Goal: Task Accomplishment & Management: Complete application form

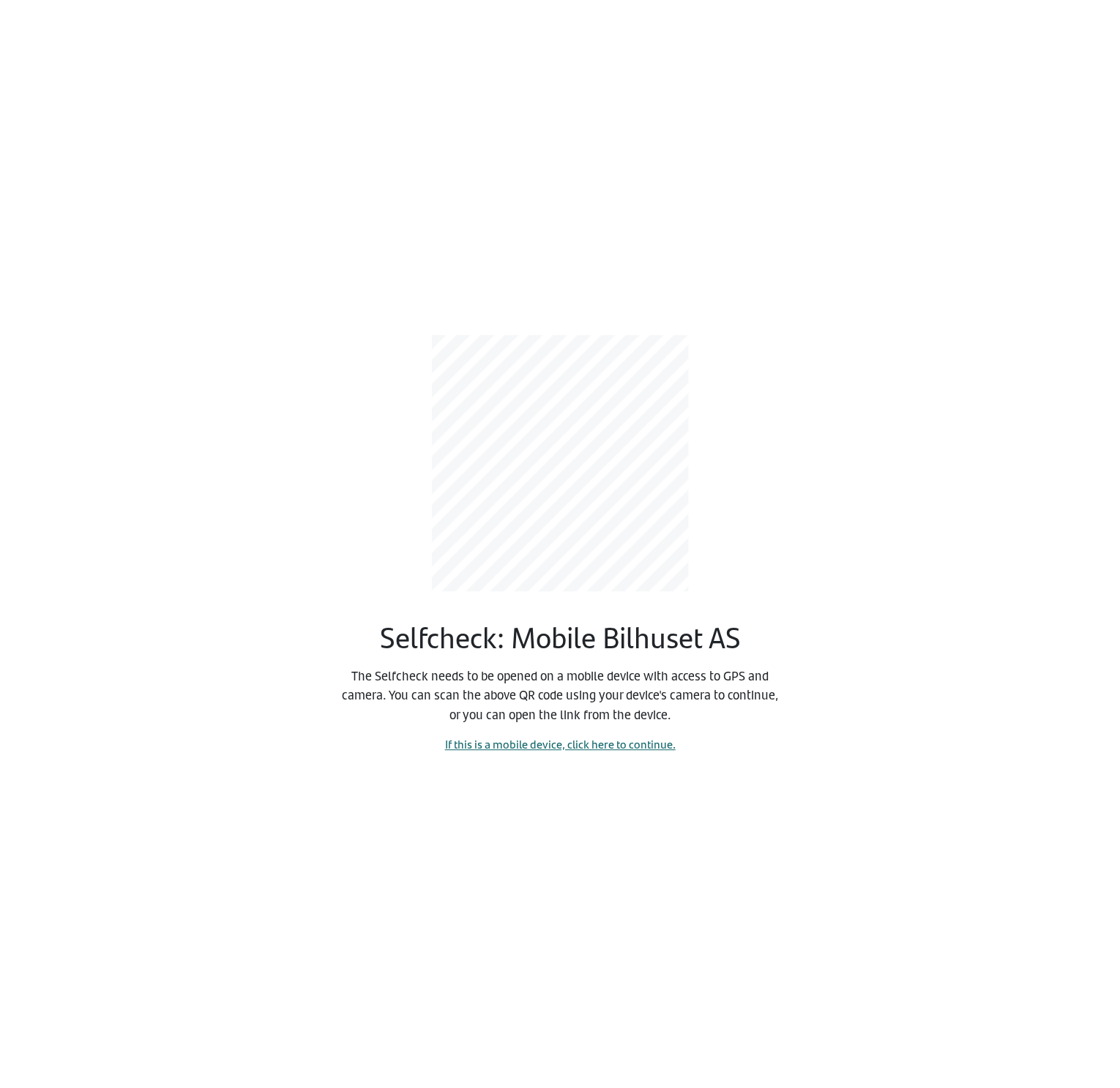
click at [564, 737] on link "If this is a mobile device, click here to continue." at bounding box center [560, 743] width 230 height 17
select select "4264"
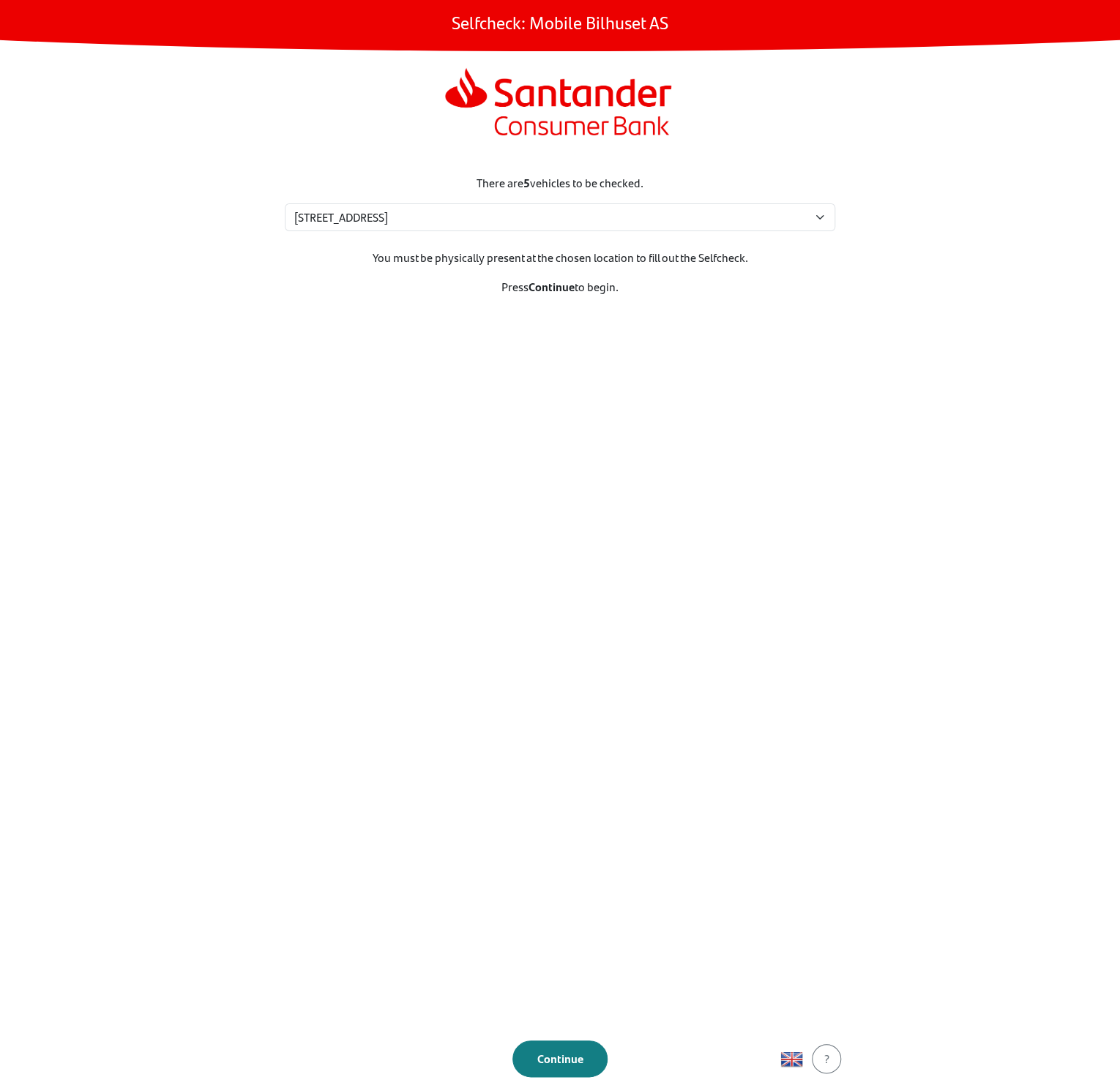
click at [546, 1035] on footer "Continue ?" at bounding box center [560, 1058] width 585 height 59
click at [553, 1054] on div "Continue" at bounding box center [560, 1059] width 65 height 18
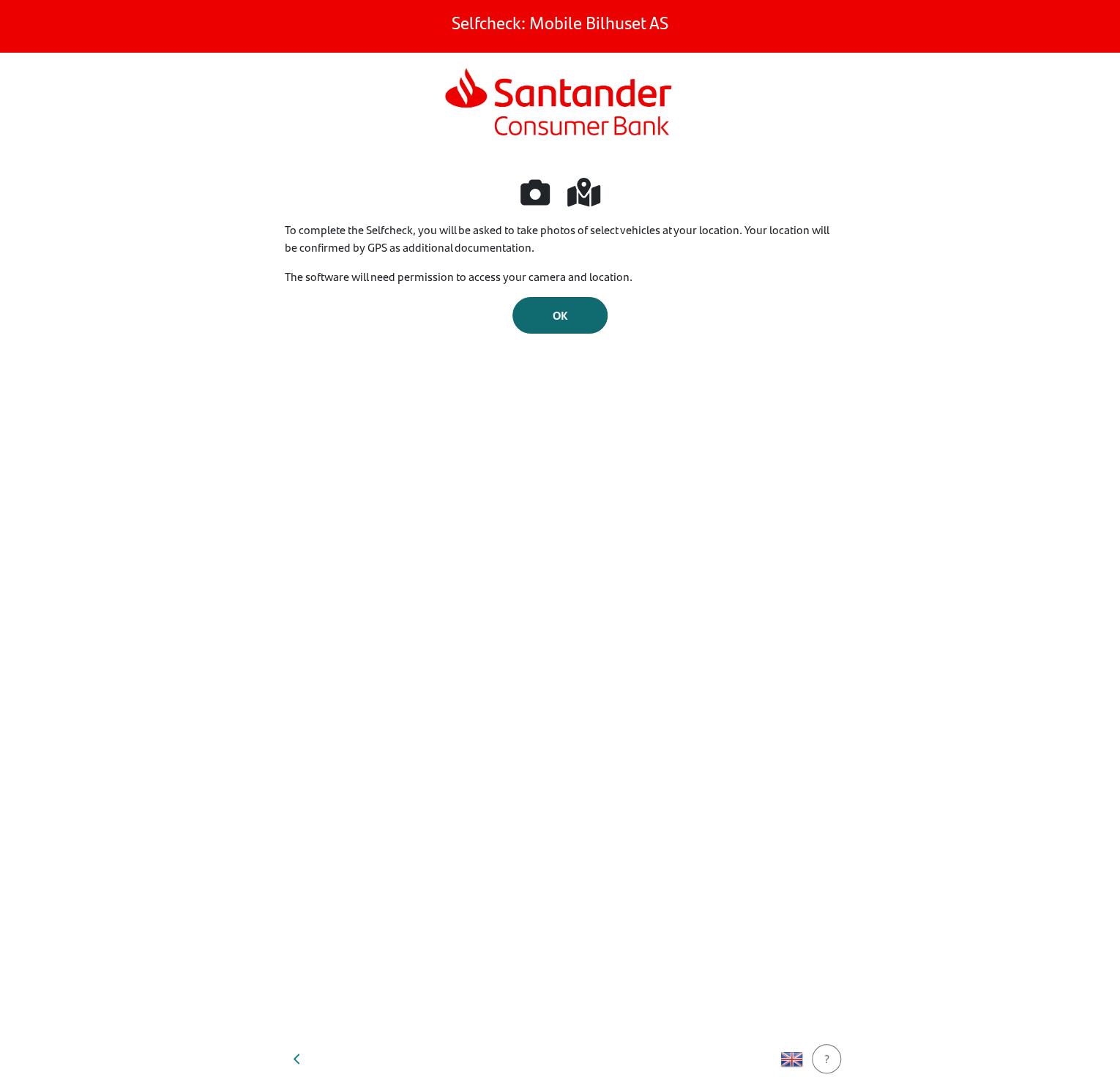
click at [568, 313] on div "OK" at bounding box center [560, 315] width 65 height 18
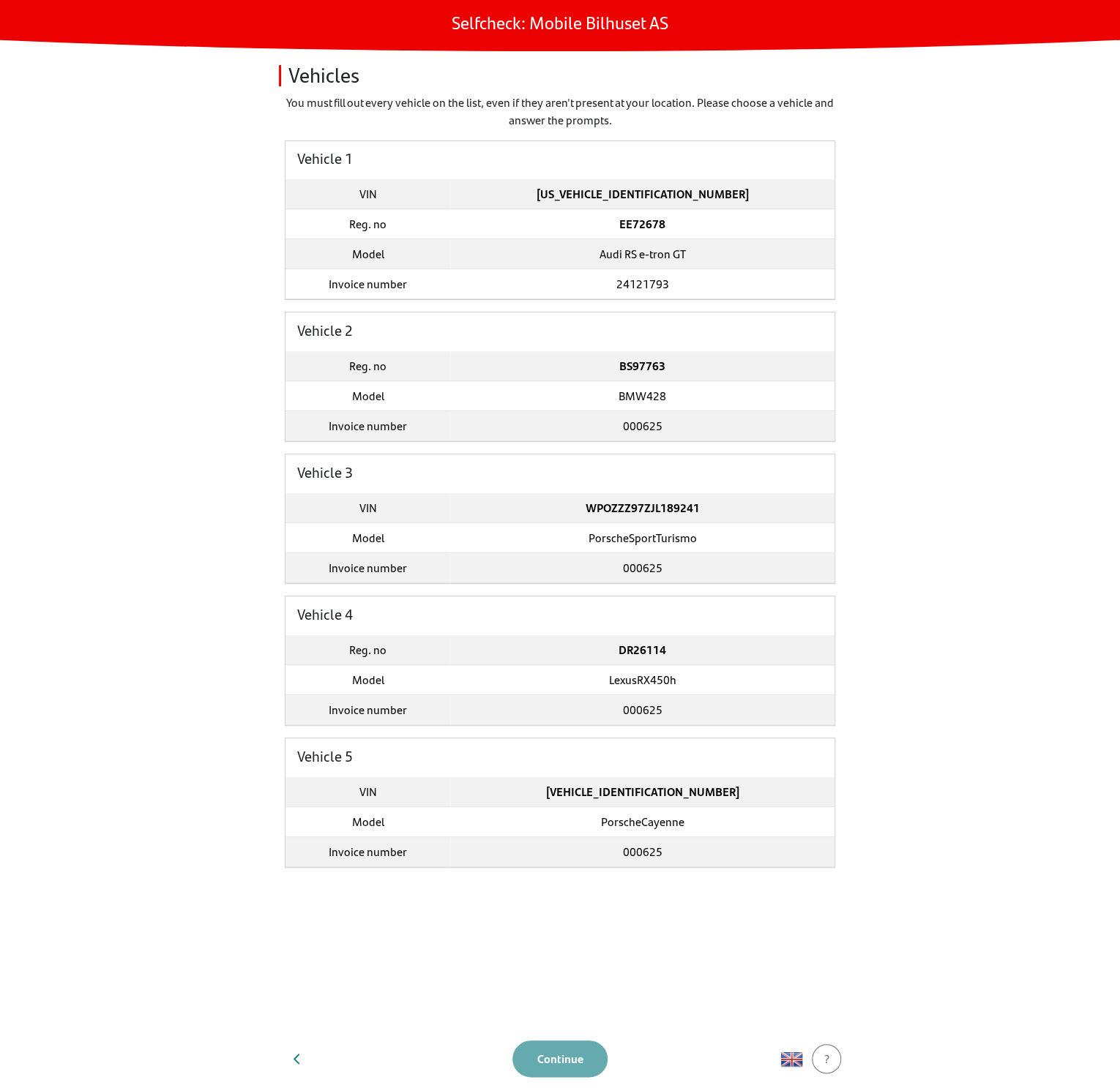
click at [721, 206] on td "[US_VEHICLE_IDENTIFICATION_NUMBER]" at bounding box center [641, 194] width 384 height 30
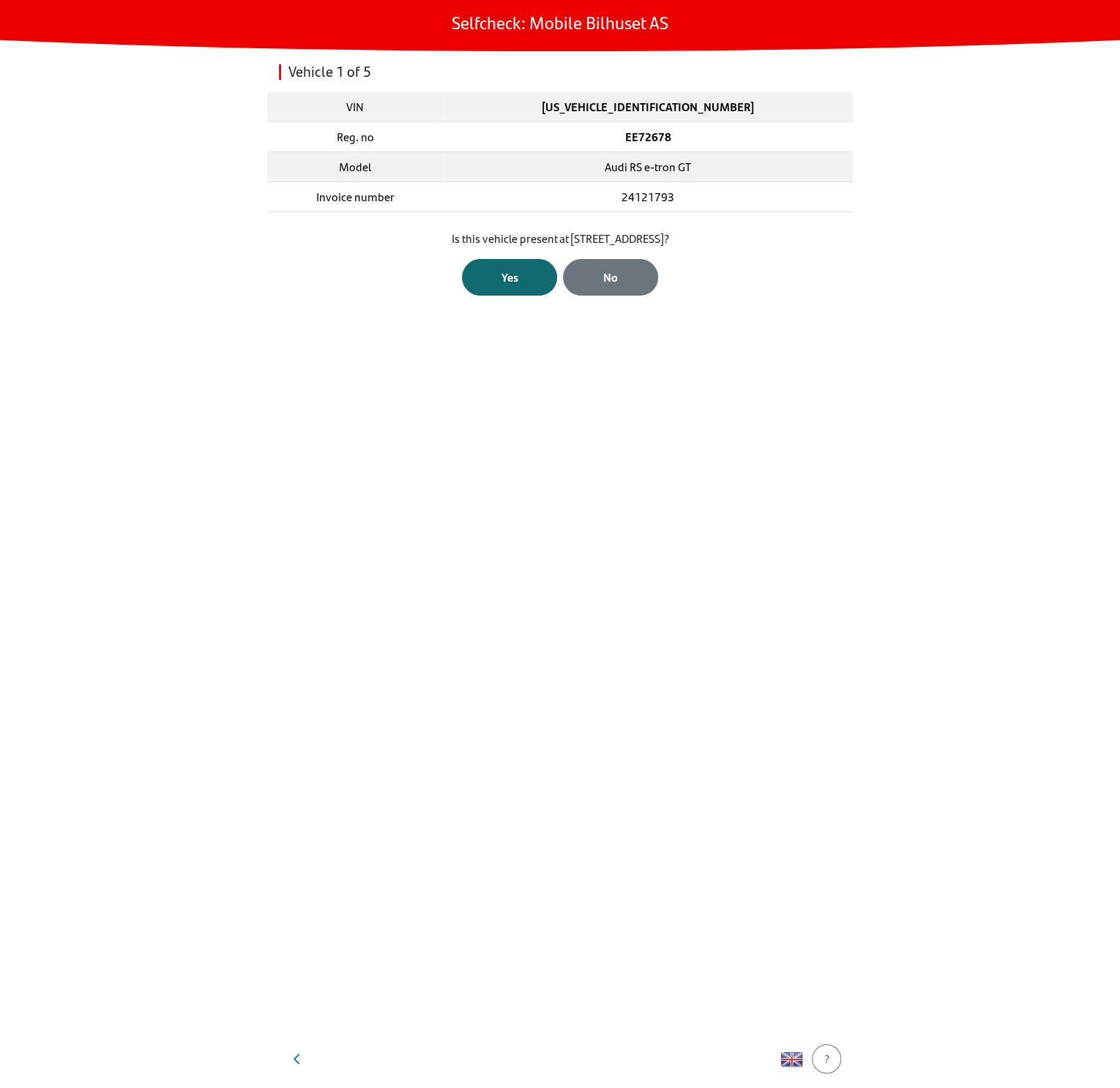
click at [502, 268] on div "Yes" at bounding box center [509, 277] width 65 height 18
click at [548, 268] on div "Open Camera" at bounding box center [560, 273] width 68 height 18
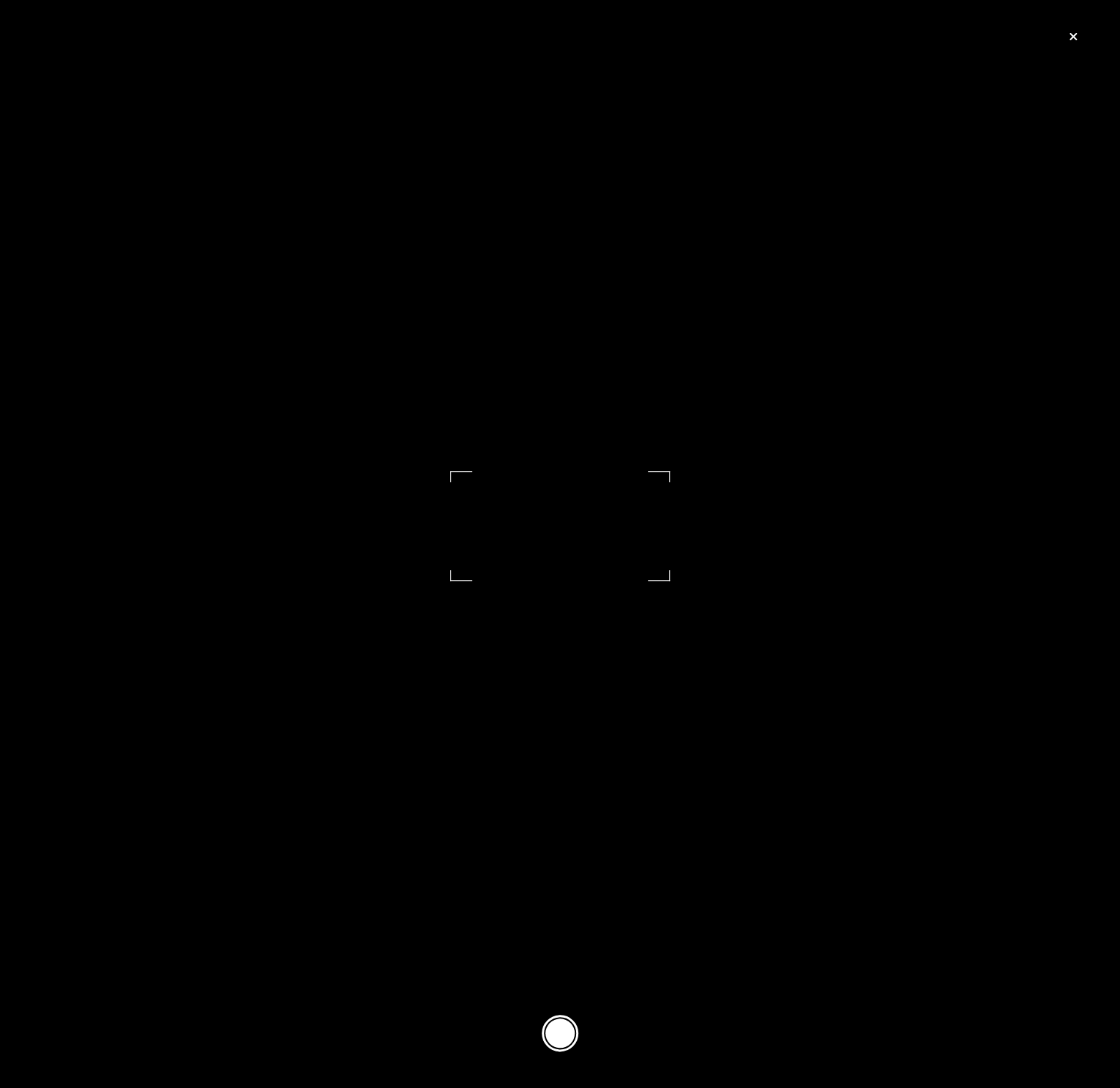
click at [567, 1024] on button at bounding box center [560, 1033] width 37 height 37
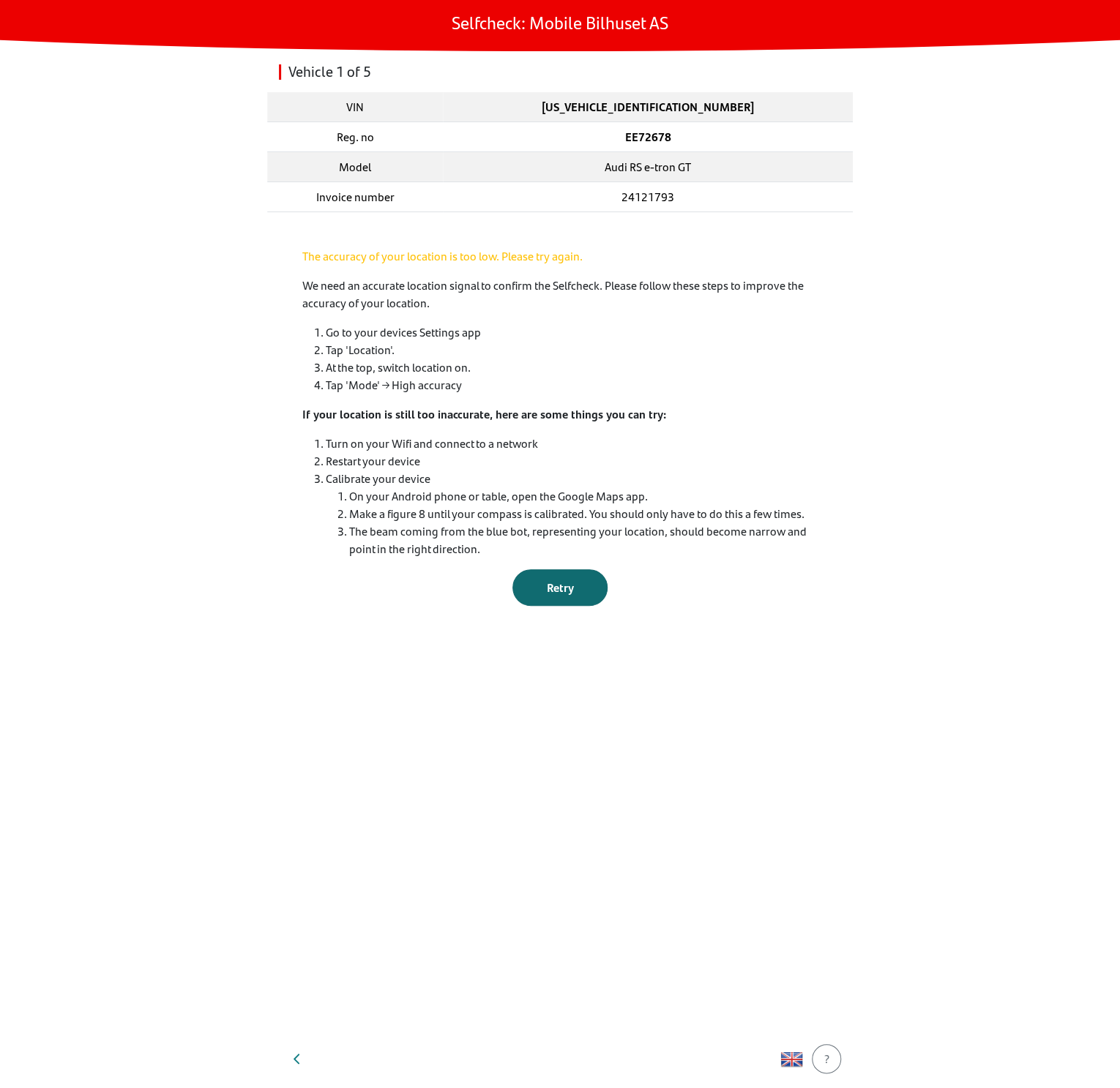
click at [572, 588] on span "Retry" at bounding box center [560, 586] width 27 height 17
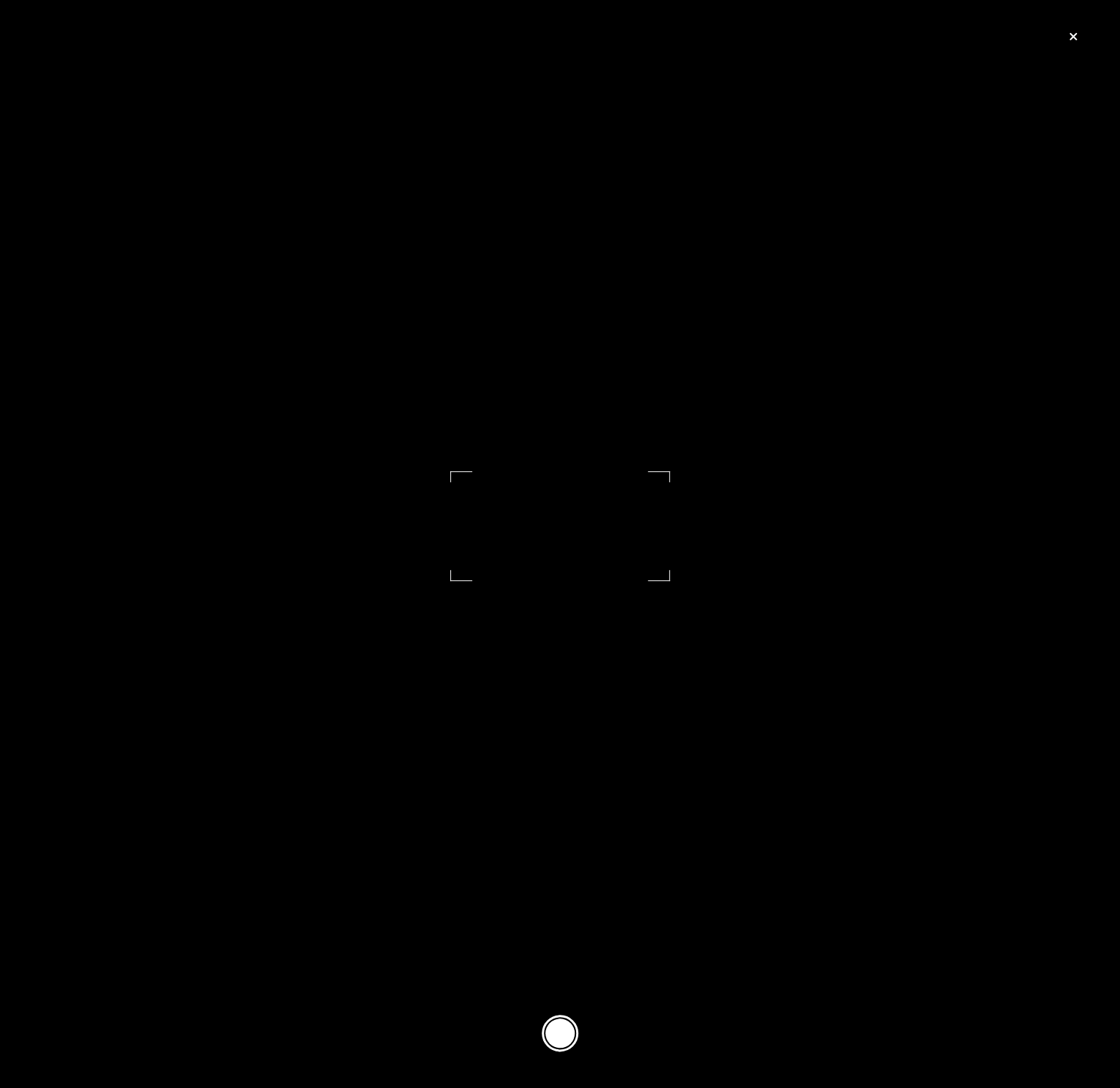
click at [559, 1029] on button at bounding box center [560, 1033] width 37 height 37
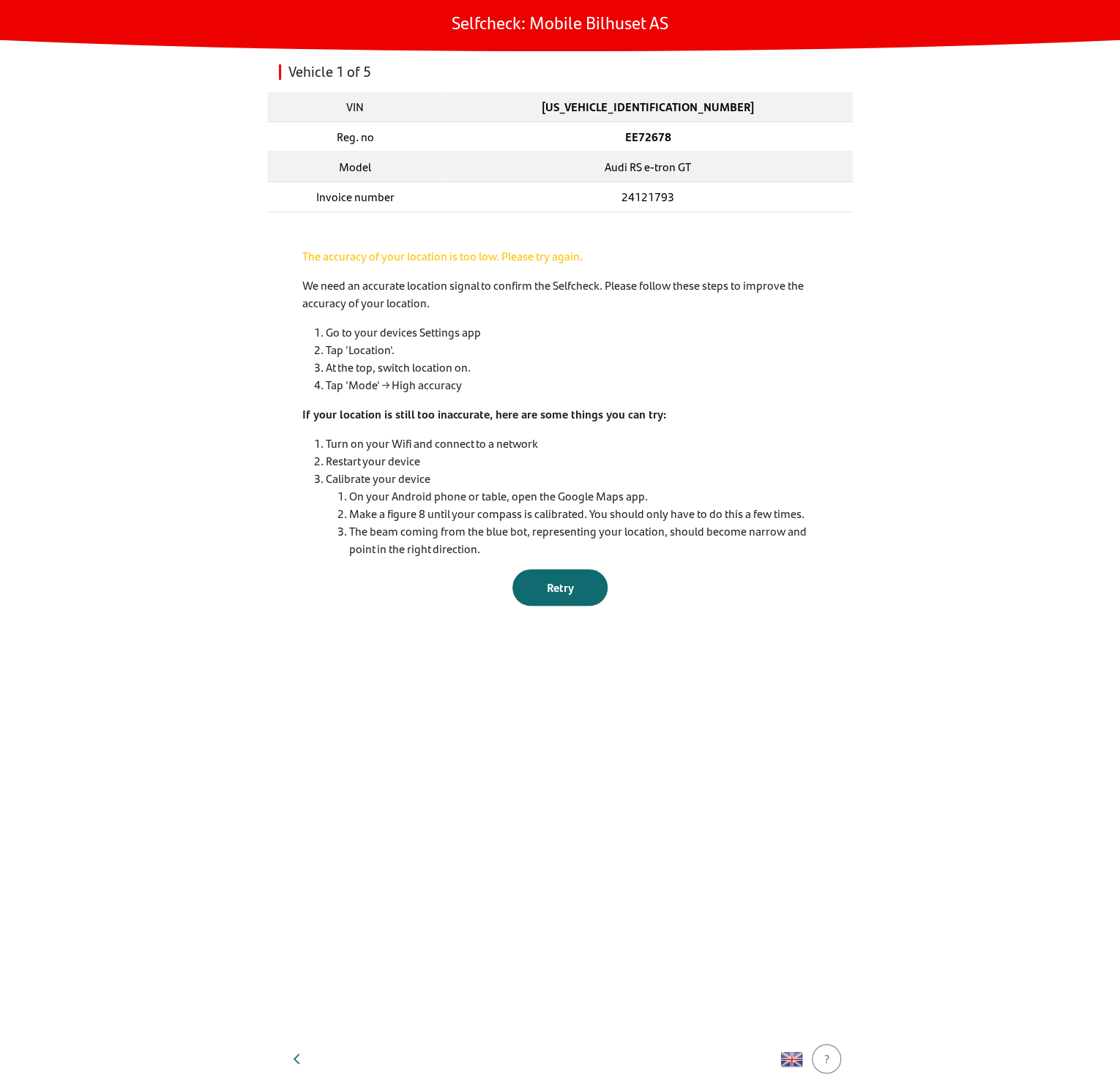
click at [554, 578] on span "Retry" at bounding box center [560, 586] width 27 height 17
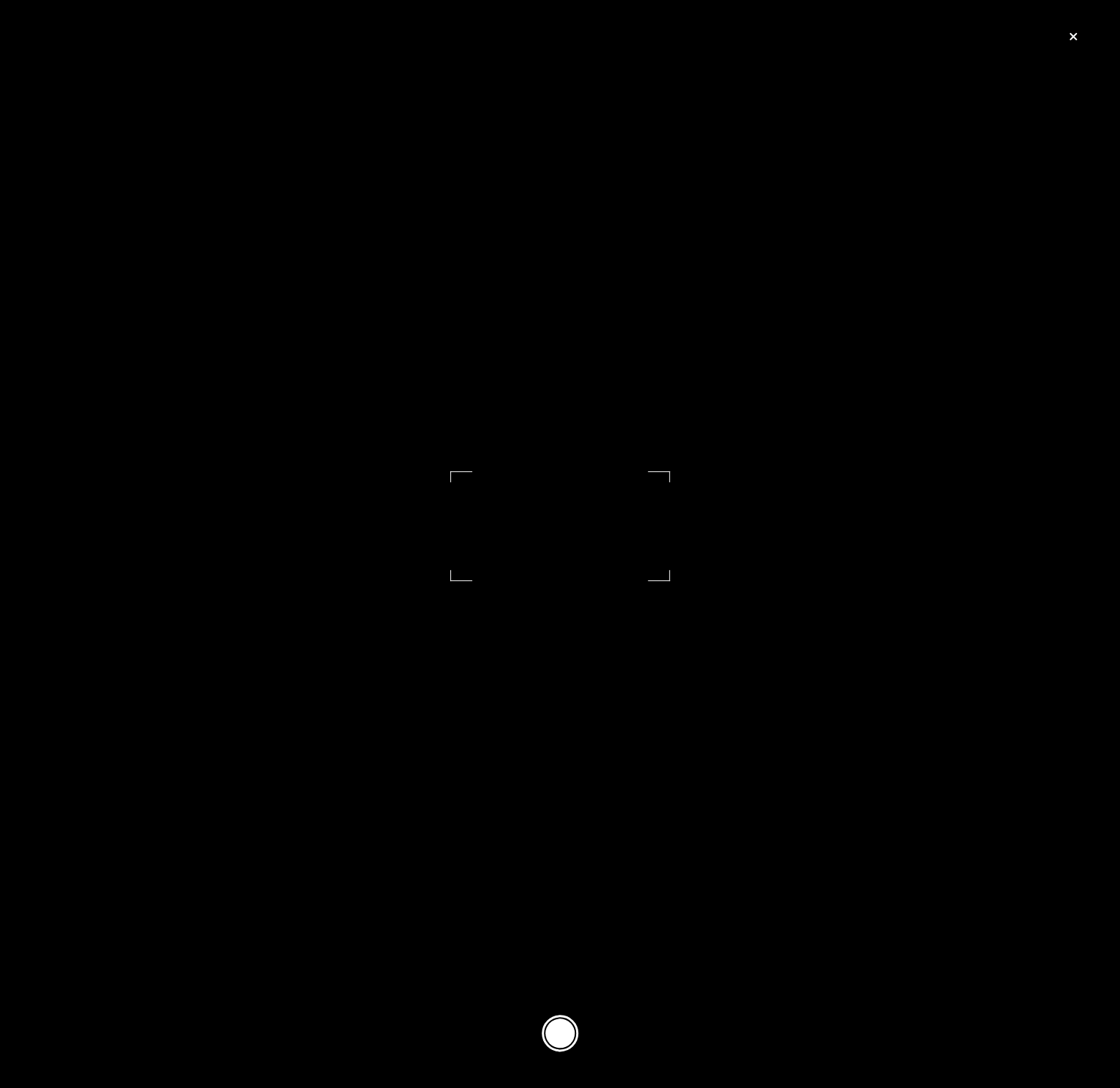
click at [554, 1045] on button at bounding box center [560, 1033] width 37 height 37
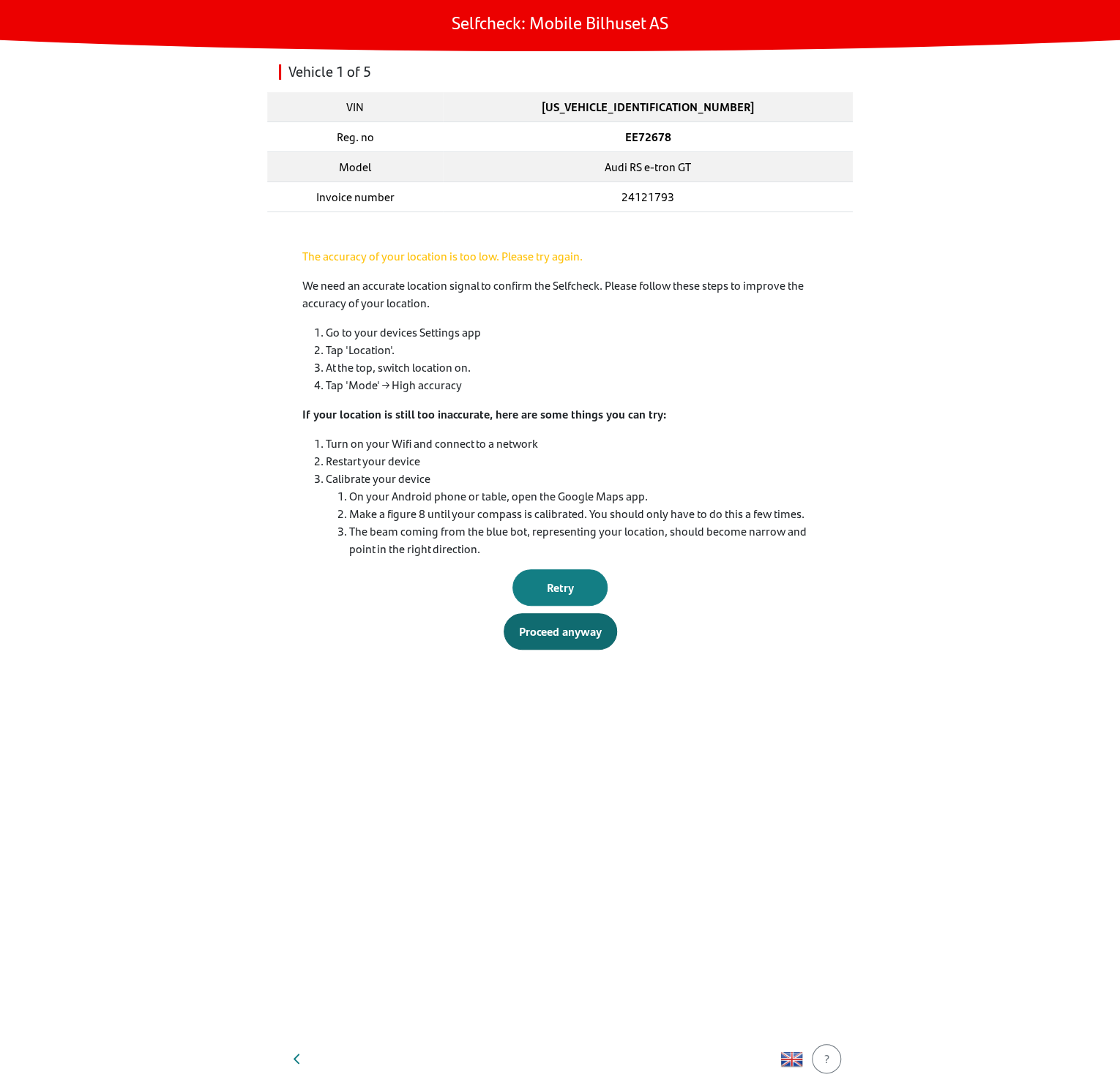
click at [556, 639] on div "Proceed anyway" at bounding box center [560, 631] width 83 height 18
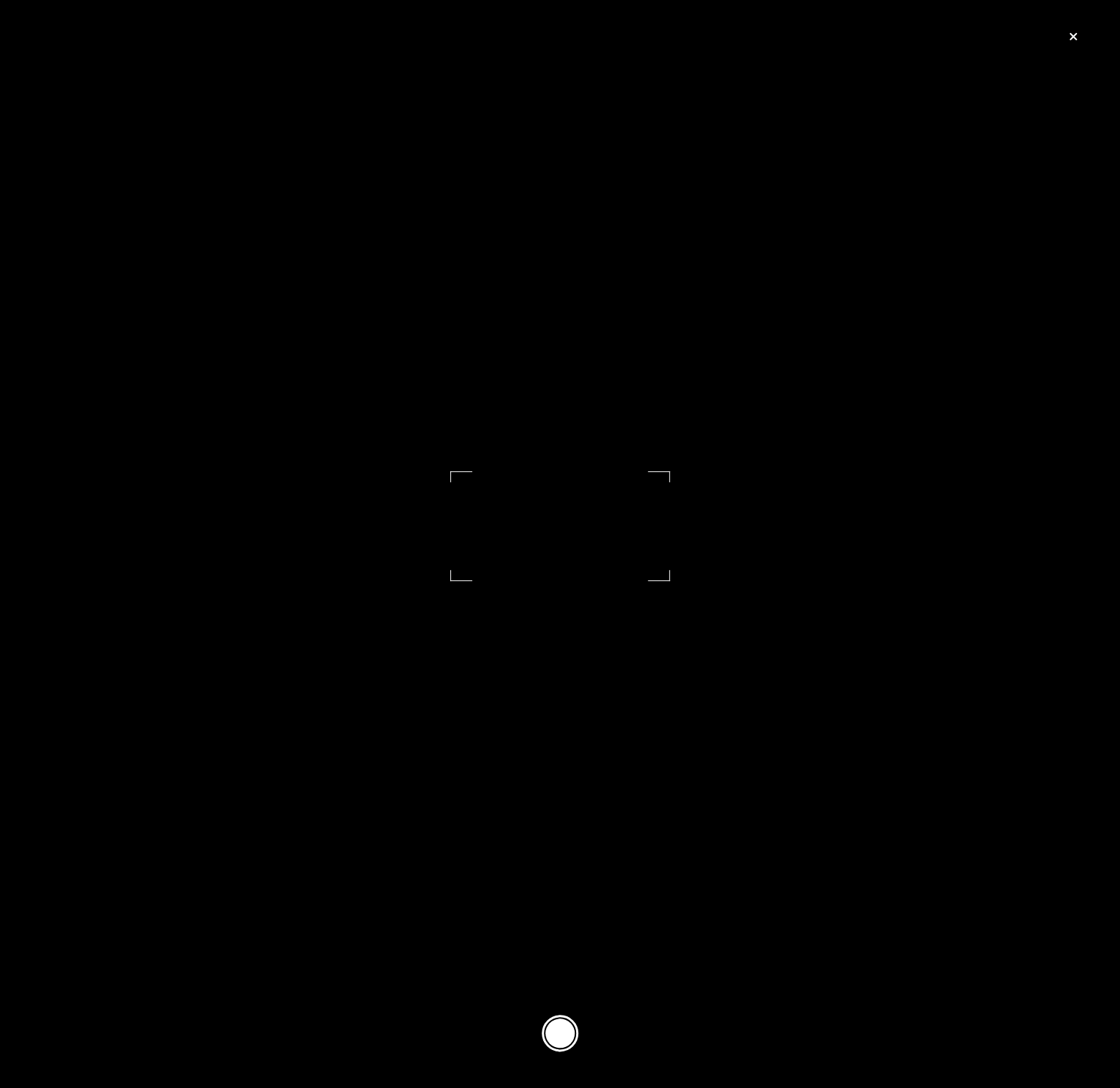
click at [563, 1038] on button at bounding box center [560, 1033] width 37 height 37
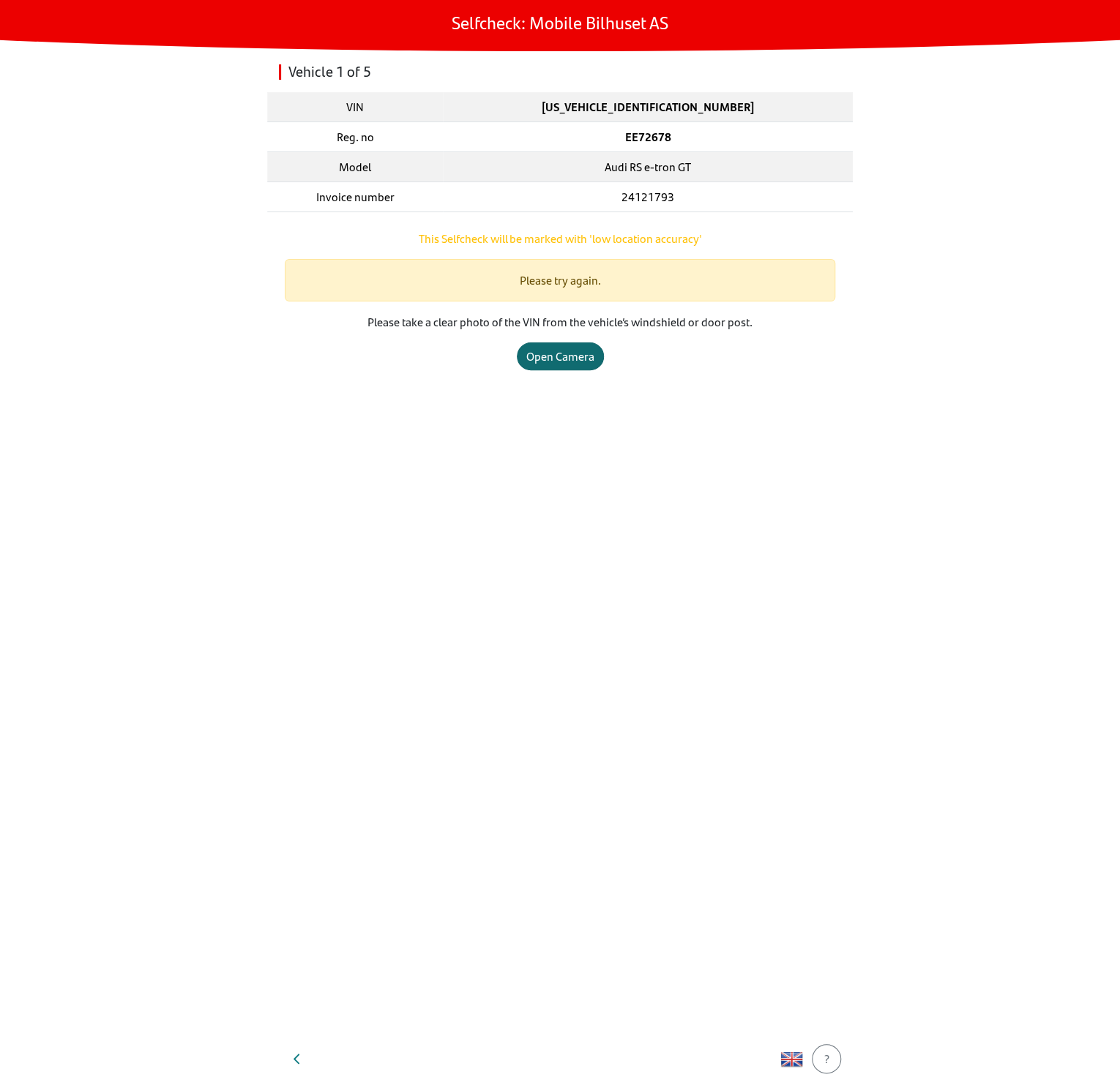
click at [560, 362] on div "Open Camera" at bounding box center [560, 357] width 68 height 18
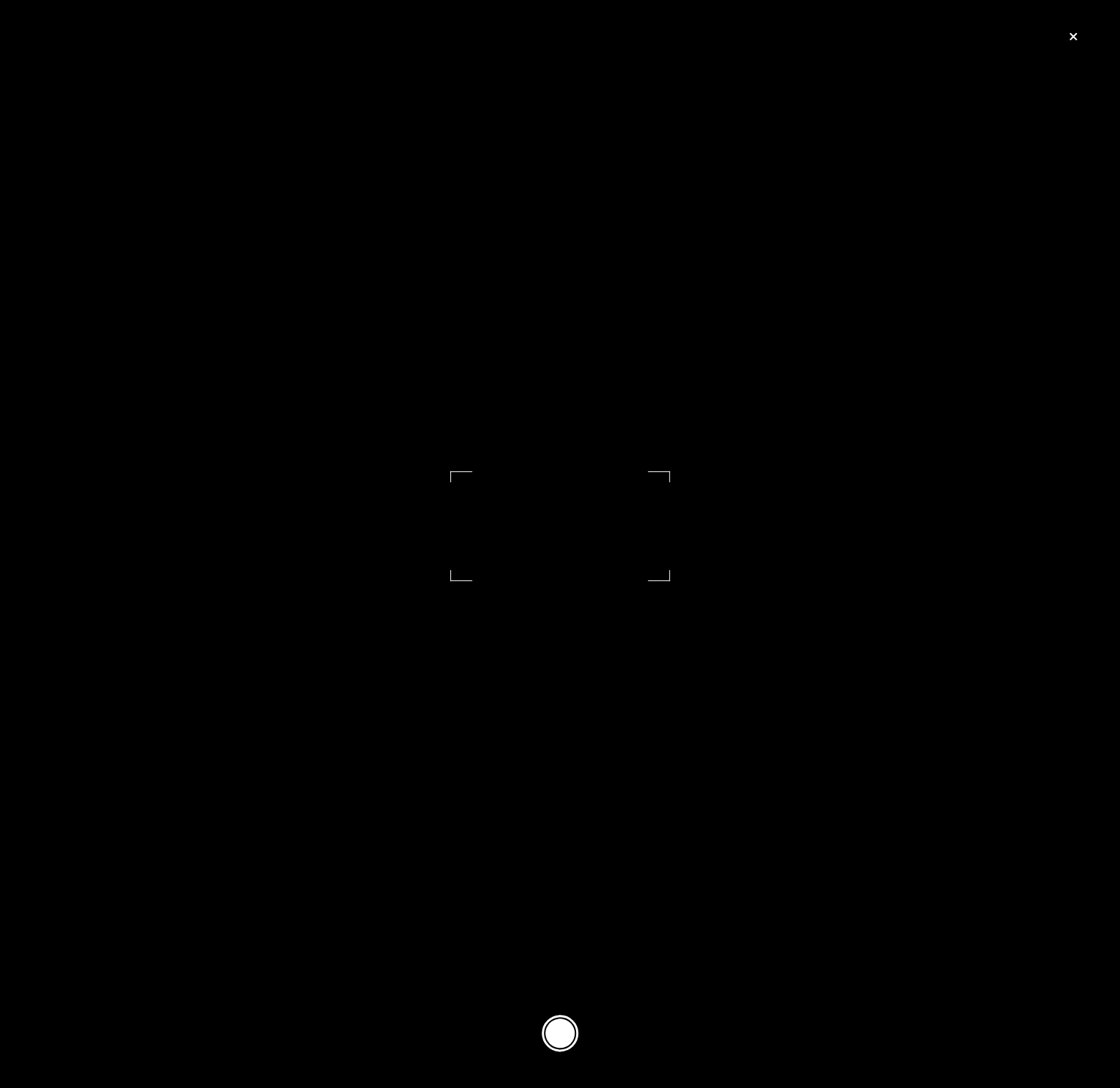
click at [561, 1041] on button at bounding box center [560, 1033] width 37 height 37
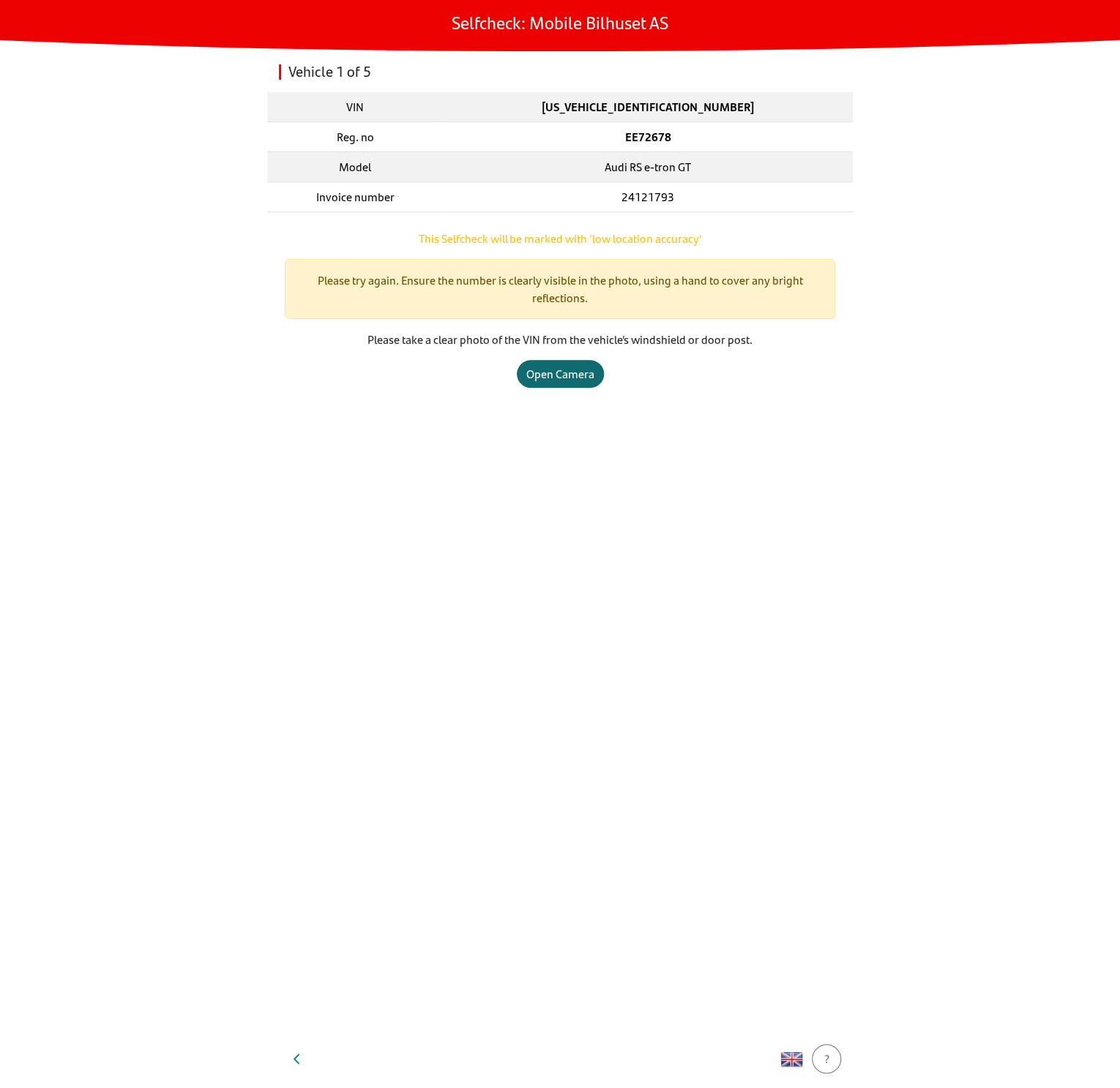
click at [574, 377] on div "Open Camera" at bounding box center [560, 374] width 68 height 18
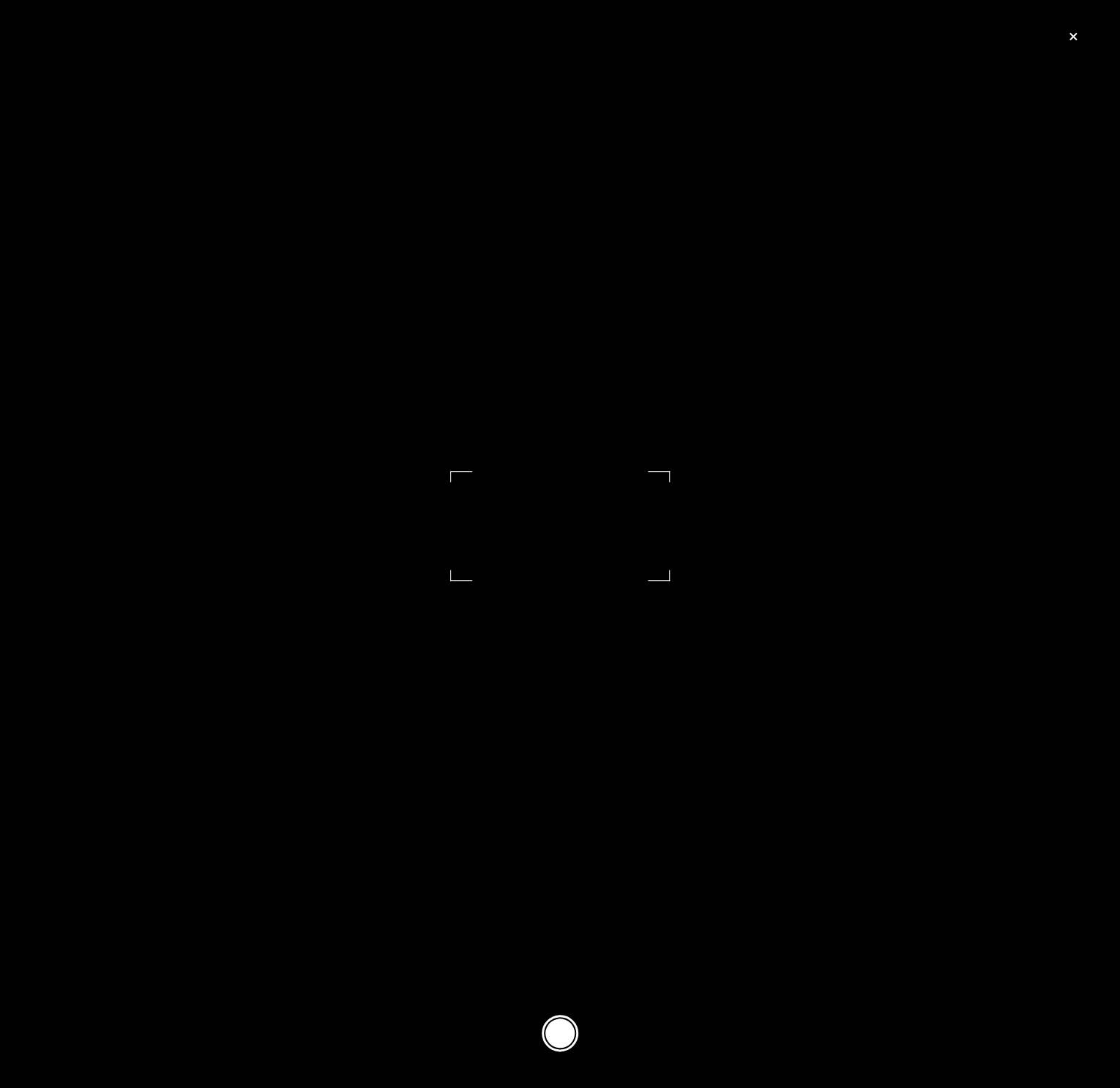
click at [564, 1045] on button at bounding box center [560, 1033] width 37 height 37
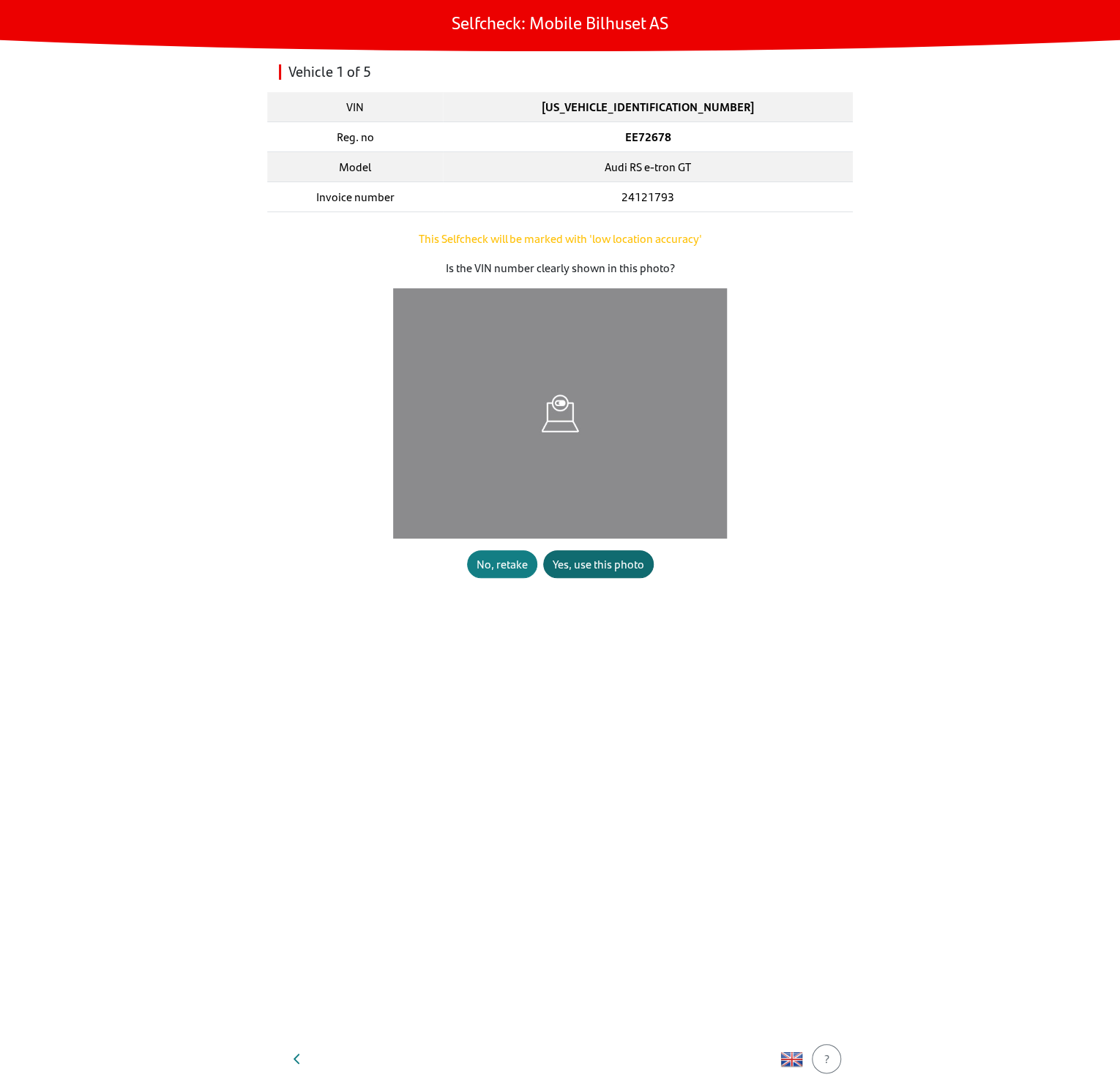
click at [581, 565] on div "Yes, use this photo" at bounding box center [598, 564] width 92 height 18
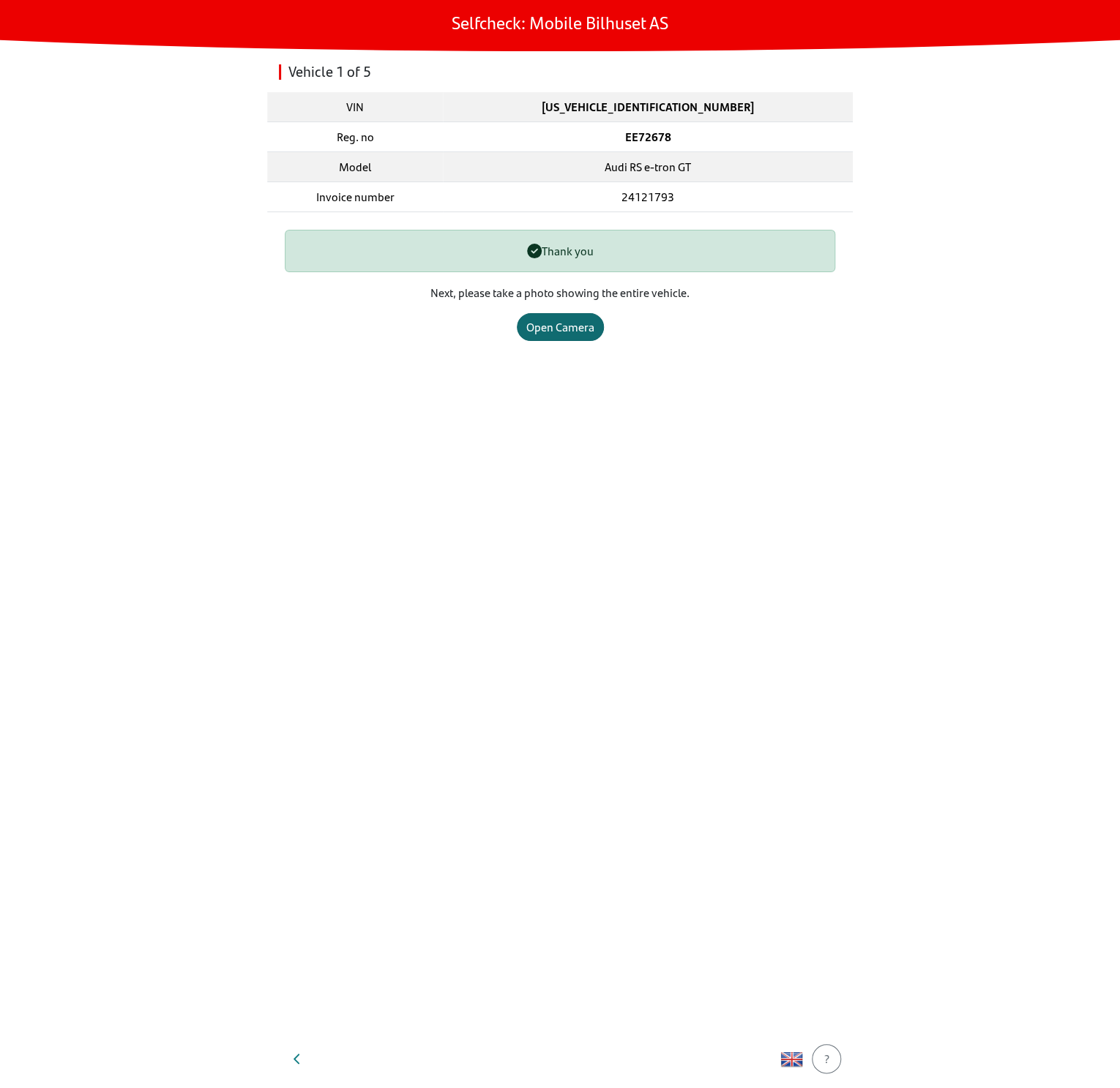
click at [578, 313] on button "Open Camera" at bounding box center [560, 327] width 87 height 28
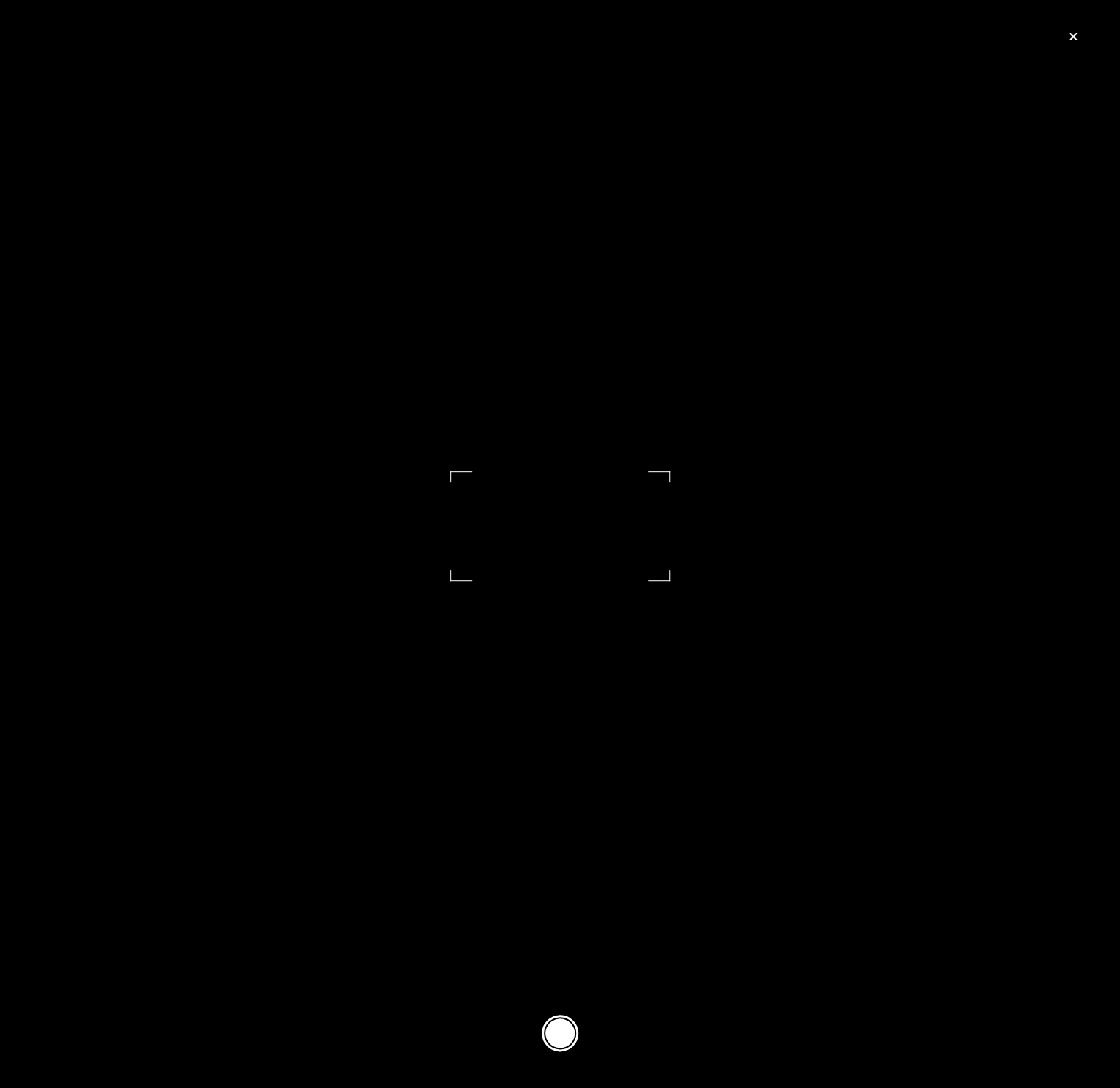
click at [560, 1013] on footer at bounding box center [560, 1033] width 1120 height 110
click at [559, 1029] on button at bounding box center [560, 1033] width 37 height 37
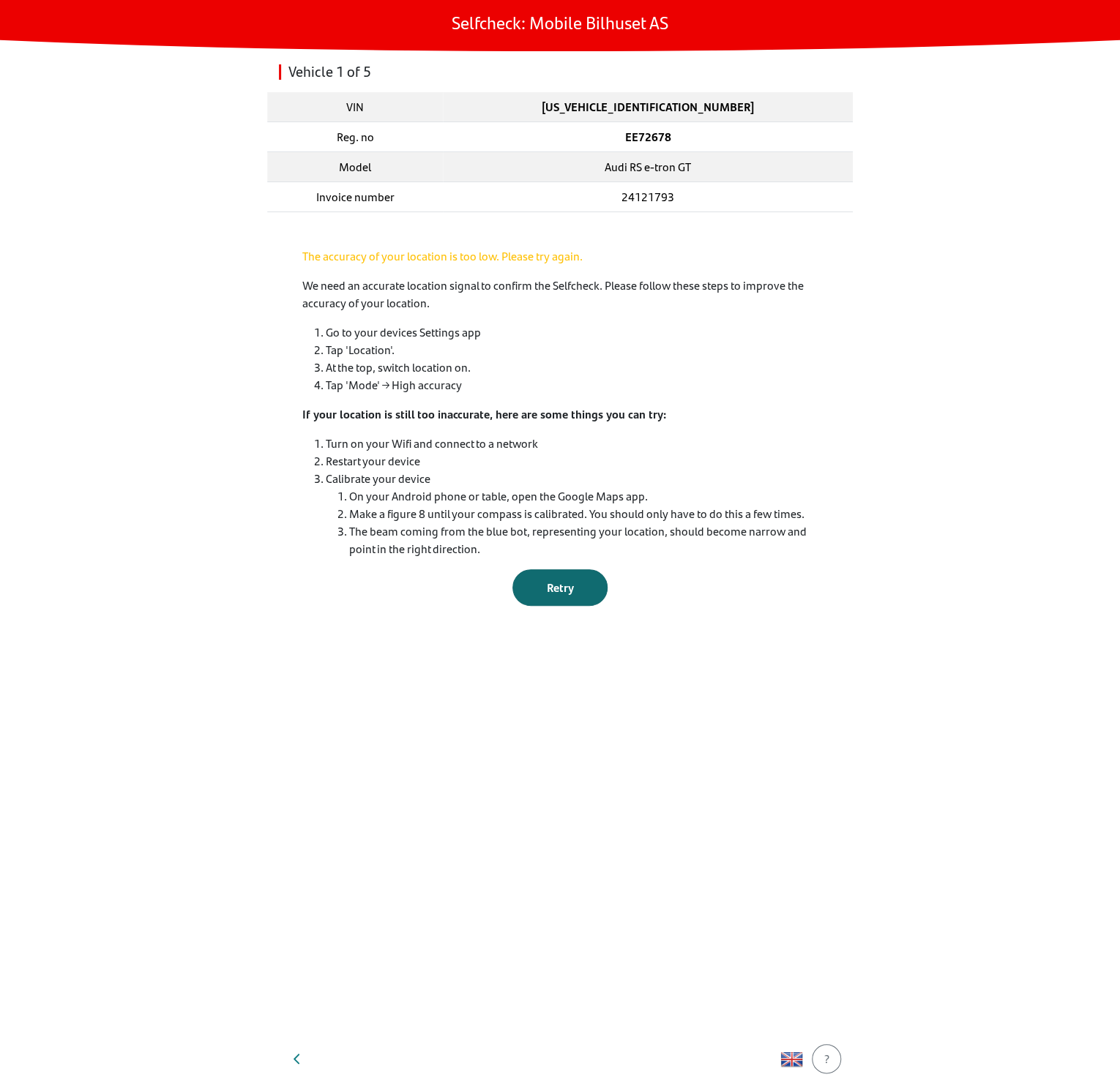
click at [564, 581] on span "Retry" at bounding box center [560, 586] width 27 height 17
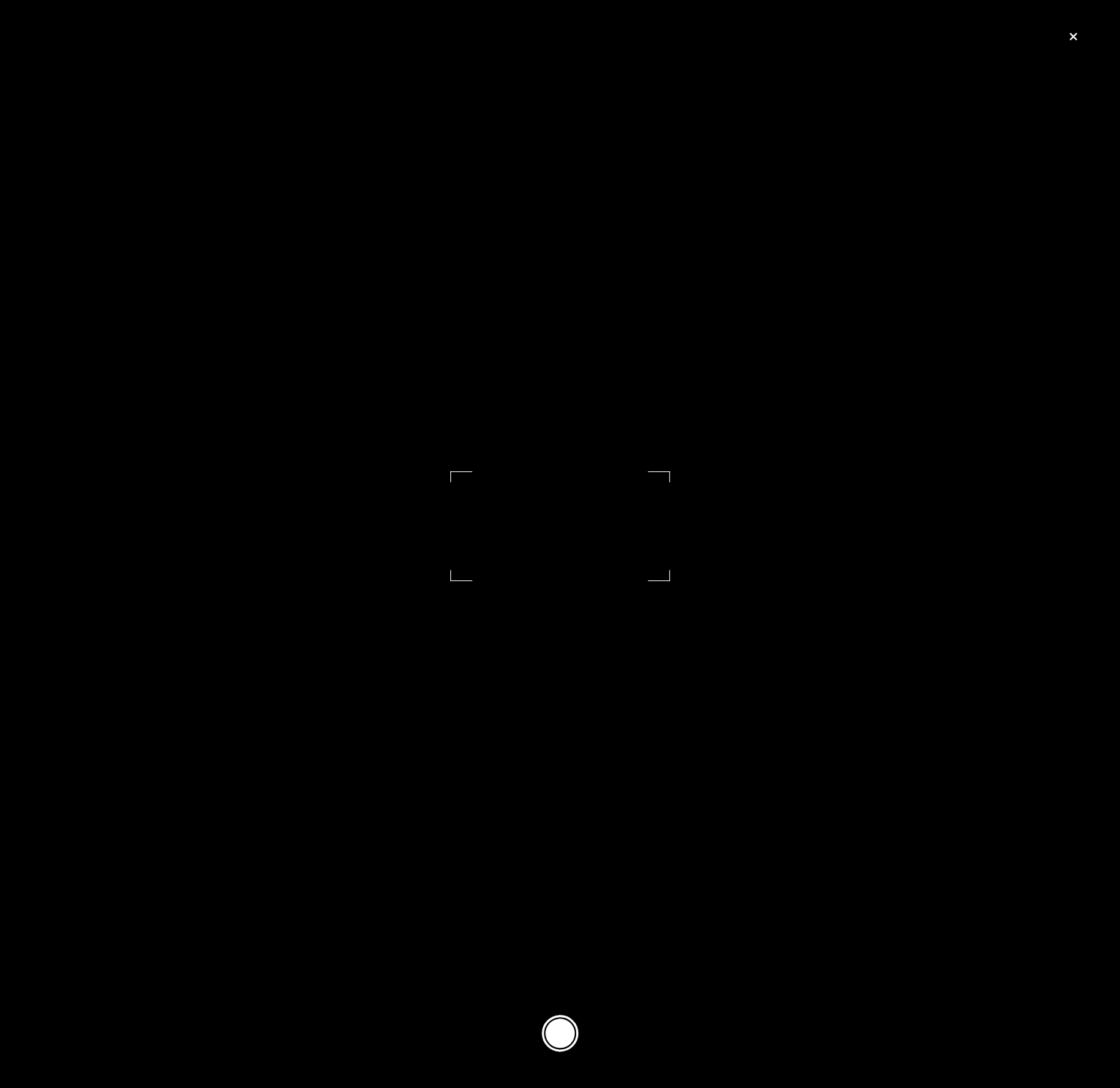
click at [566, 1032] on button at bounding box center [560, 1033] width 37 height 37
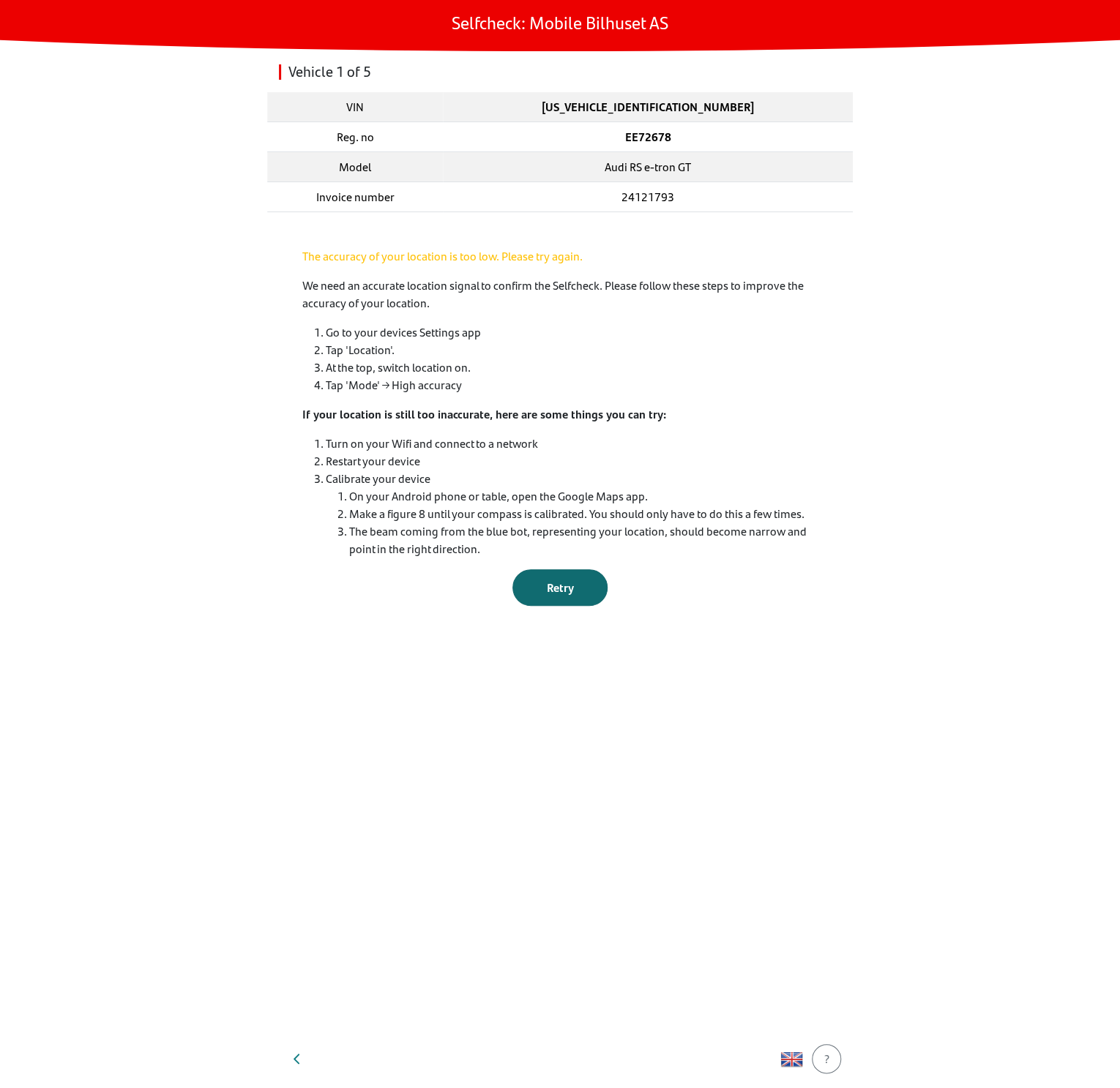
click at [560, 597] on button "Retry" at bounding box center [560, 587] width 95 height 37
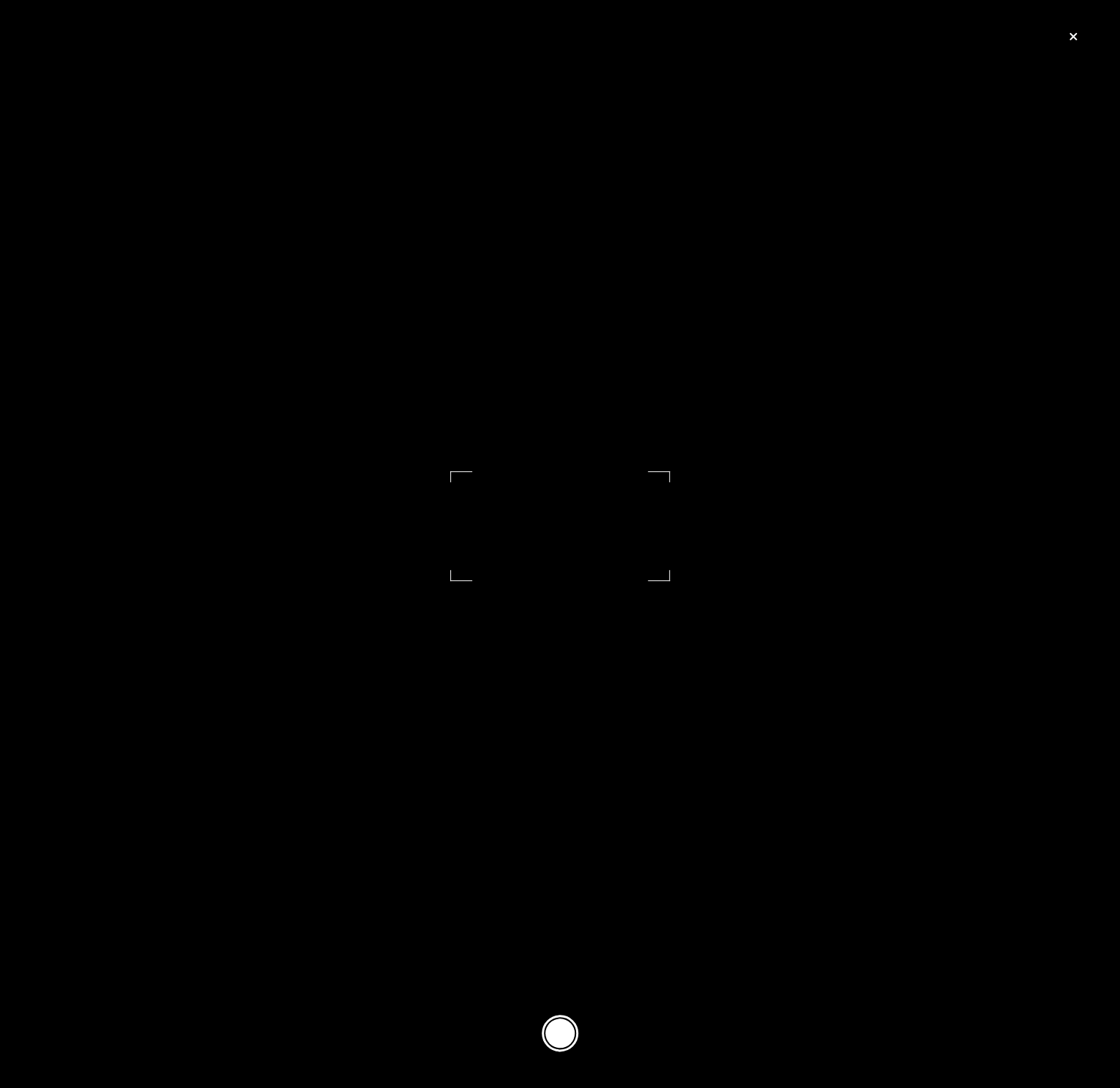
click at [560, 1025] on button at bounding box center [560, 1033] width 37 height 37
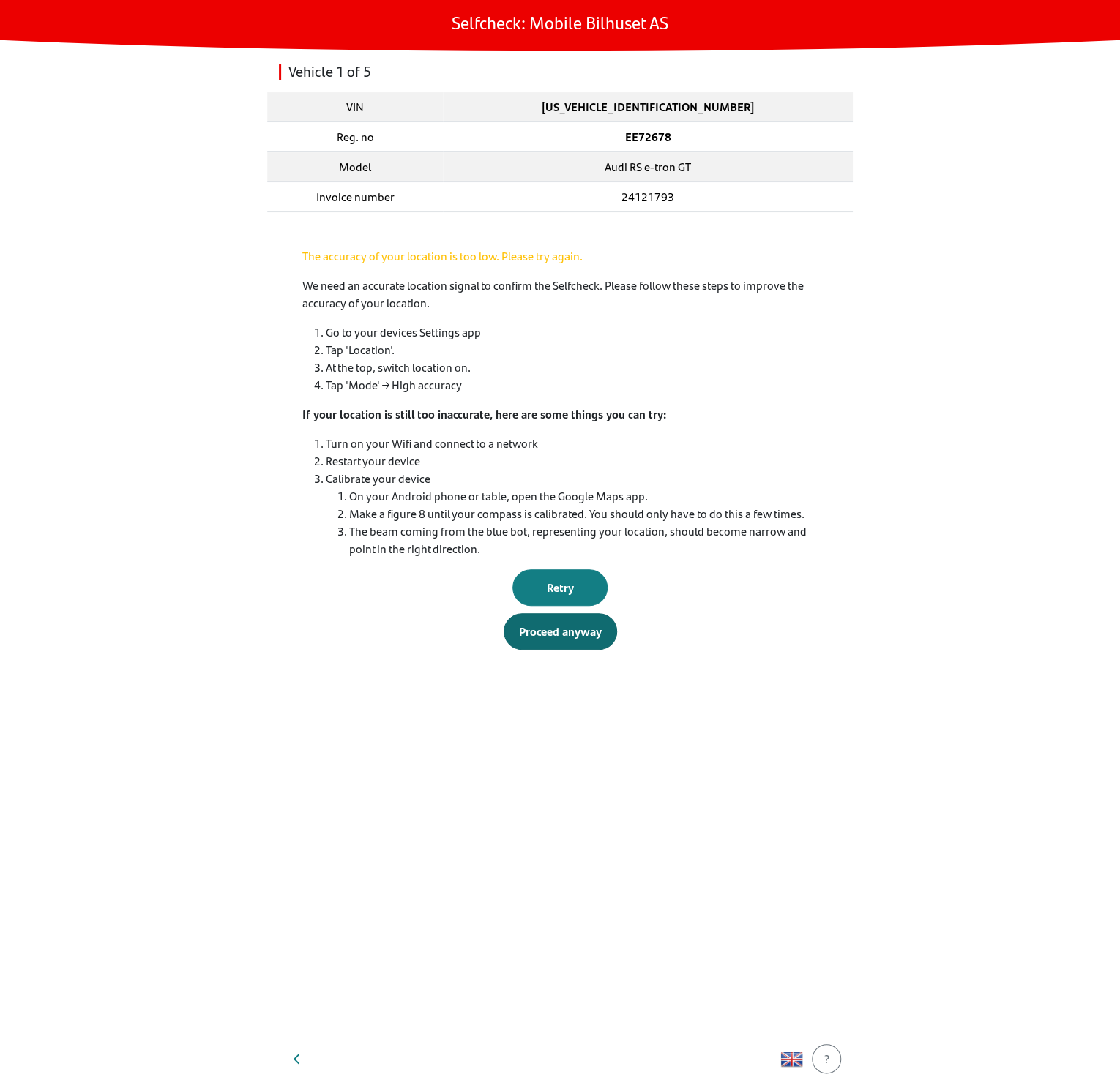
click at [571, 636] on div "Proceed anyway" at bounding box center [560, 631] width 83 height 18
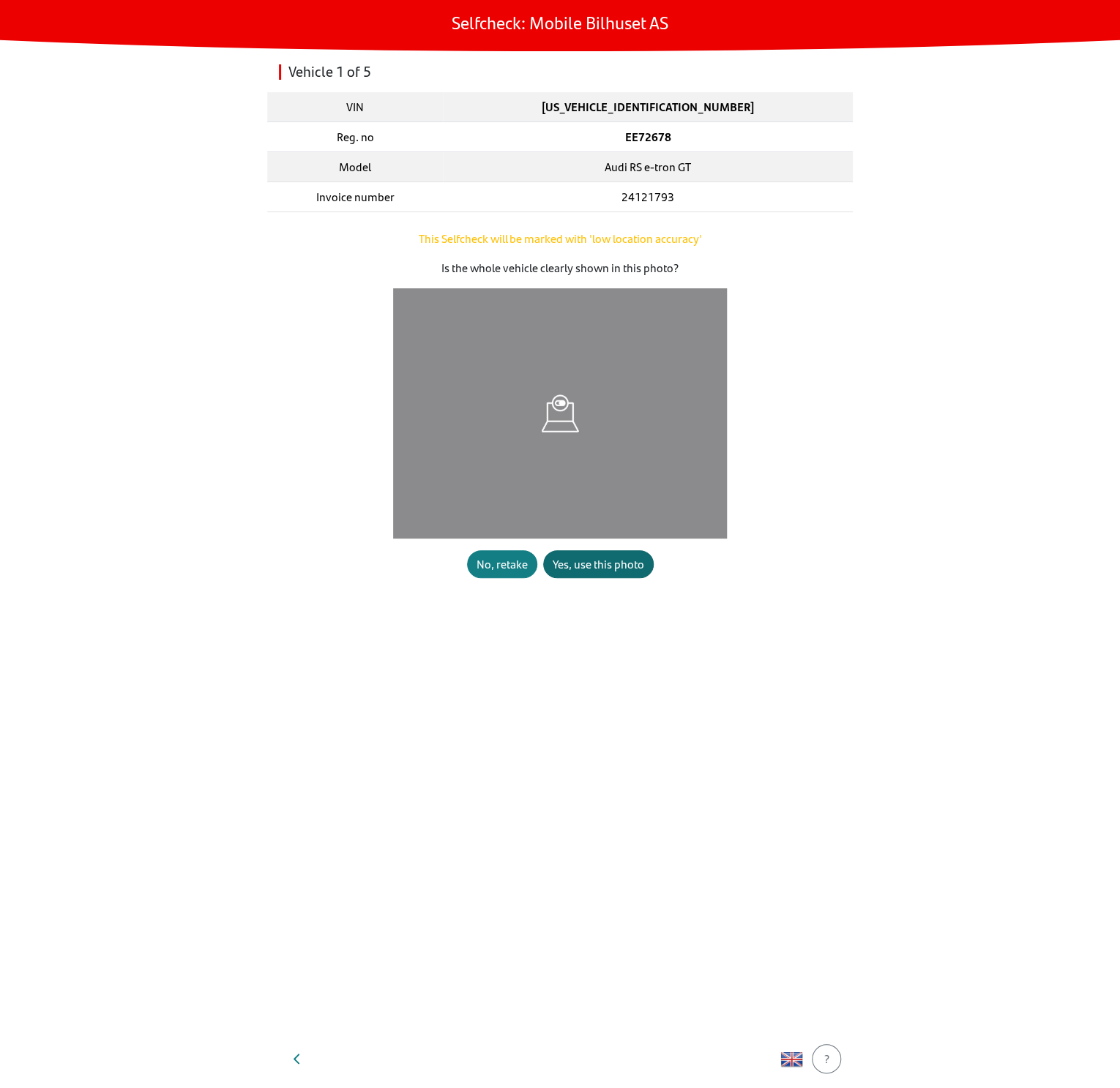
click at [573, 558] on div "Yes, use this photo" at bounding box center [598, 564] width 92 height 18
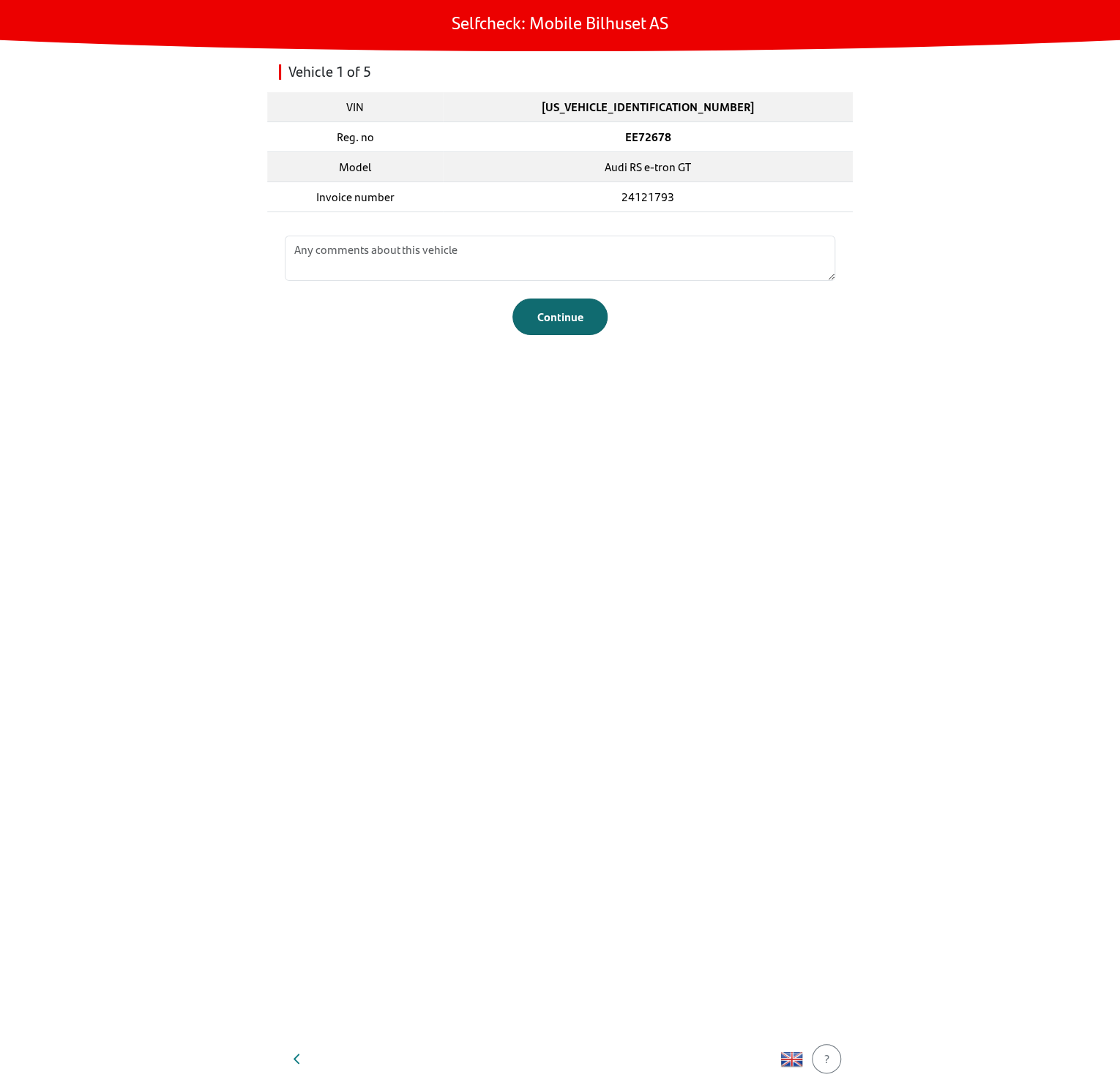
click at [579, 326] on button "Continue" at bounding box center [560, 316] width 95 height 37
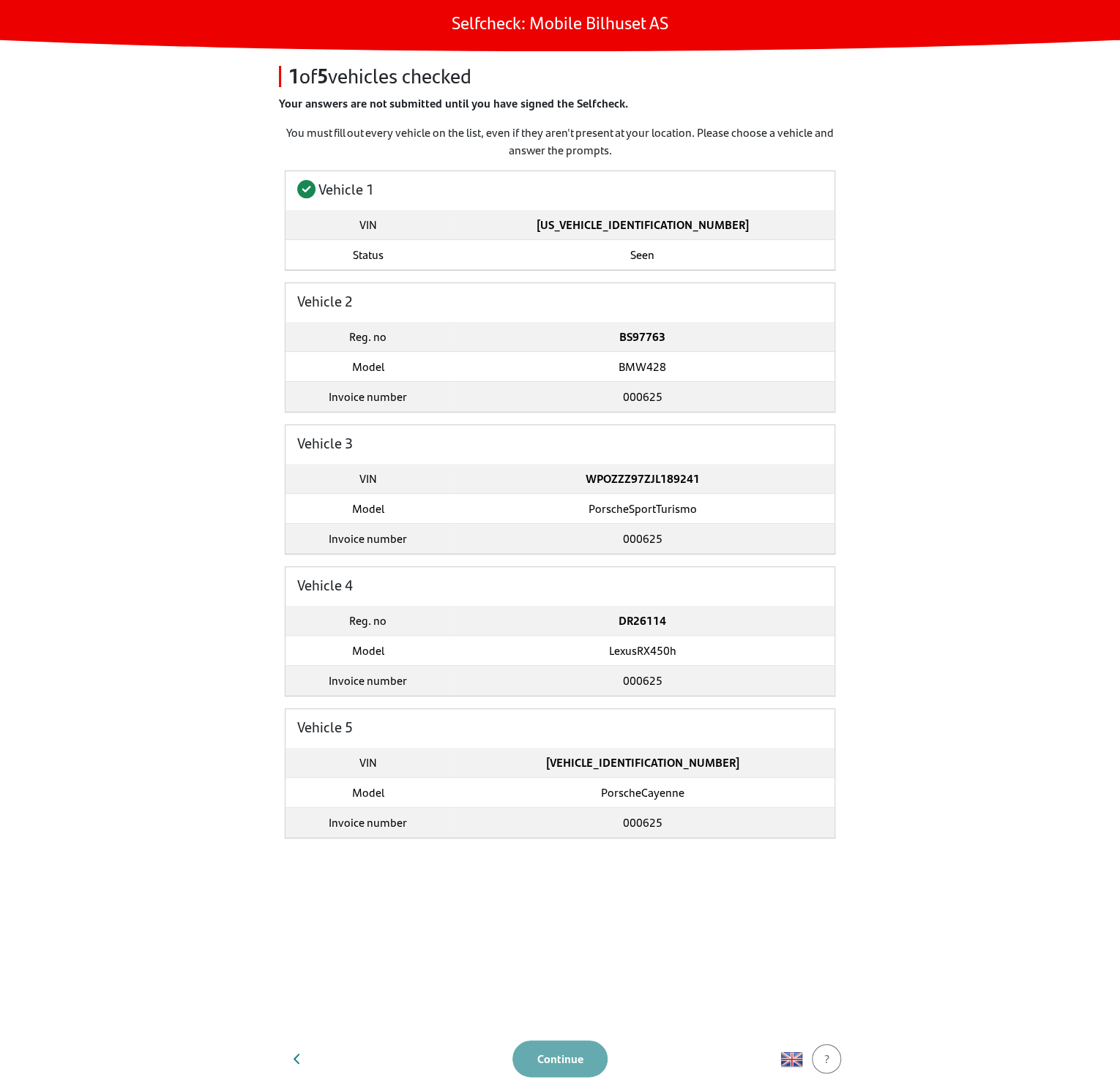
click at [155, 537] on main "Selfcheck: Mobile Bilhuset AS 1 of 5 vehicles checked Your answers are not subm…" at bounding box center [560, 544] width 1120 height 1088
click at [933, 901] on main "Selfcheck: Mobile Bilhuset AS 1 of 5 vehicles checked Your answers are not subm…" at bounding box center [560, 544] width 1120 height 1088
click at [908, 921] on main "Selfcheck: Mobile Bilhuset AS 1 of 5 vehicles checked Your answers are not subm…" at bounding box center [560, 544] width 1120 height 1088
click at [496, 342] on td "BS97763" at bounding box center [641, 337] width 384 height 30
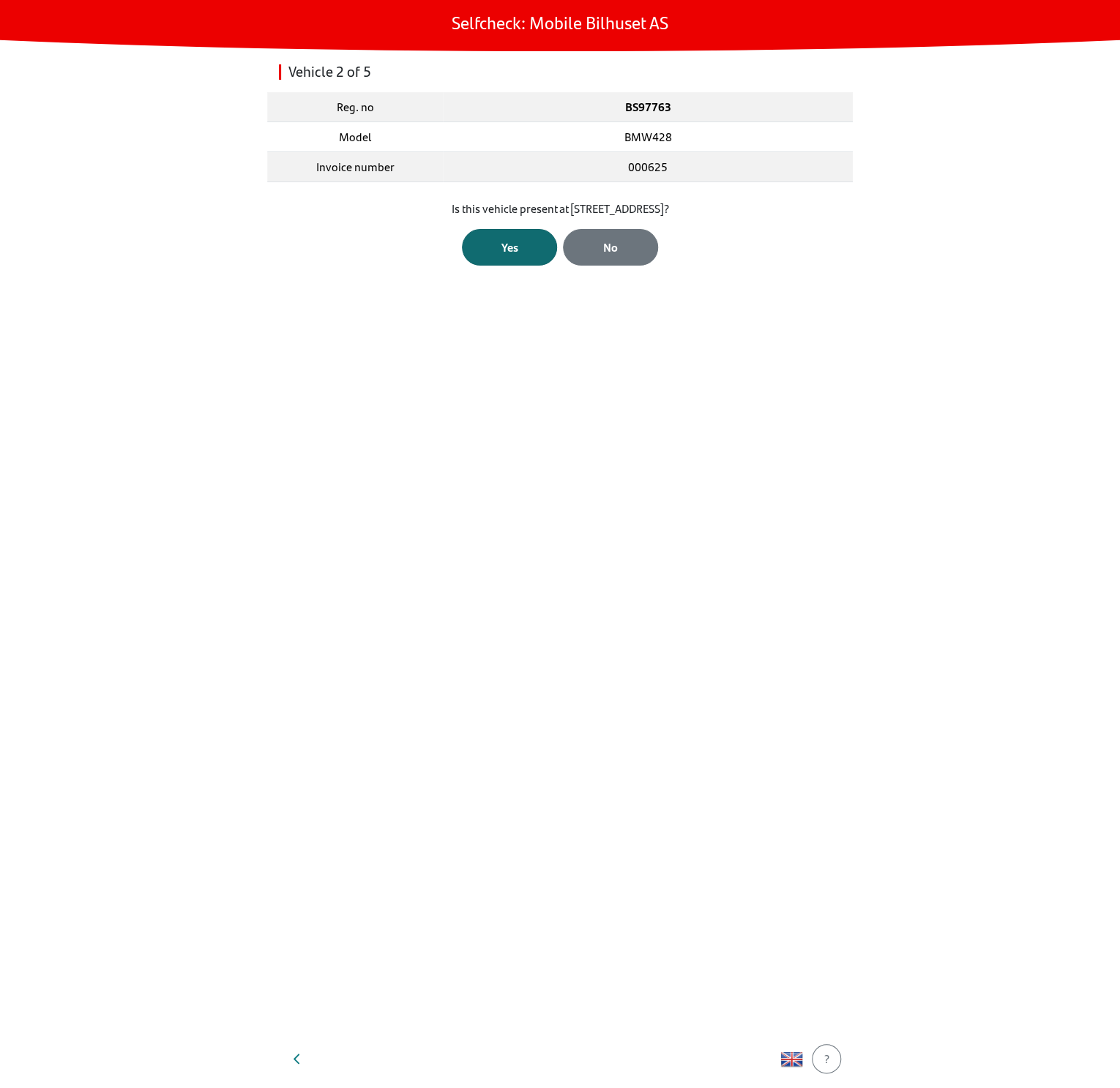
click at [513, 246] on div "Yes" at bounding box center [509, 247] width 65 height 18
click at [583, 240] on div "Open Camera" at bounding box center [560, 243] width 68 height 18
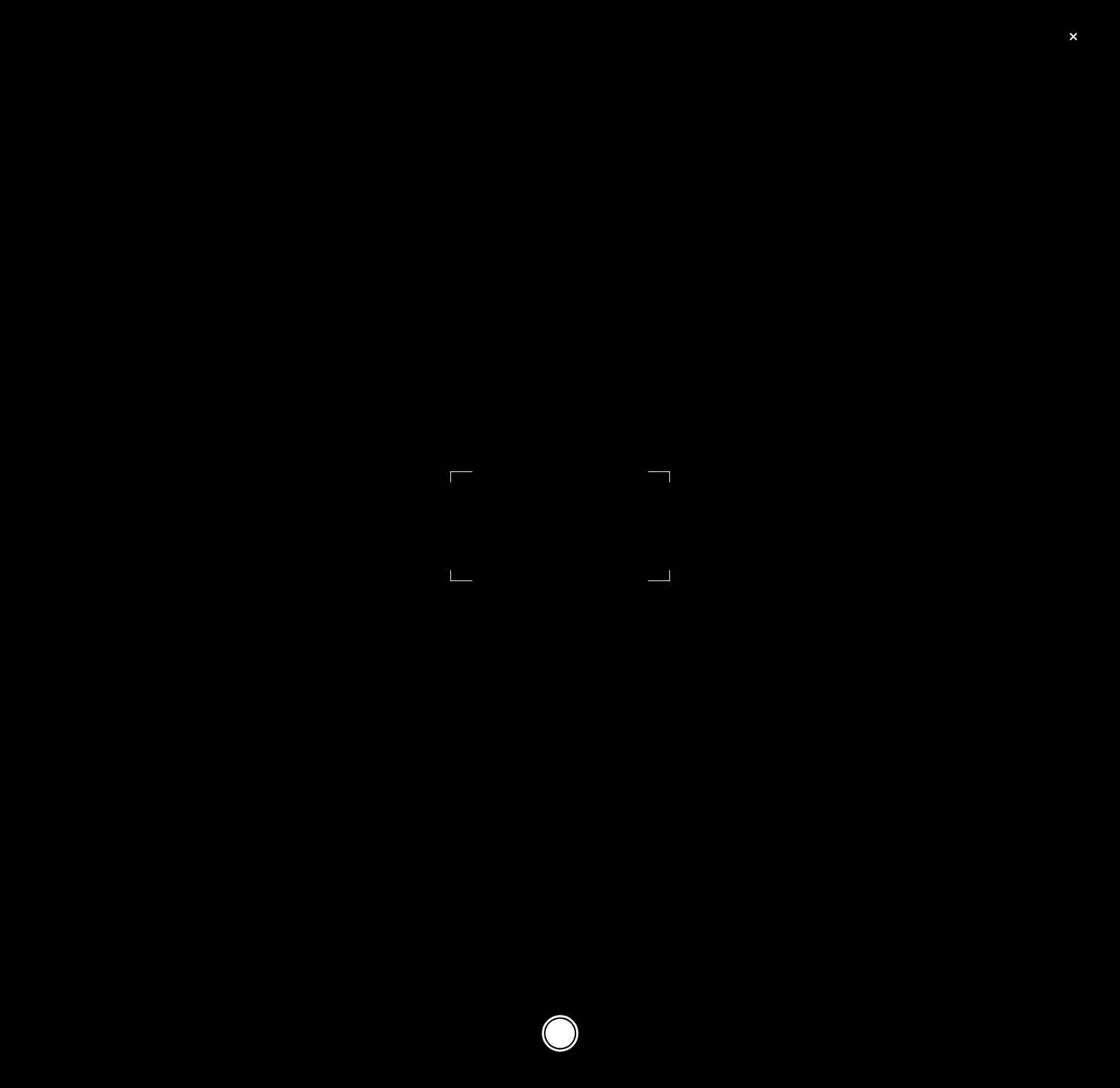
click at [575, 1018] on footer at bounding box center [560, 1033] width 1120 height 110
click at [561, 1037] on button at bounding box center [560, 1033] width 37 height 37
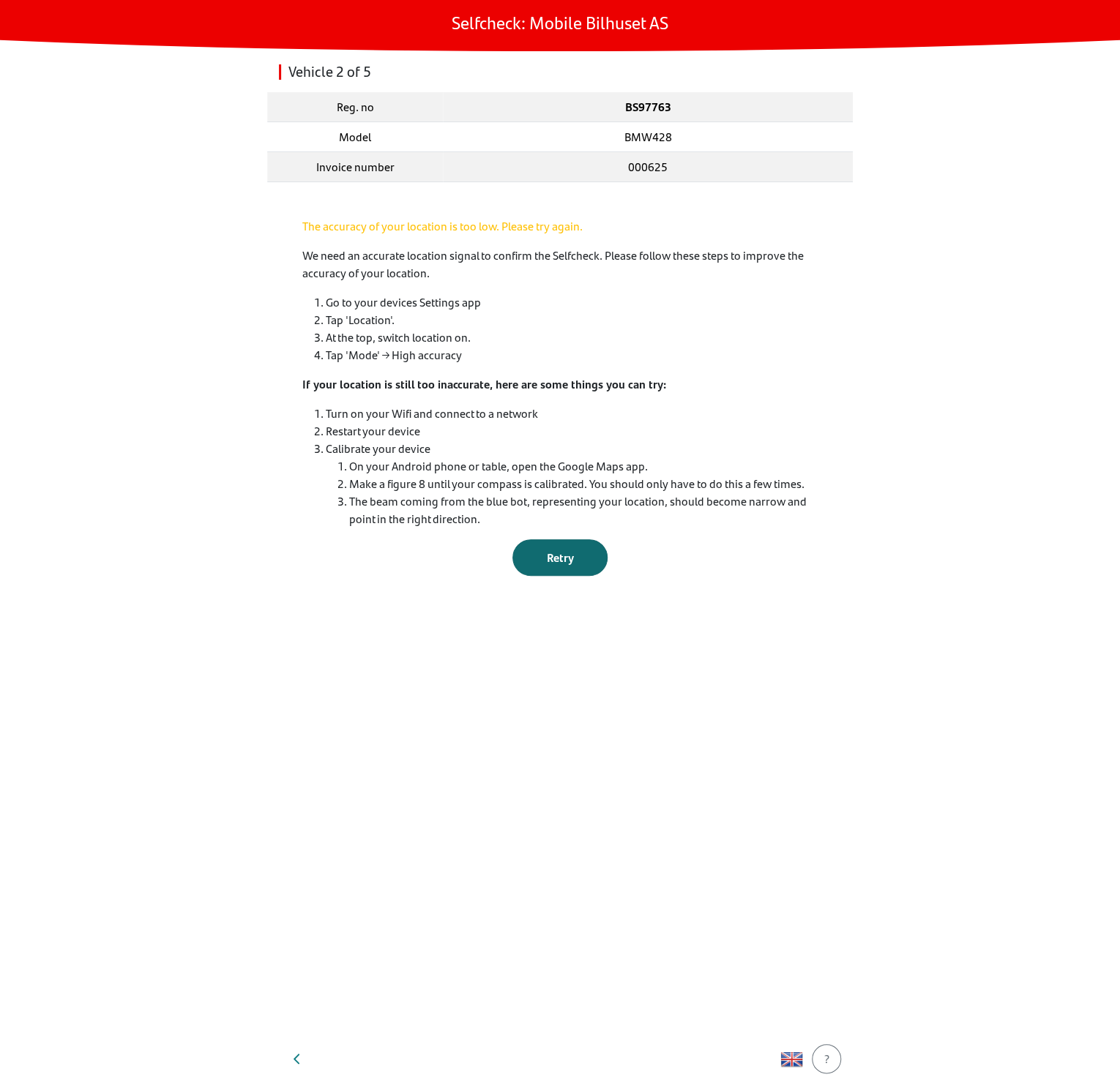
click at [564, 564] on span "Retry" at bounding box center [560, 556] width 27 height 17
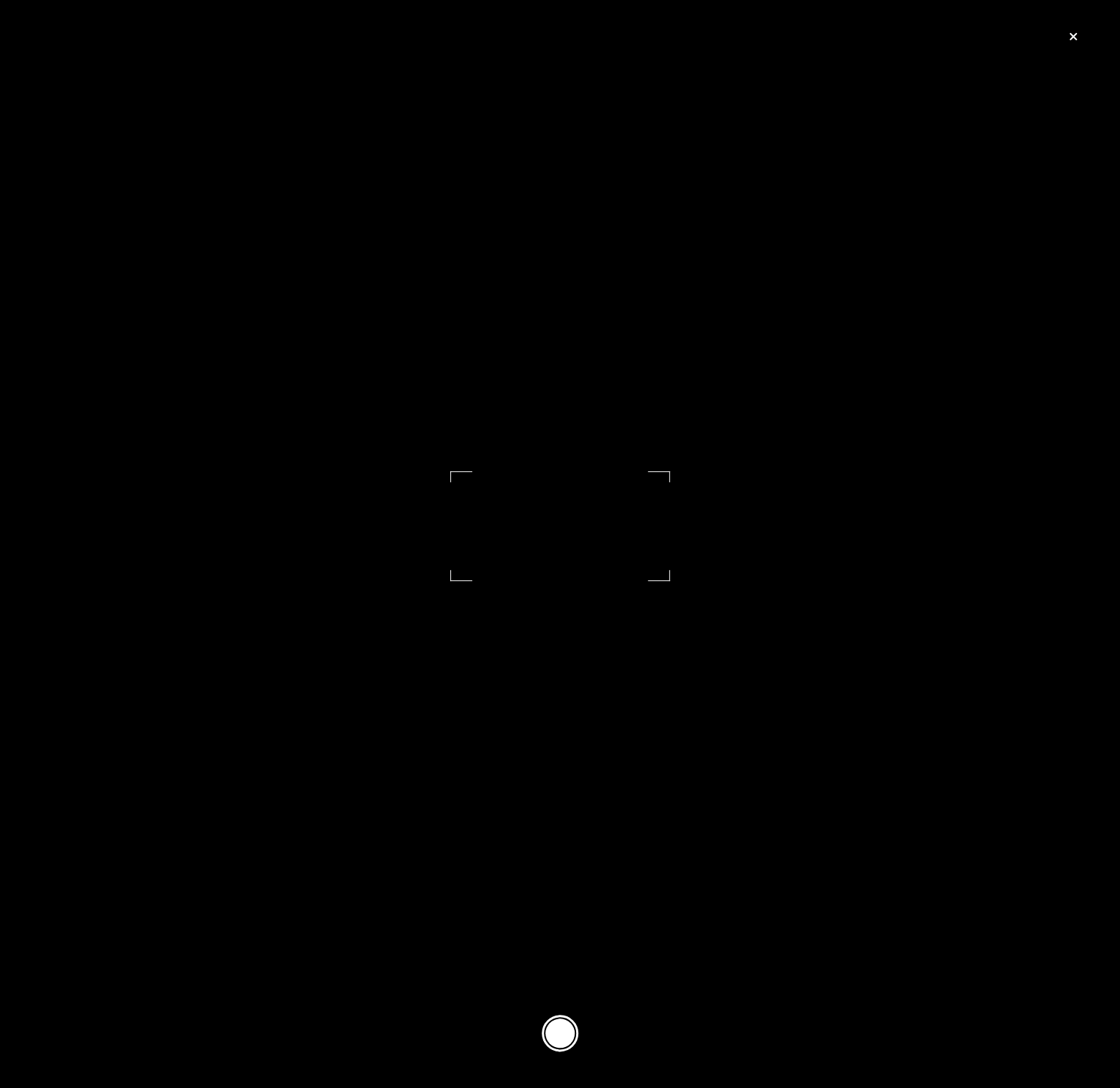
click at [568, 1025] on button at bounding box center [560, 1033] width 37 height 37
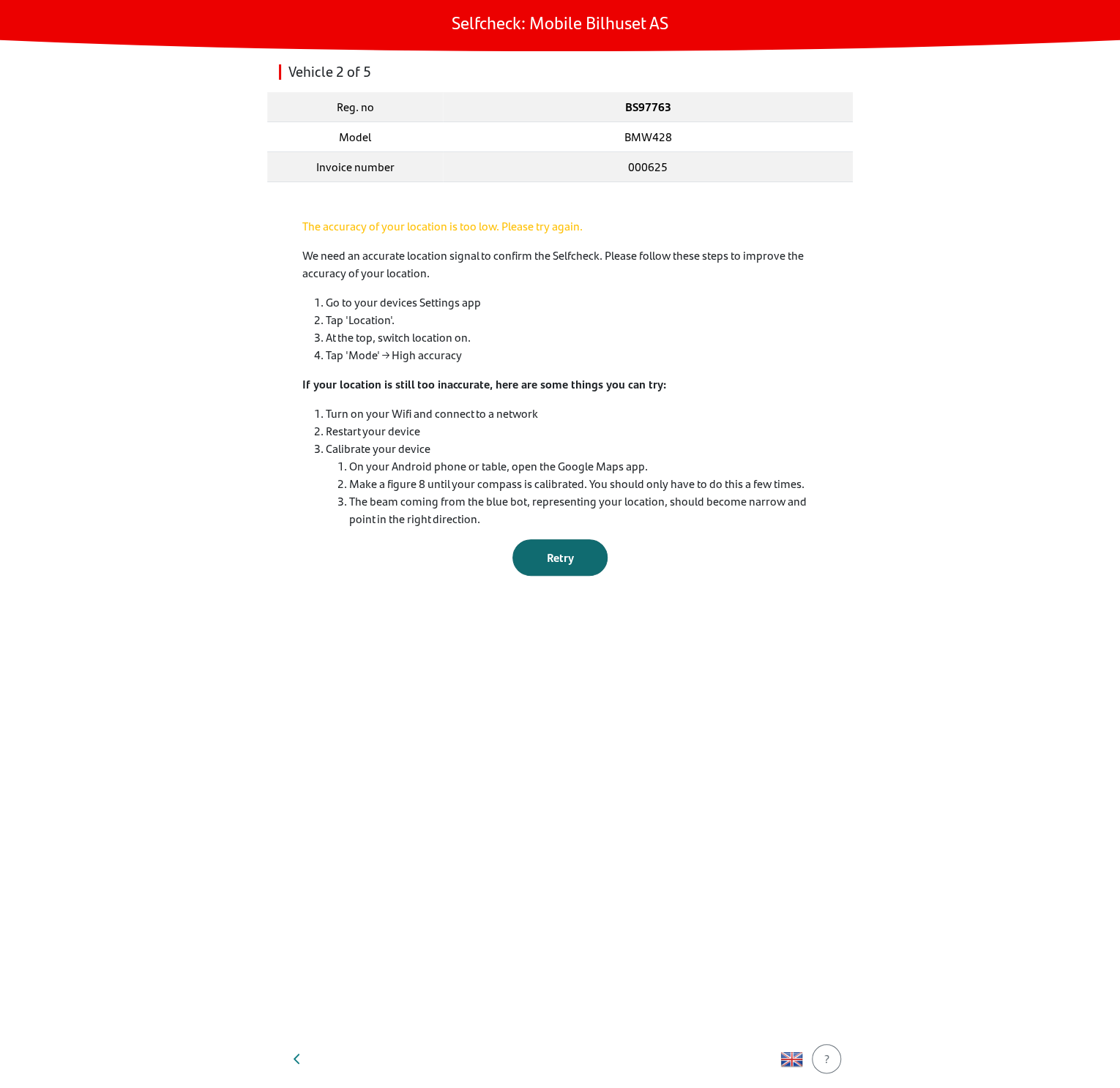
click at [561, 540] on button "Retry" at bounding box center [560, 557] width 95 height 37
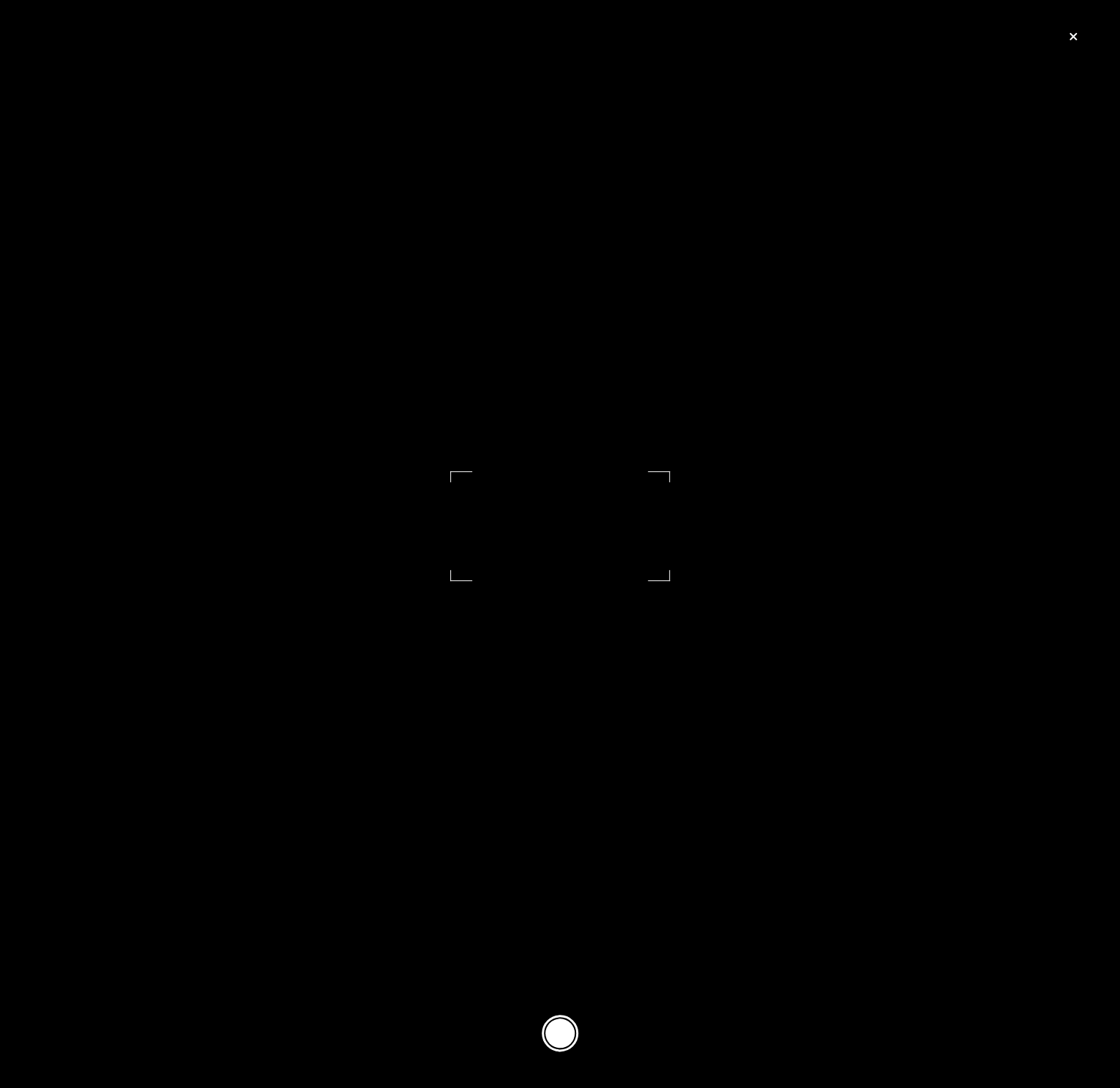
click at [560, 1027] on button at bounding box center [560, 1033] width 37 height 37
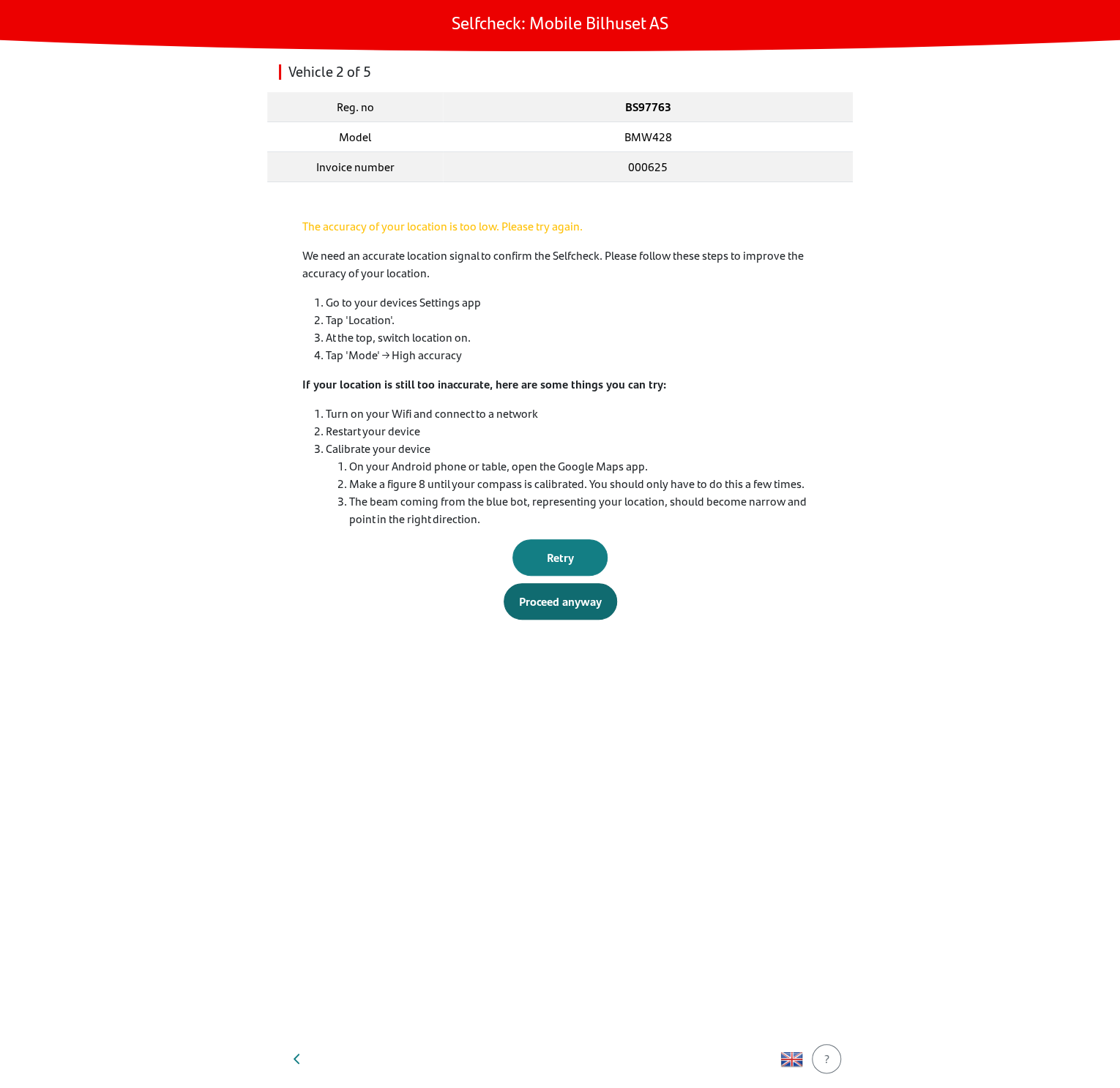
click at [570, 599] on div "Proceed anyway" at bounding box center [560, 601] width 83 height 18
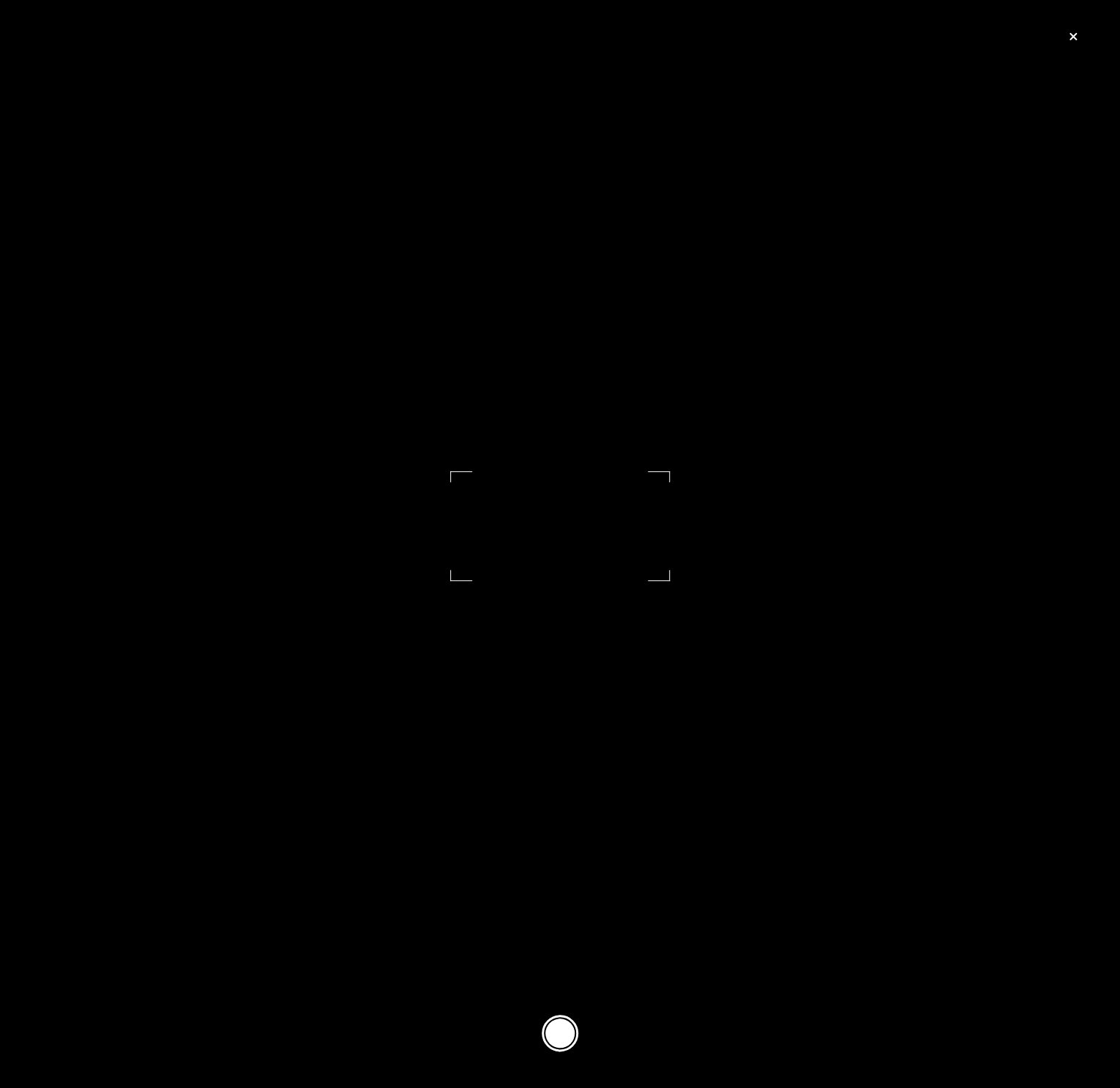
drag, startPoint x: 551, startPoint y: 1006, endPoint x: 560, endPoint y: 1015, distance: 12.7
click at [560, 1012] on footer at bounding box center [560, 1033] width 1120 height 110
click at [561, 1018] on button at bounding box center [560, 1033] width 37 height 37
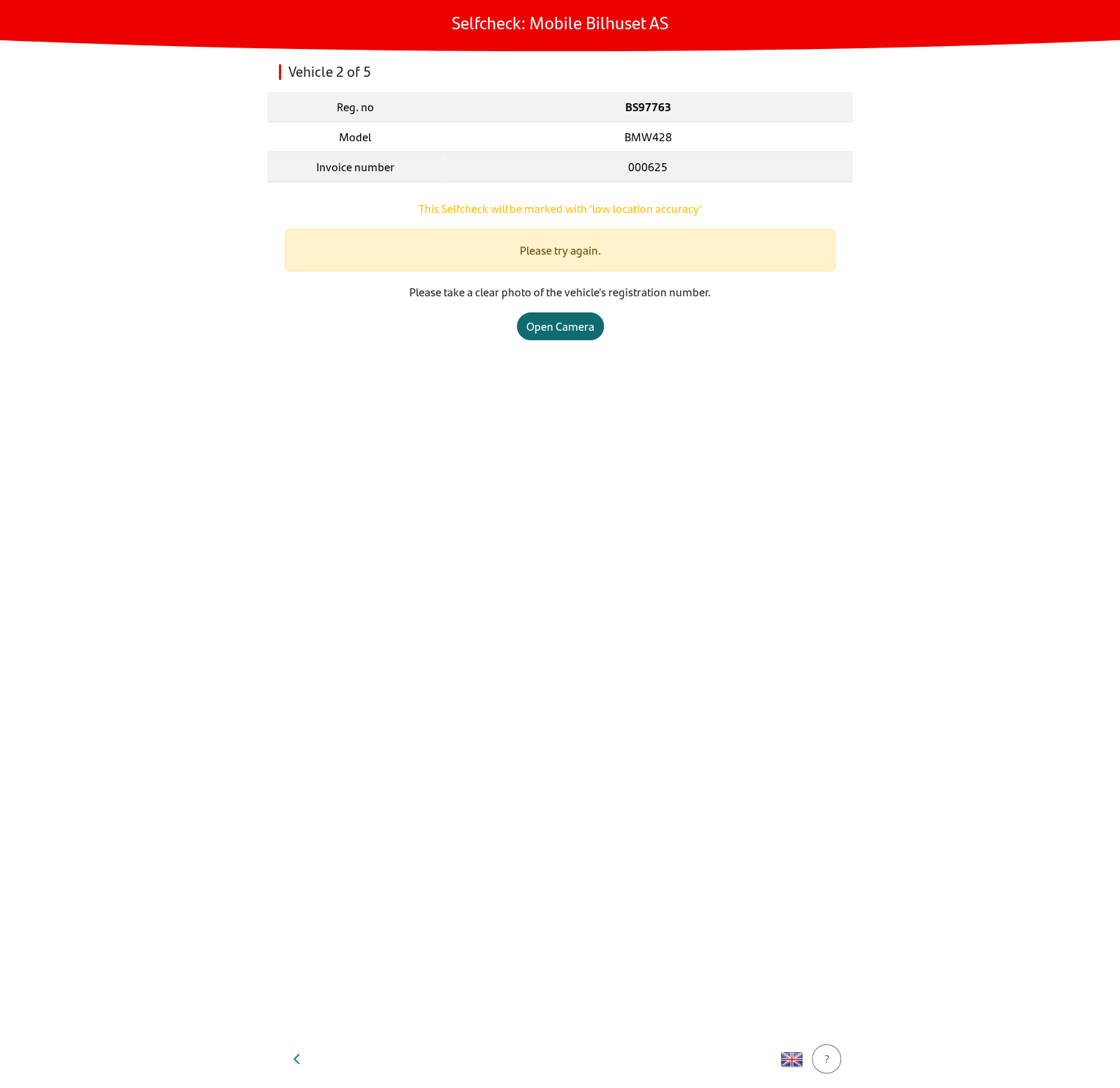
click at [571, 325] on div "Open Camera" at bounding box center [560, 326] width 68 height 18
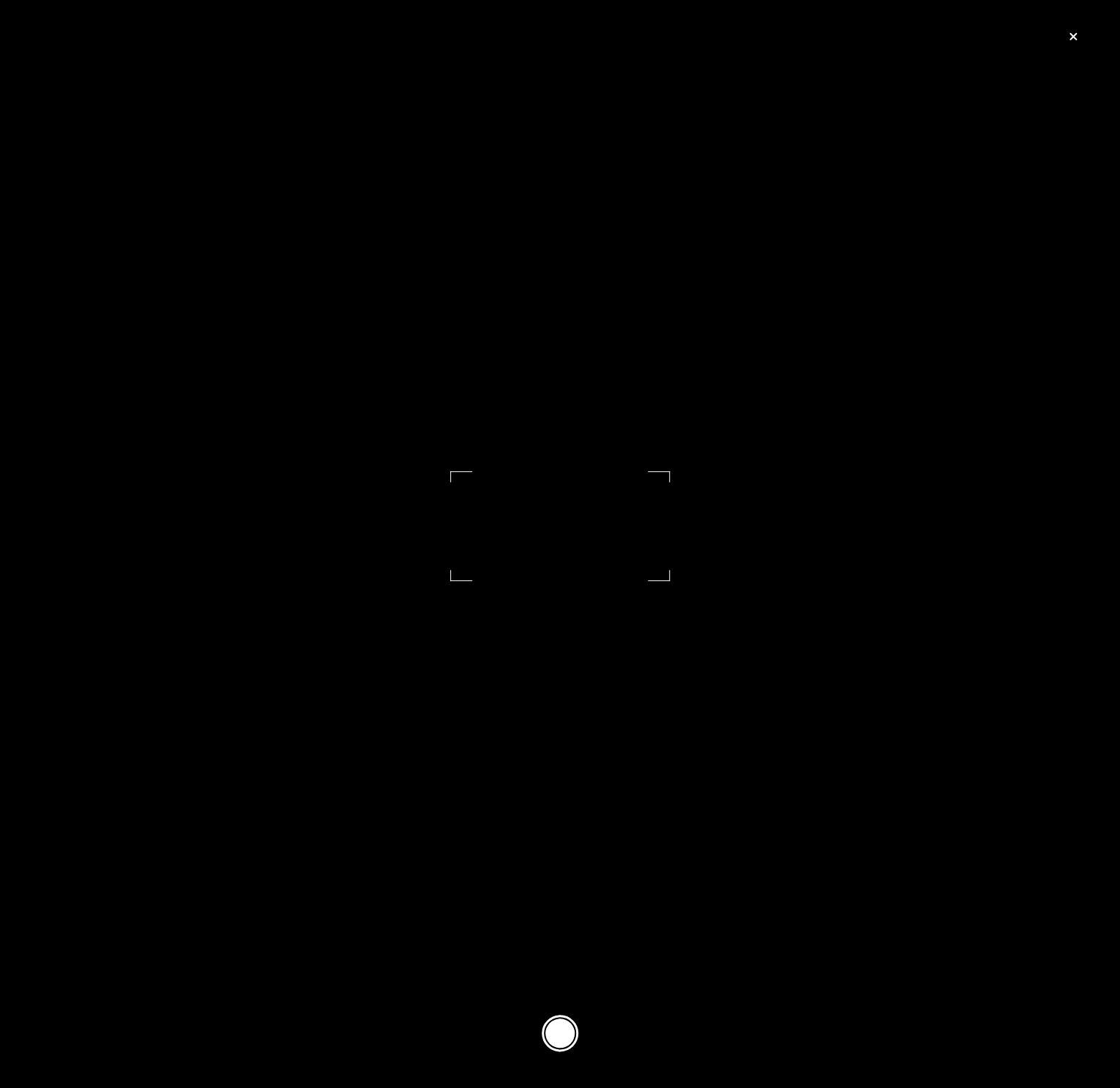
click at [551, 1043] on button at bounding box center [560, 1033] width 37 height 37
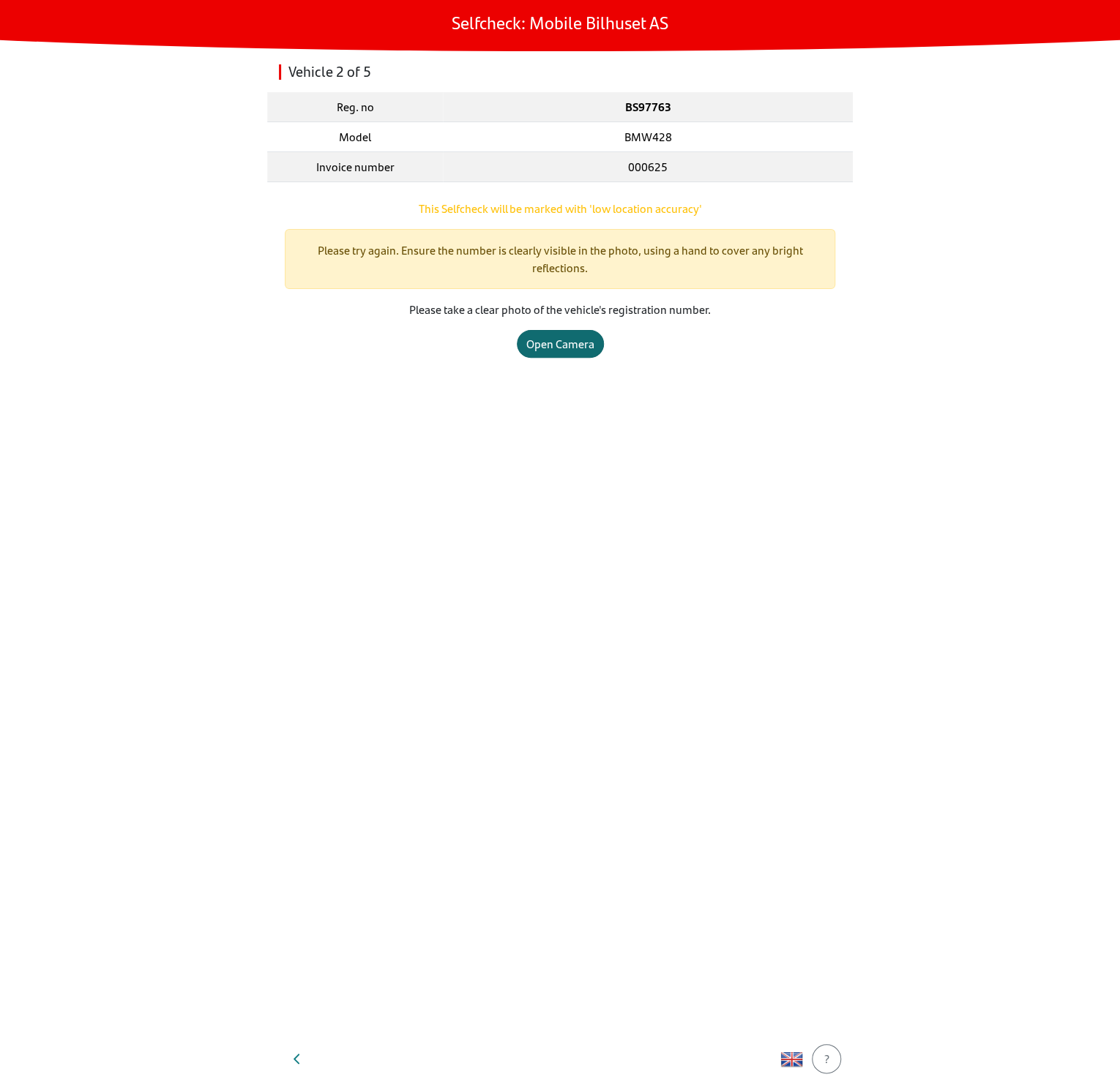
click at [570, 339] on div "Open Camera" at bounding box center [560, 344] width 68 height 18
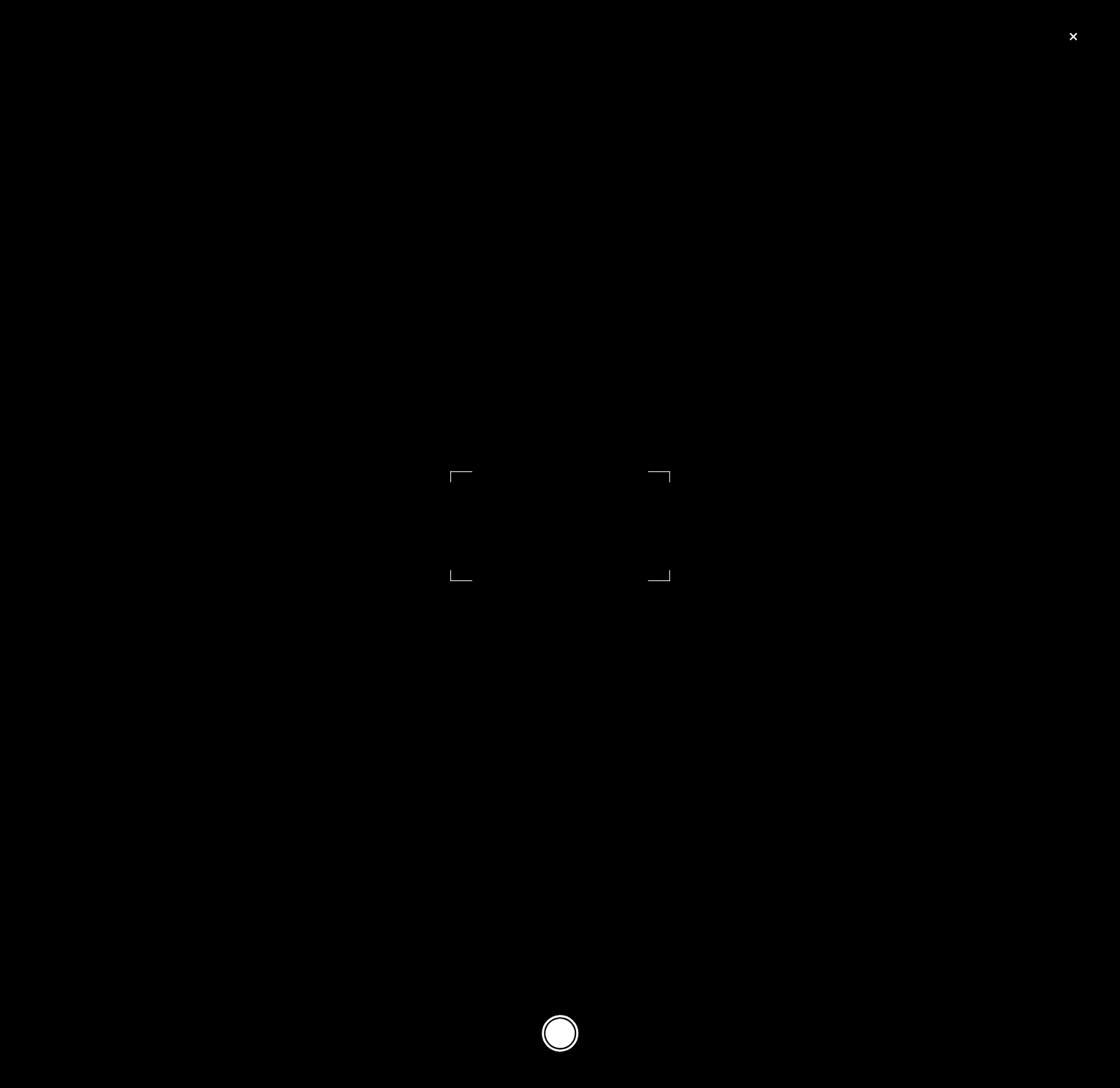
click at [561, 1035] on button at bounding box center [560, 1033] width 37 height 37
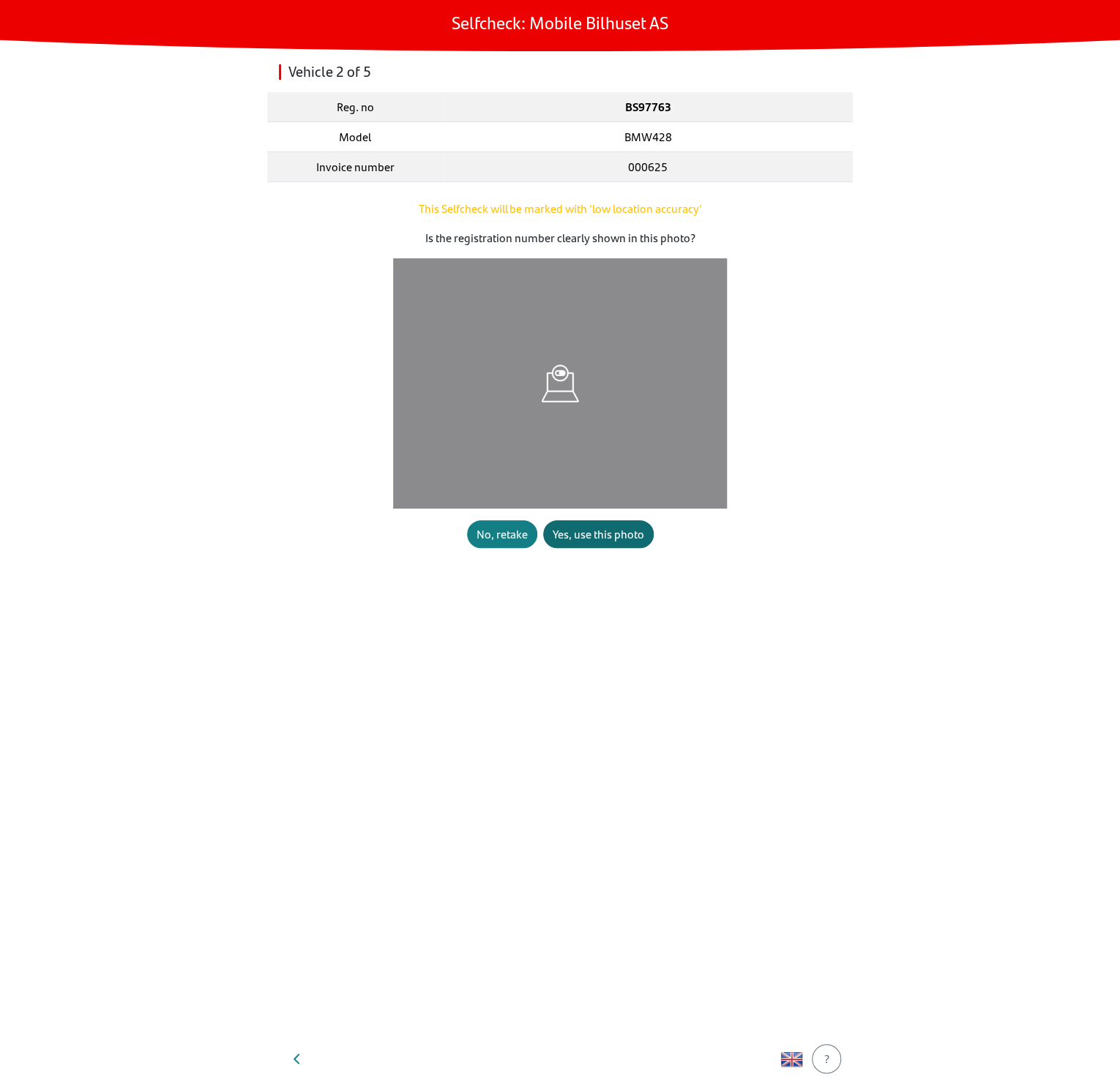
click at [560, 533] on div "Yes, use this photo" at bounding box center [598, 535] width 92 height 18
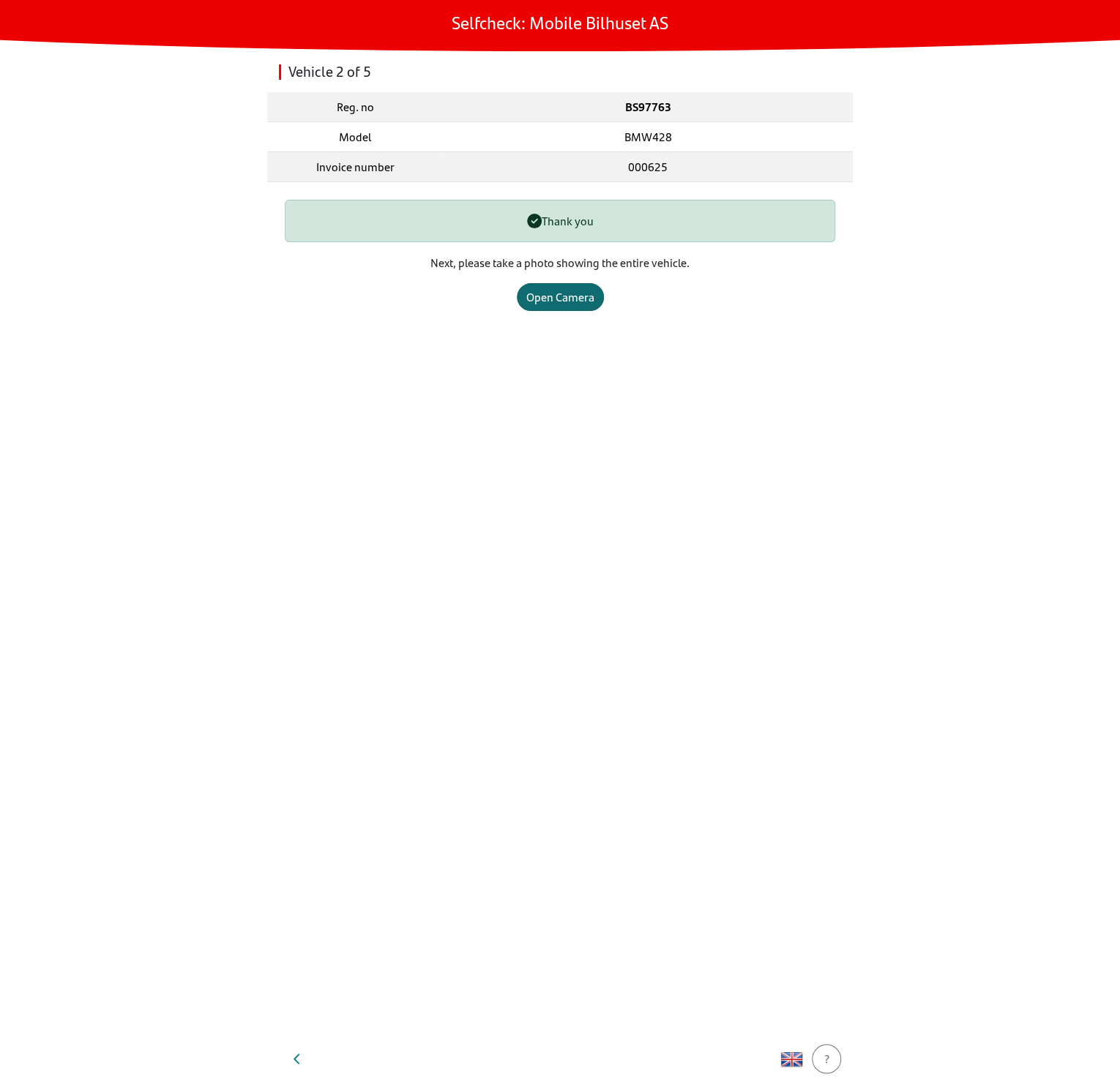
click at [561, 298] on div "Open Camera" at bounding box center [560, 297] width 68 height 18
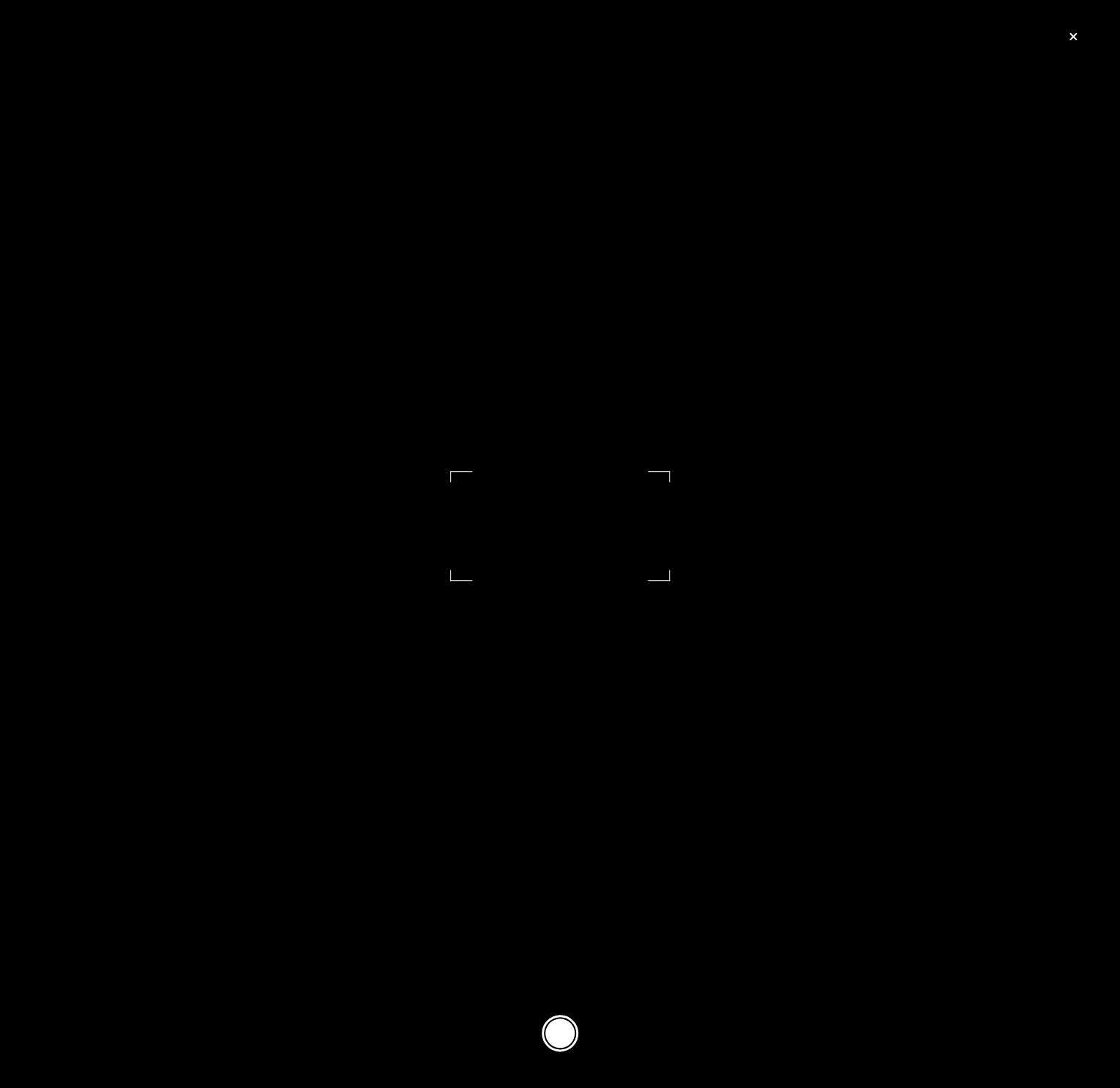
click at [561, 1029] on button at bounding box center [560, 1033] width 37 height 37
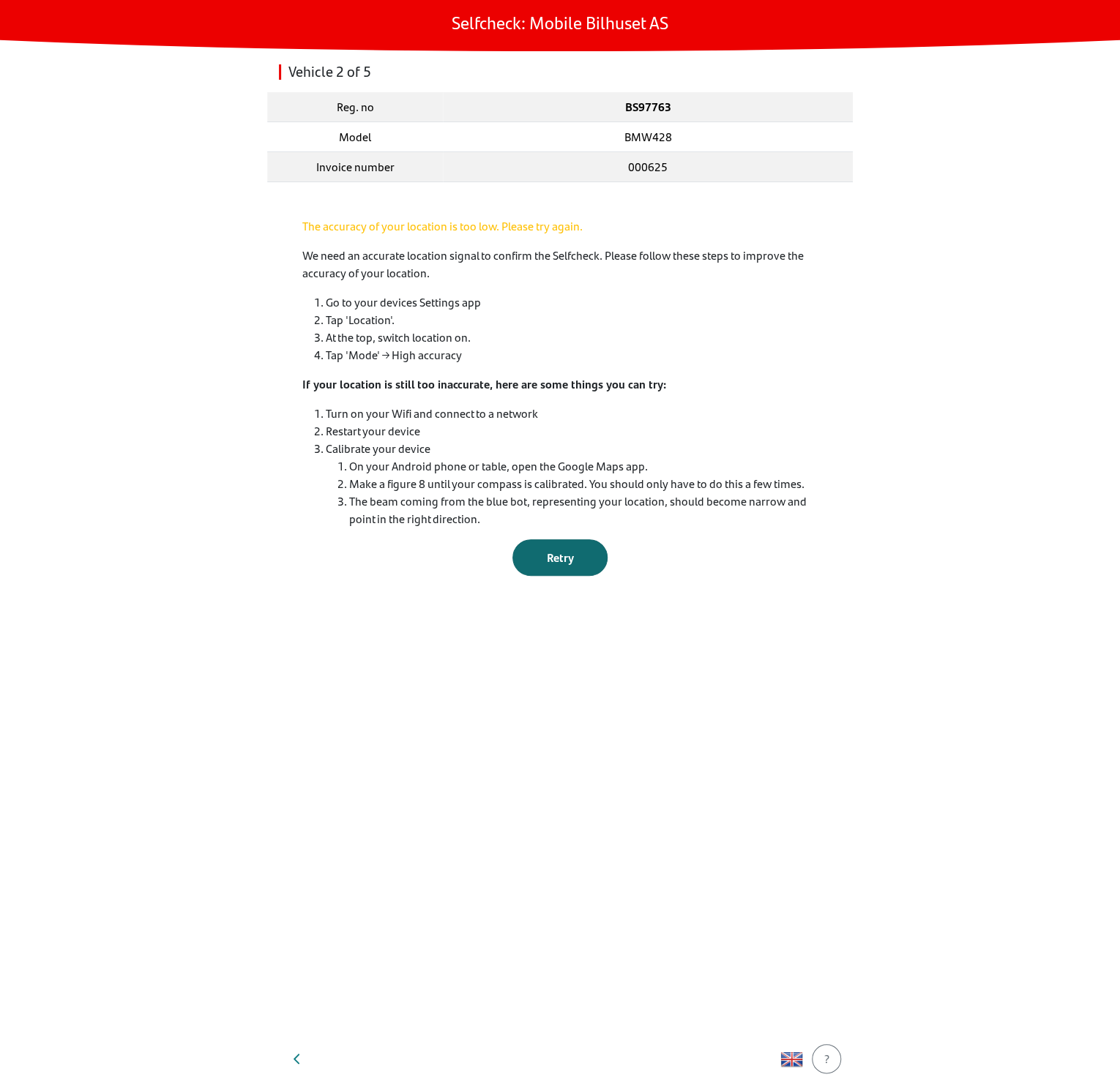
click at [566, 541] on button "Retry" at bounding box center [560, 557] width 95 height 37
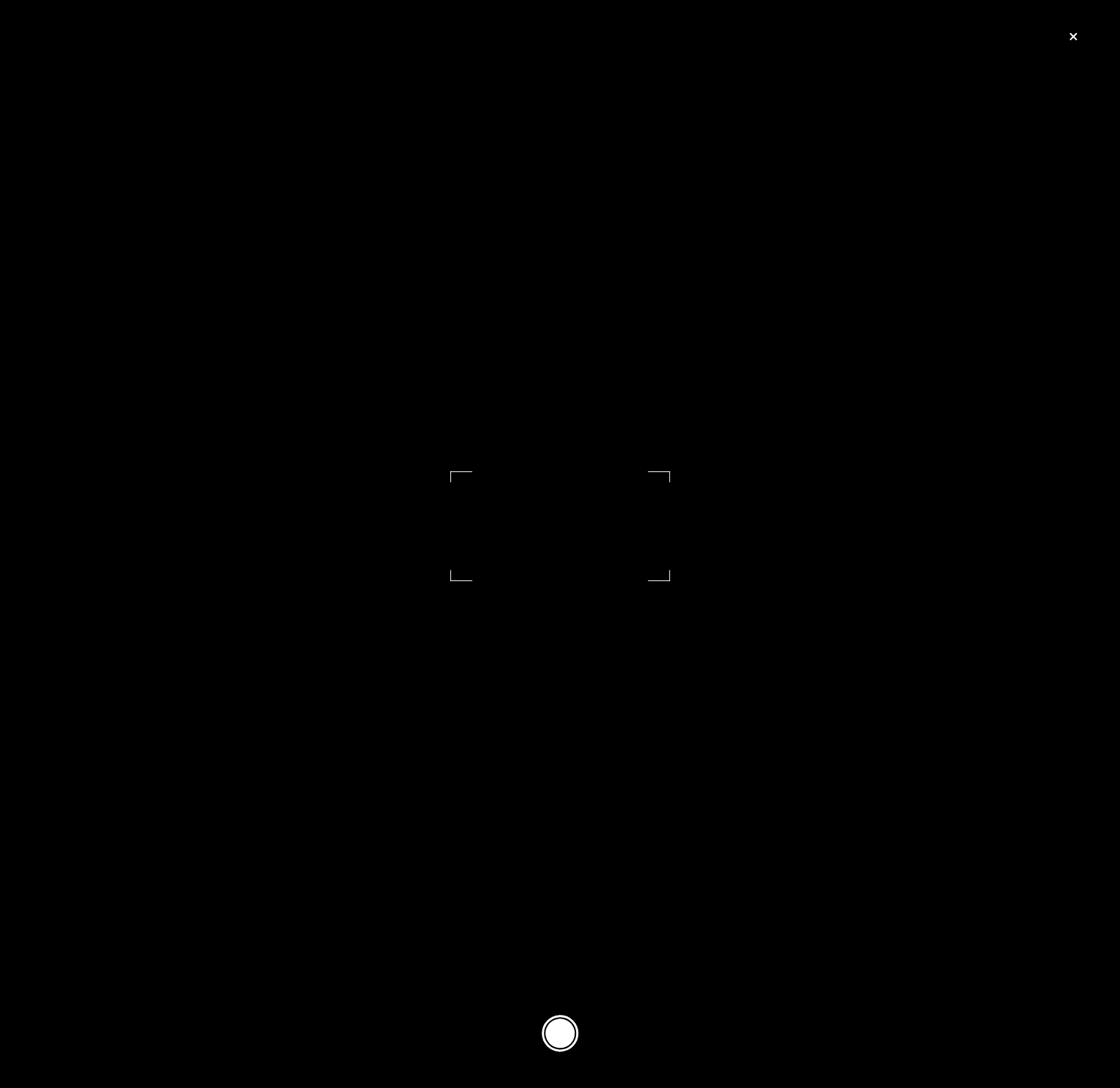
click at [548, 1037] on button at bounding box center [560, 1033] width 37 height 37
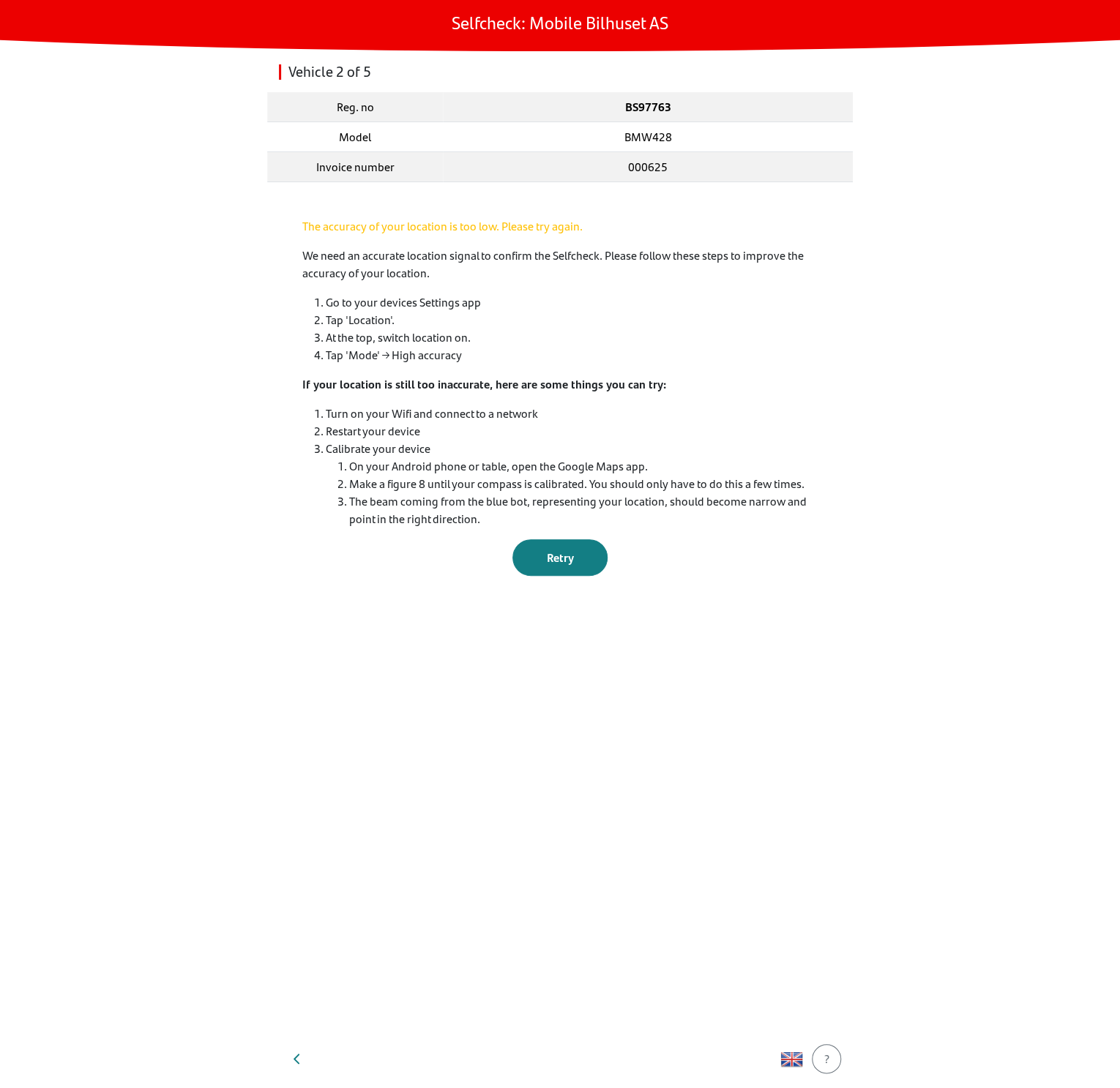
click at [559, 531] on div "The accuracy of your location is too low. Please try again. We need an accurate…" at bounding box center [560, 397] width 516 height 359
click at [559, 562] on span "Retry" at bounding box center [560, 556] width 27 height 17
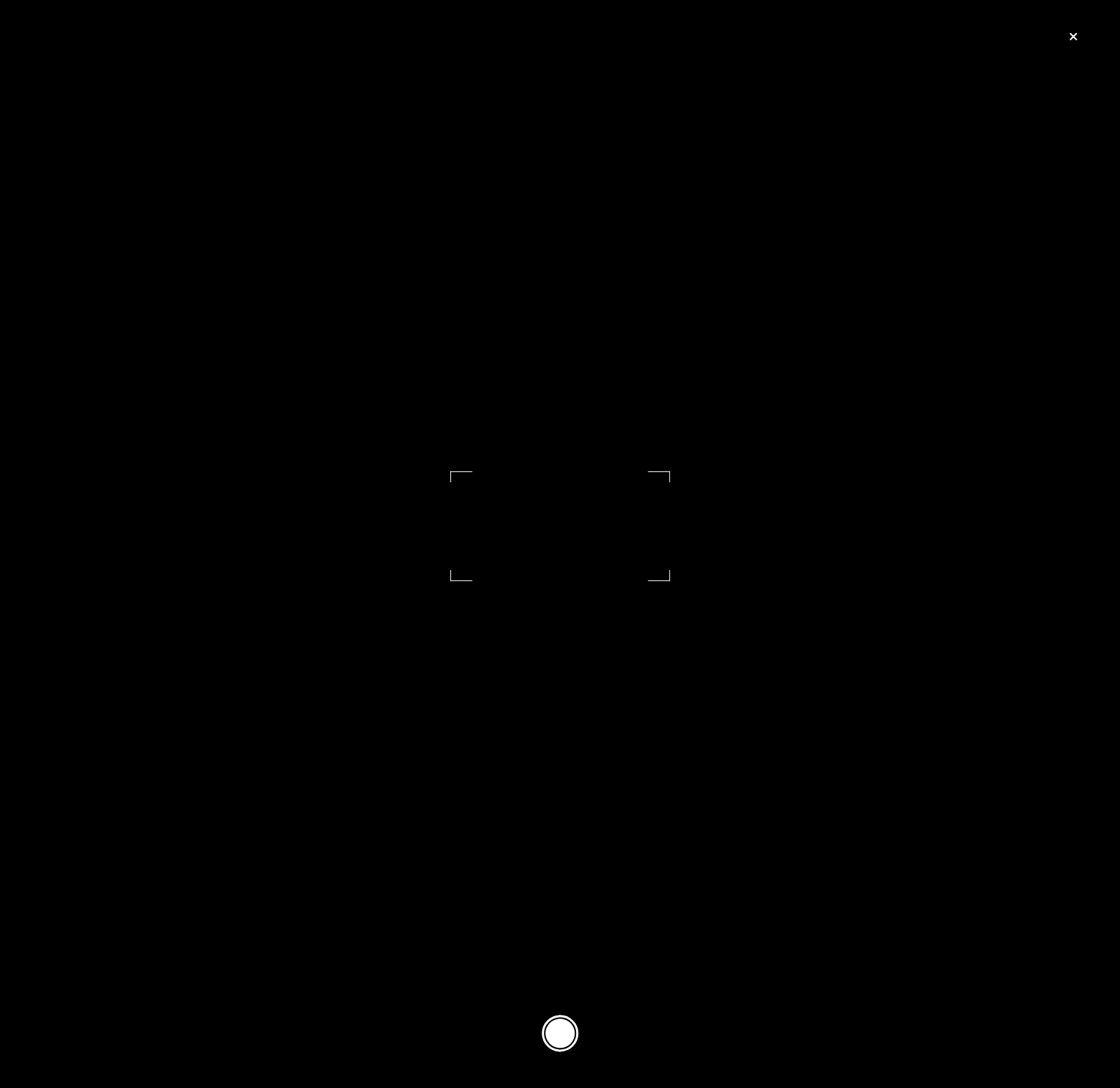
click at [560, 1017] on button at bounding box center [560, 1033] width 37 height 37
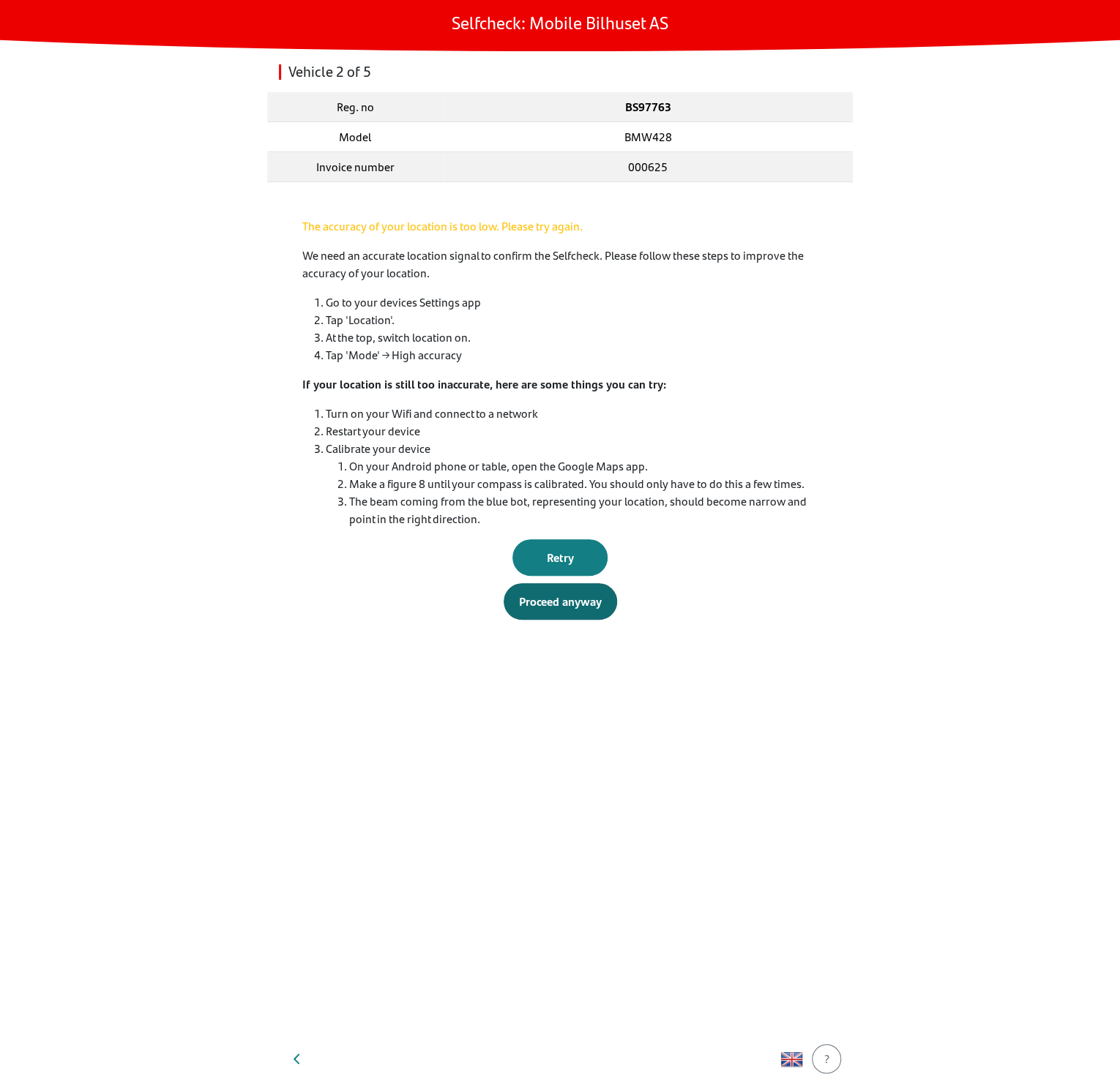
click at [570, 611] on button "Proceed anyway" at bounding box center [560, 601] width 114 height 37
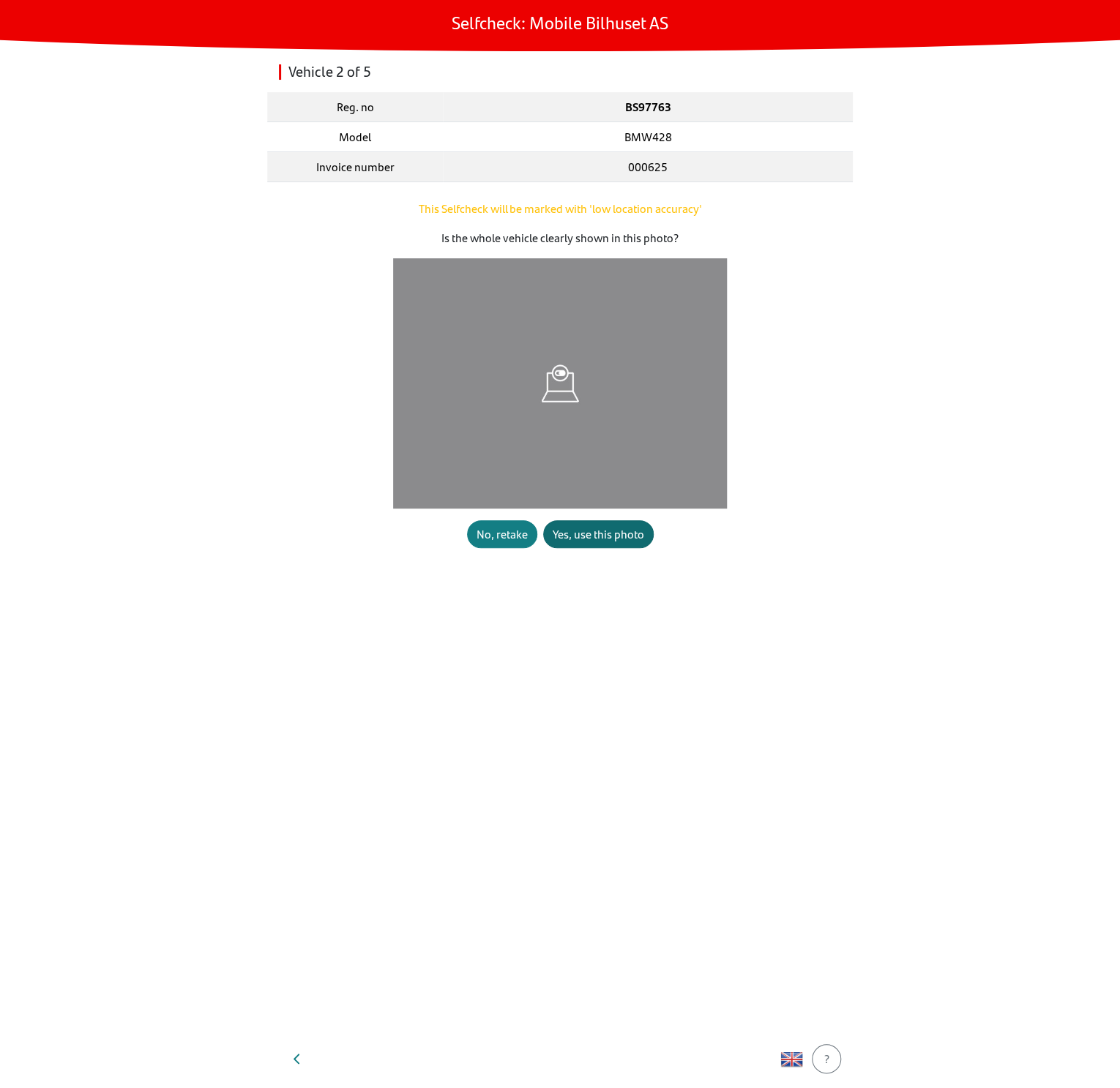
click at [589, 534] on div "Yes, use this photo" at bounding box center [598, 535] width 92 height 18
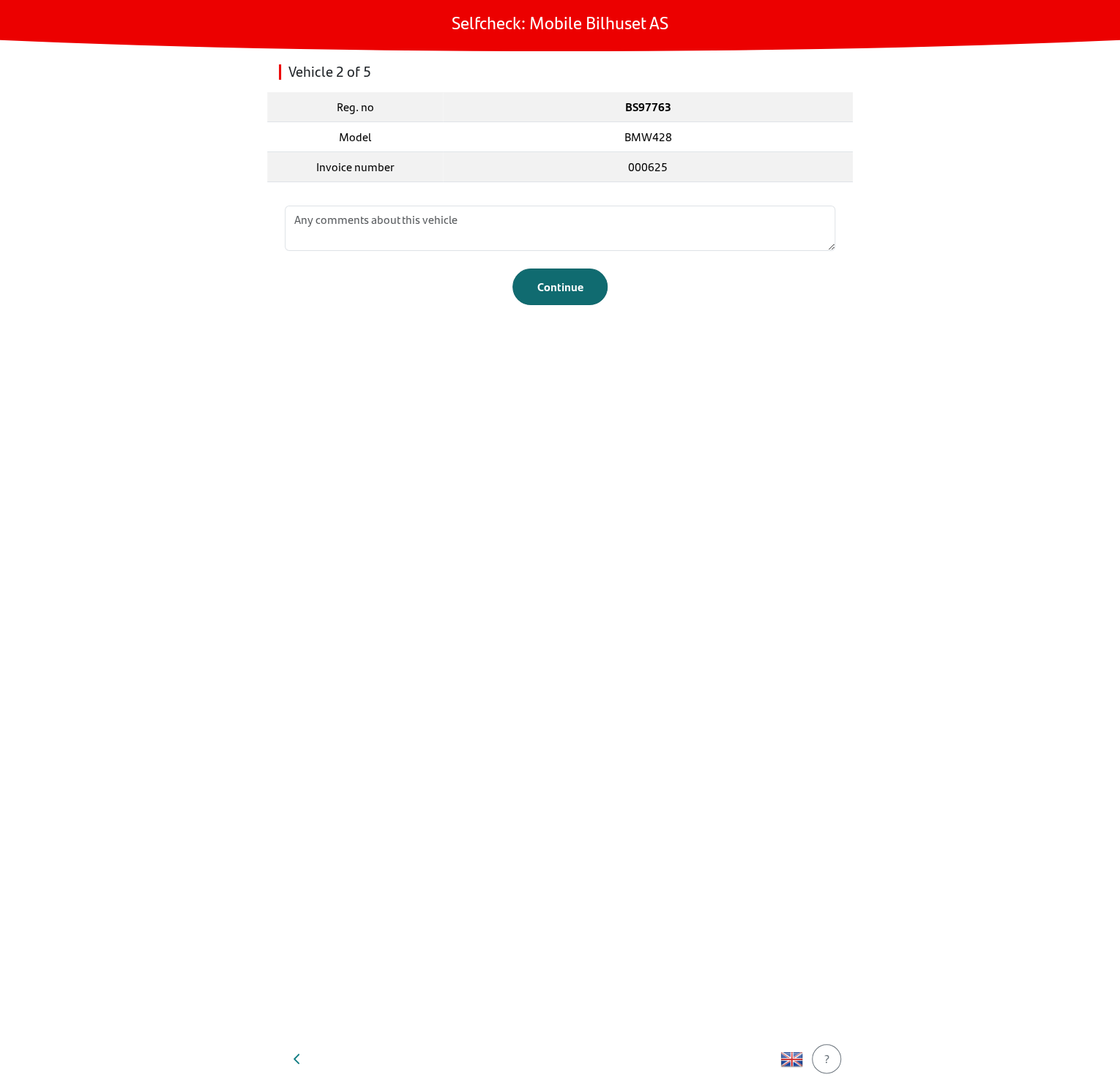
click at [554, 301] on button "Continue" at bounding box center [560, 286] width 95 height 37
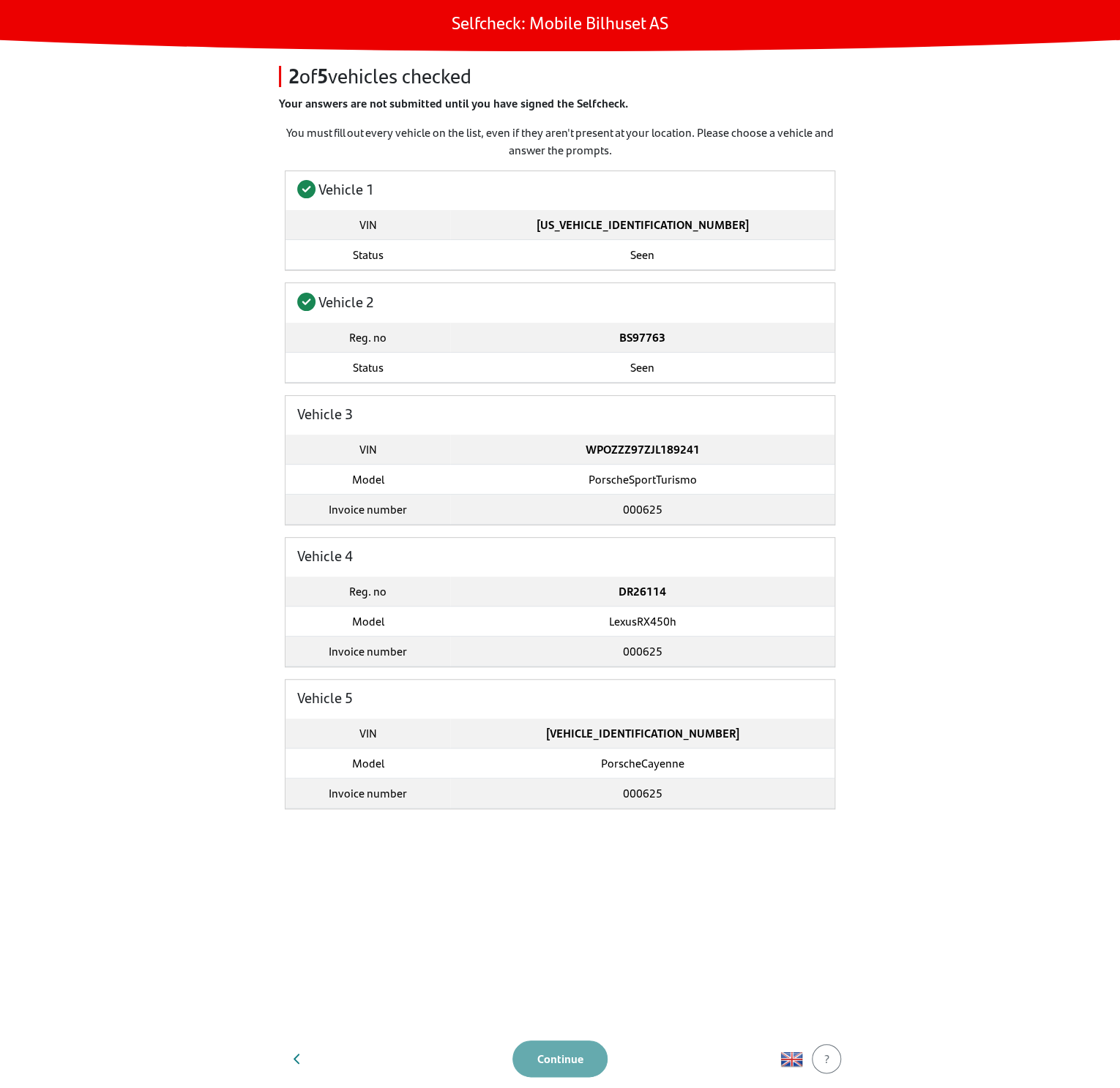
click at [968, 38] on header "Selfcheck: Mobile Bilhuset AS" at bounding box center [560, 25] width 1120 height 51
click at [486, 468] on td "PorscheSportTurismo" at bounding box center [641, 479] width 384 height 30
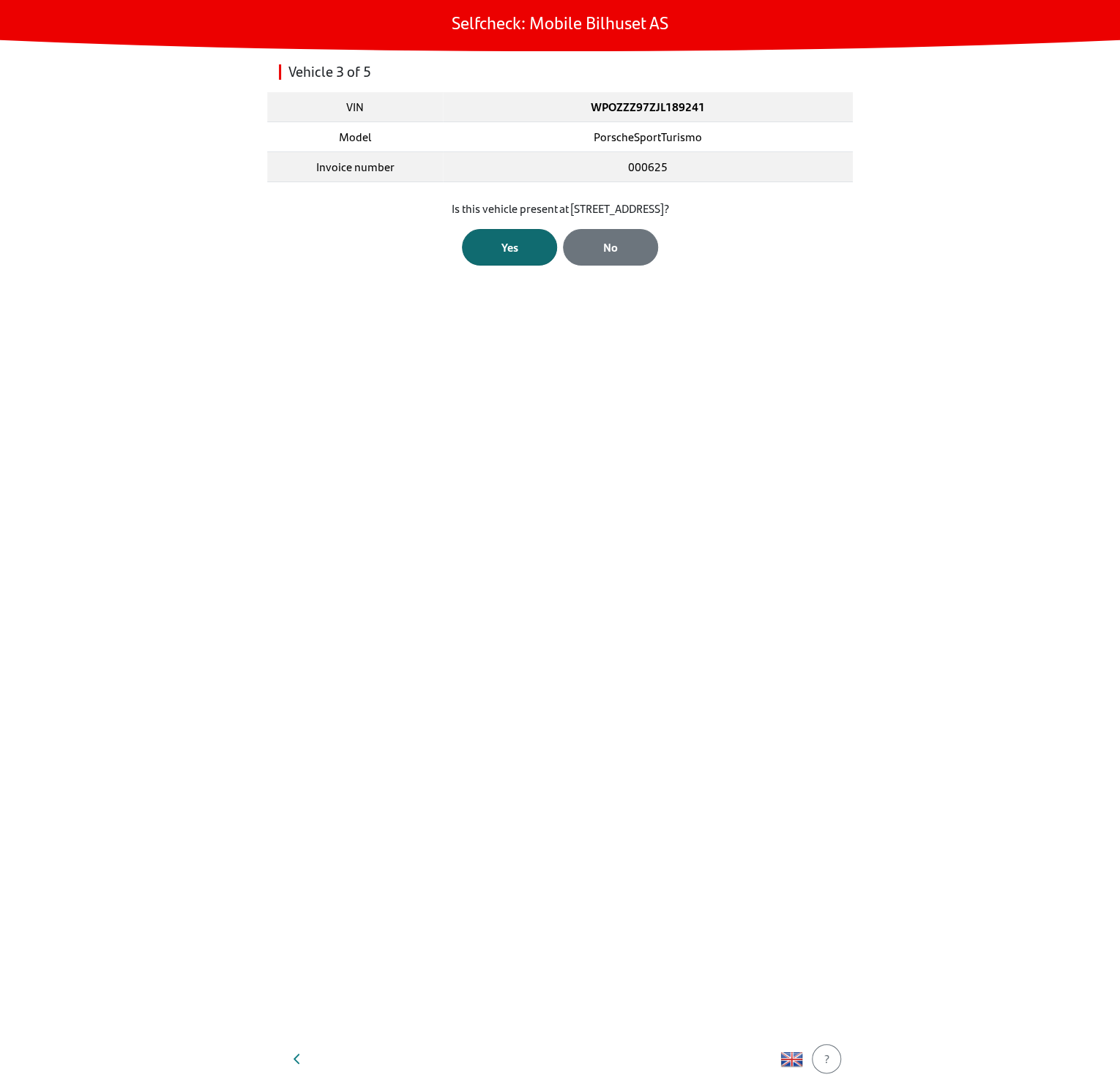
click at [513, 252] on div "Yes" at bounding box center [509, 247] width 65 height 18
click at [579, 235] on div "Open Camera" at bounding box center [560, 243] width 68 height 18
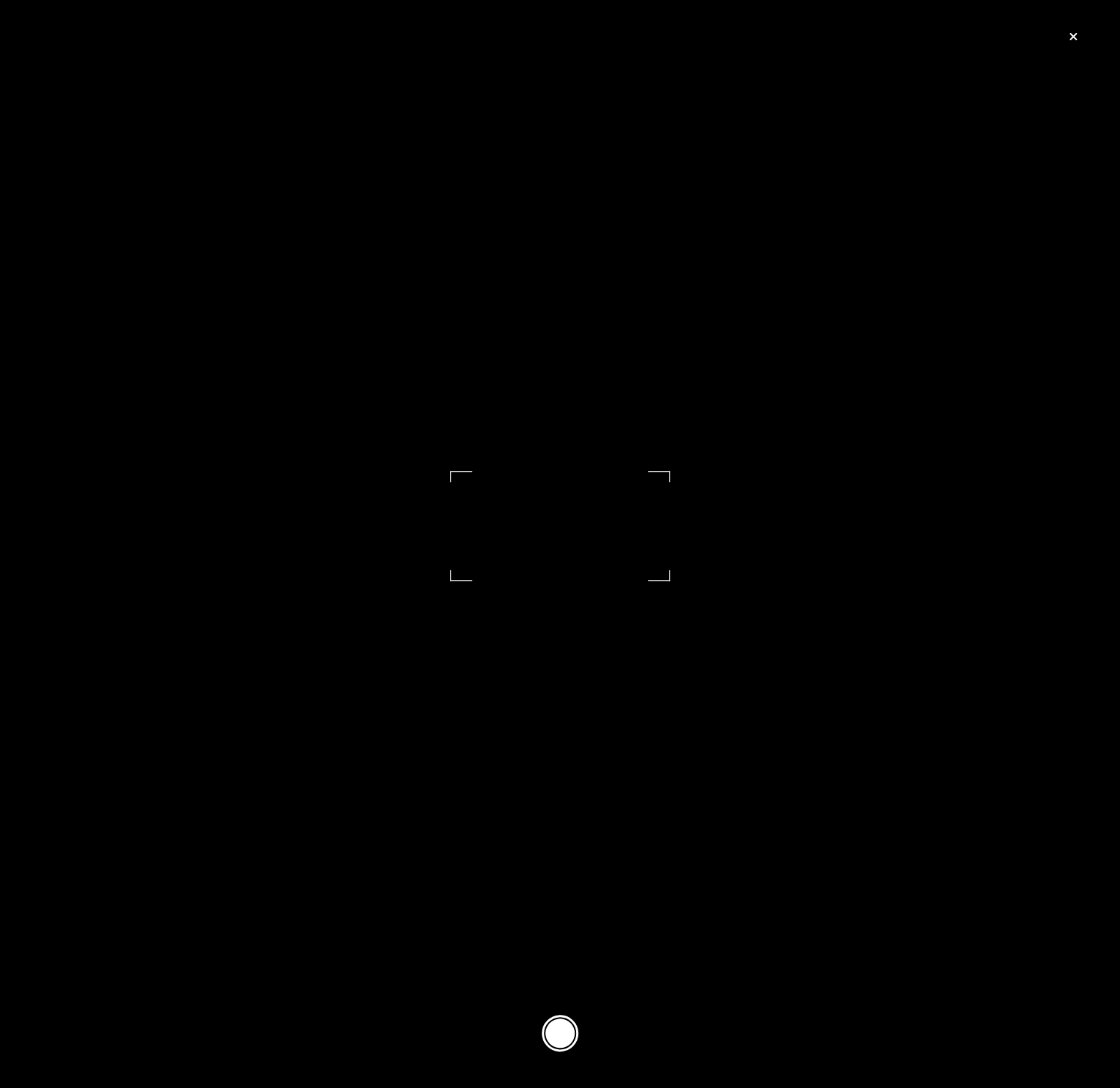
click at [564, 1041] on button at bounding box center [560, 1033] width 37 height 37
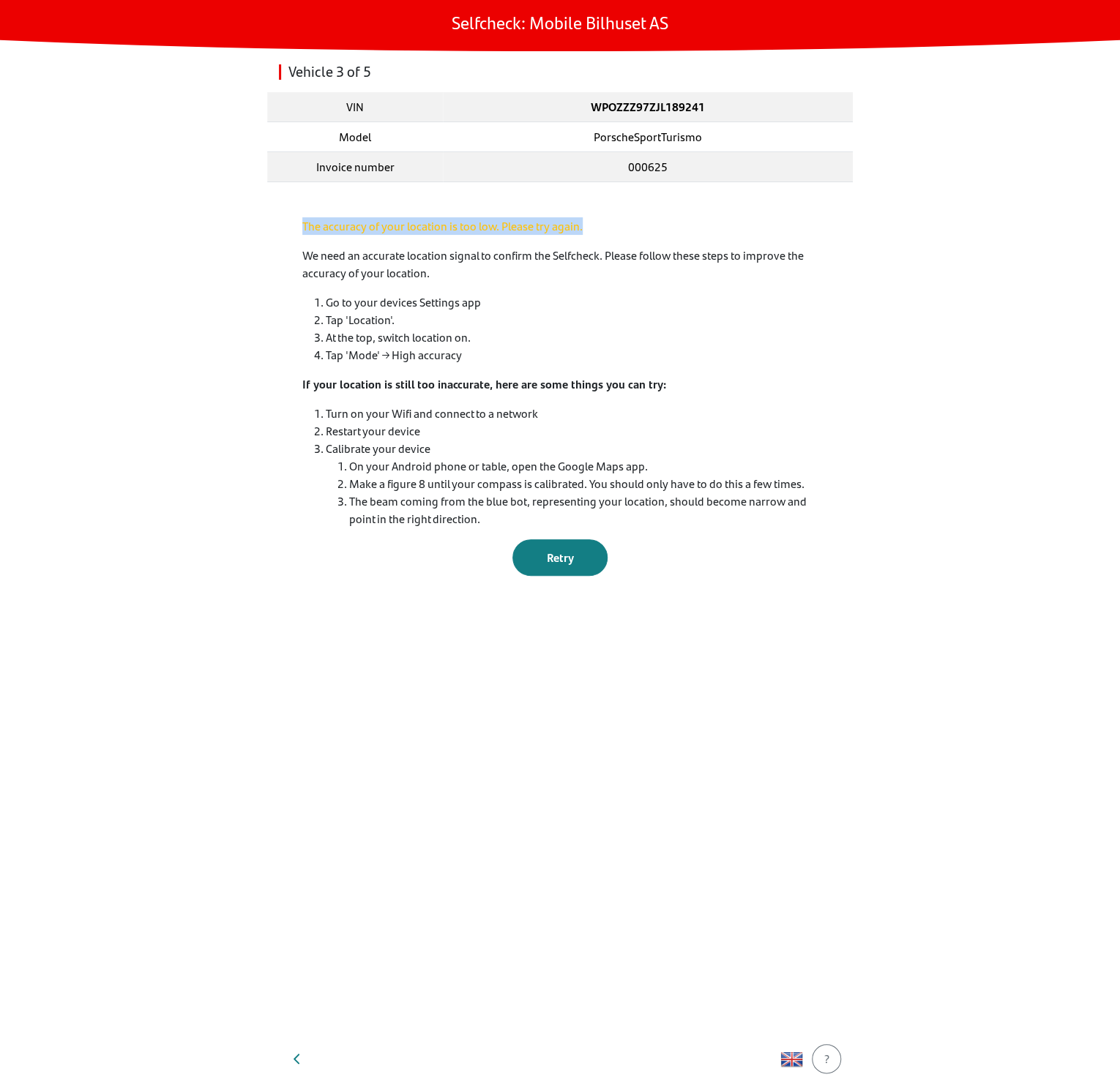
drag, startPoint x: 260, startPoint y: 207, endPoint x: 609, endPoint y: 226, distance: 349.5
click at [609, 226] on main "Selfcheck: Mobile Bilhuset AS Vehicle 3 of 5 VIN WPOZZZ97ZJL189241 Model Porsch…" at bounding box center [560, 544] width 1120 height 1088
click at [562, 552] on span "Retry" at bounding box center [560, 556] width 27 height 17
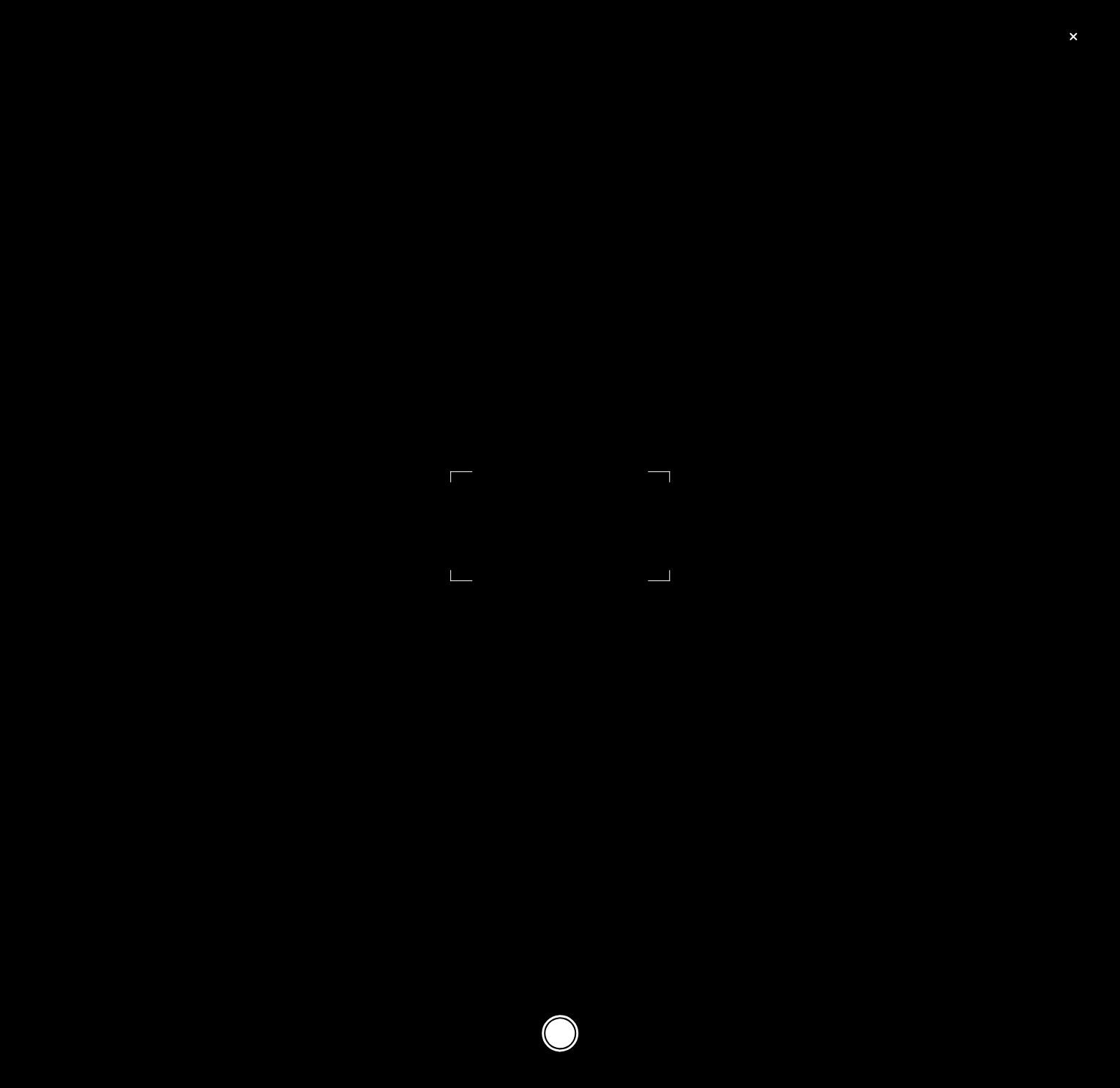
click at [568, 1031] on button at bounding box center [560, 1033] width 37 height 37
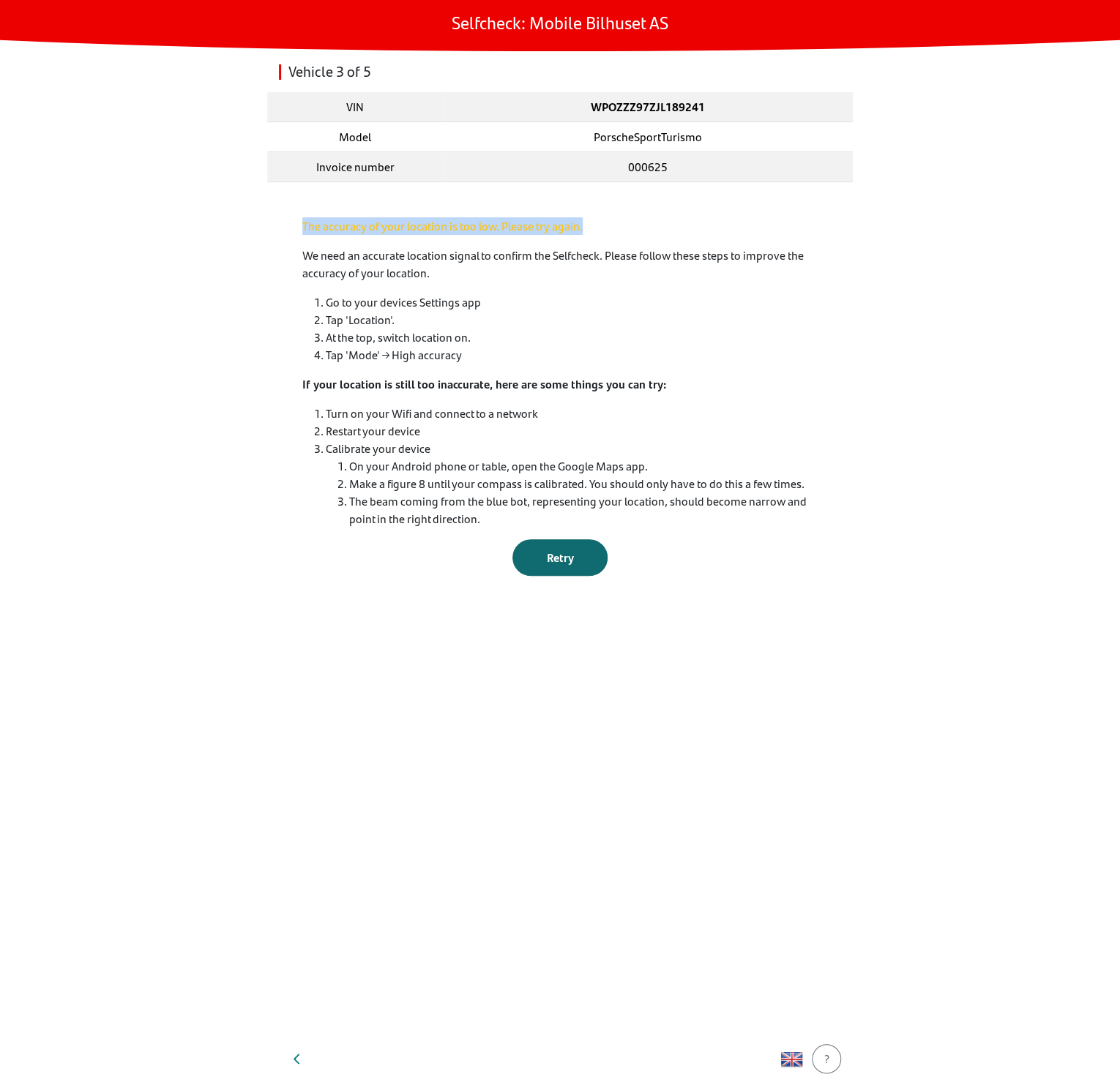
click at [587, 563] on div "Retry" at bounding box center [560, 557] width 65 height 18
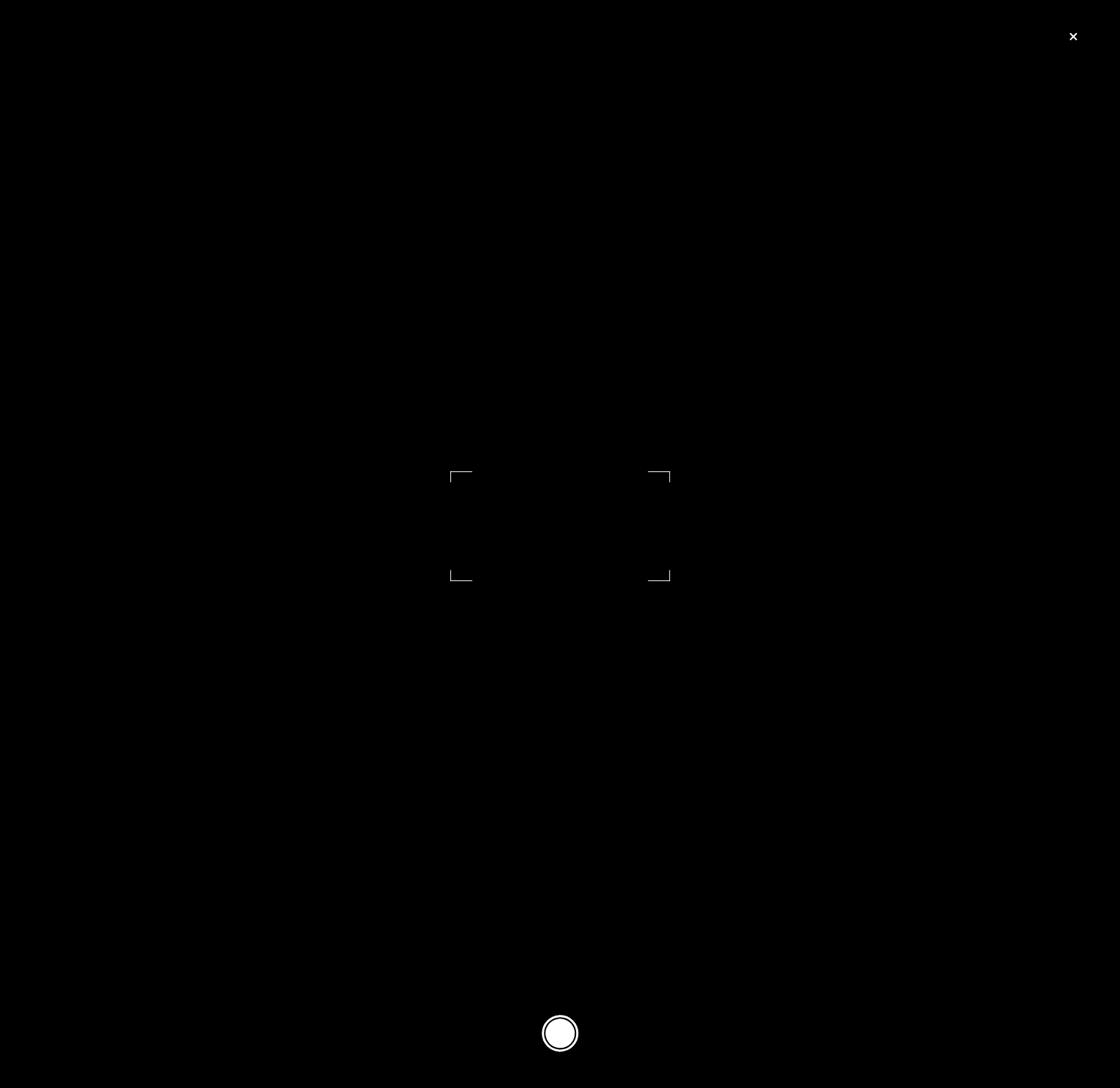
click at [552, 1032] on button at bounding box center [560, 1033] width 37 height 37
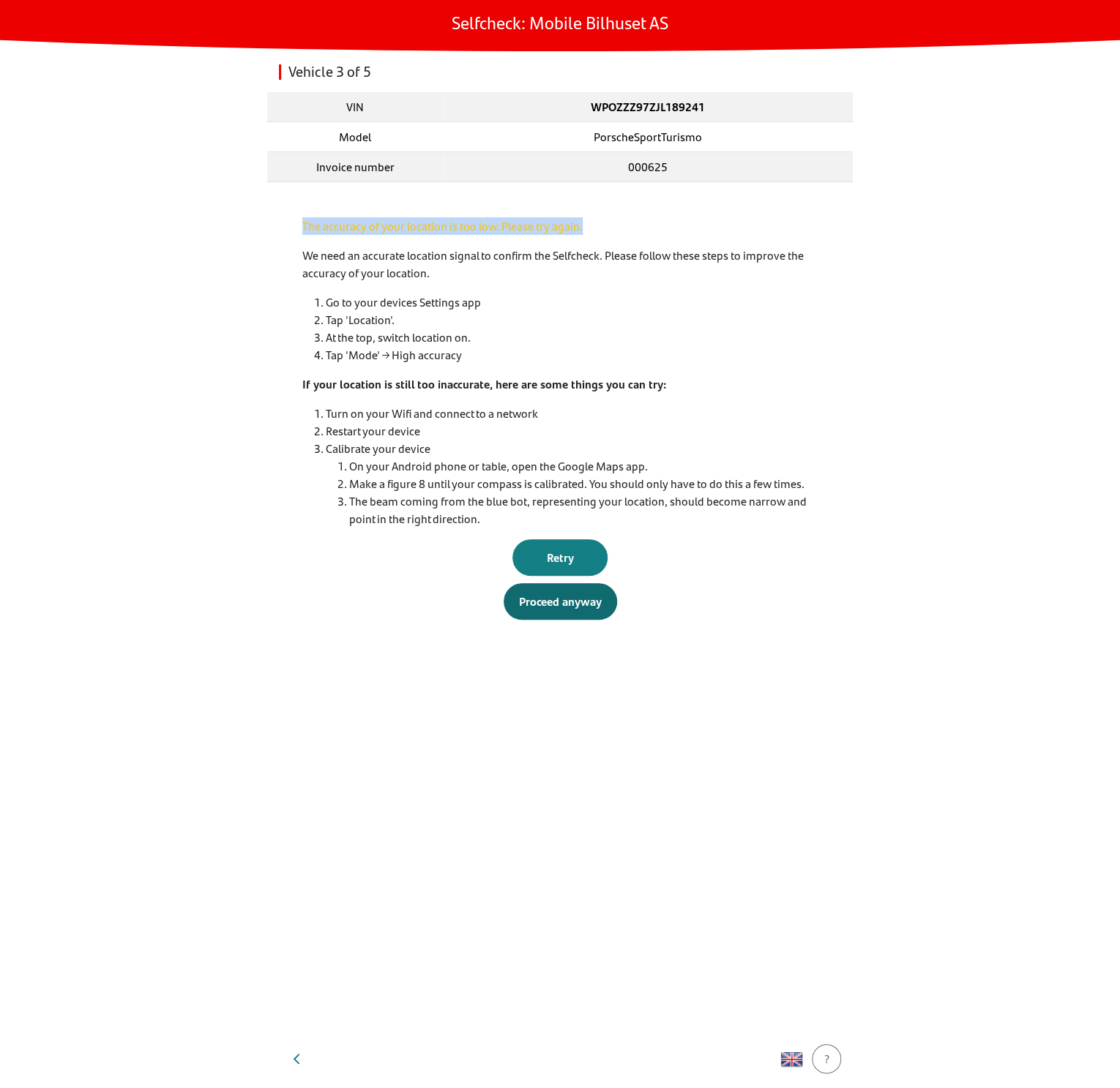
click at [571, 611] on button "Proceed anyway" at bounding box center [560, 601] width 114 height 37
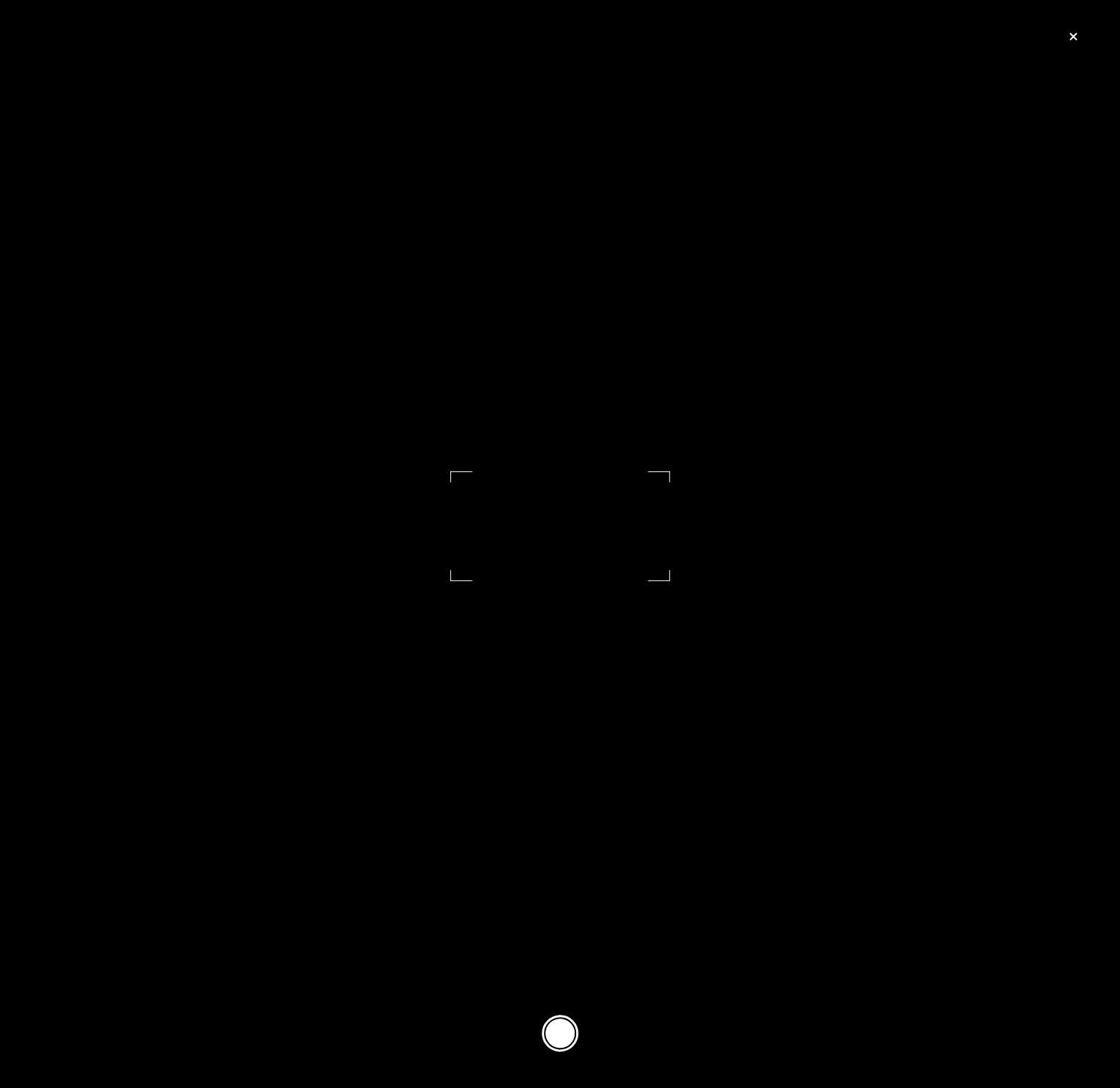
click at [561, 1029] on button at bounding box center [560, 1033] width 37 height 37
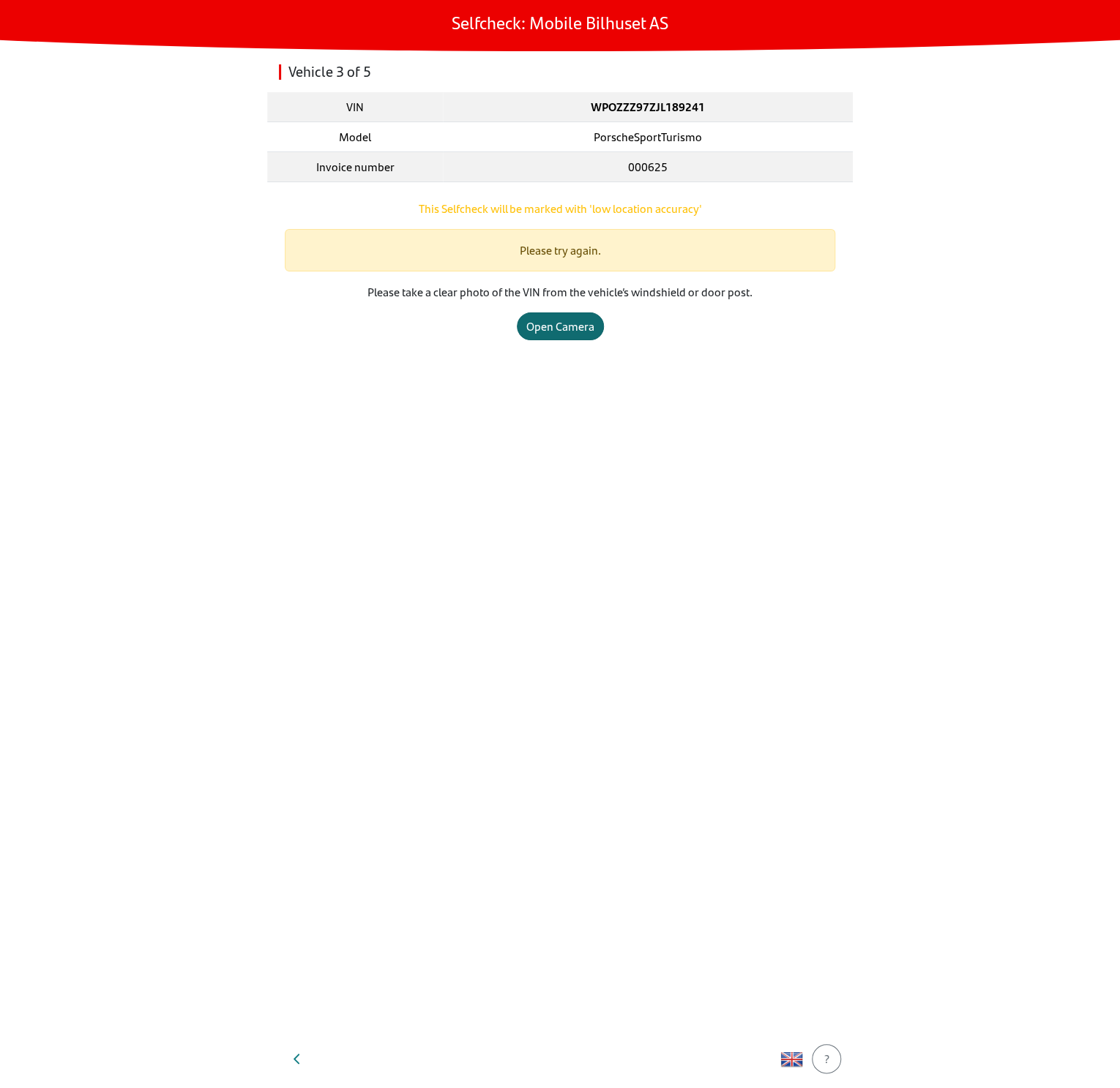
click at [571, 318] on div "Open Camera" at bounding box center [560, 326] width 68 height 18
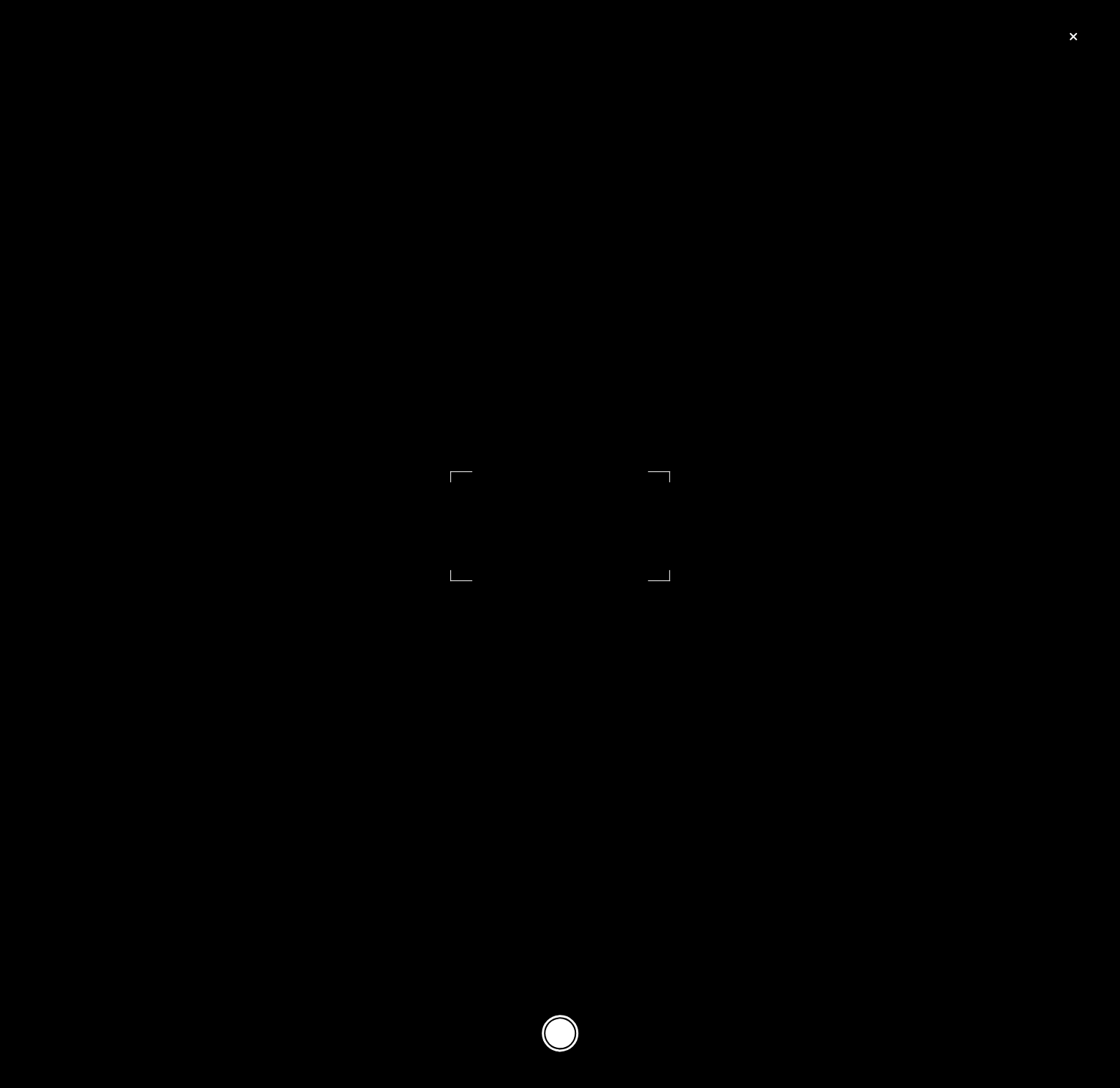
click at [561, 1026] on button at bounding box center [560, 1033] width 37 height 37
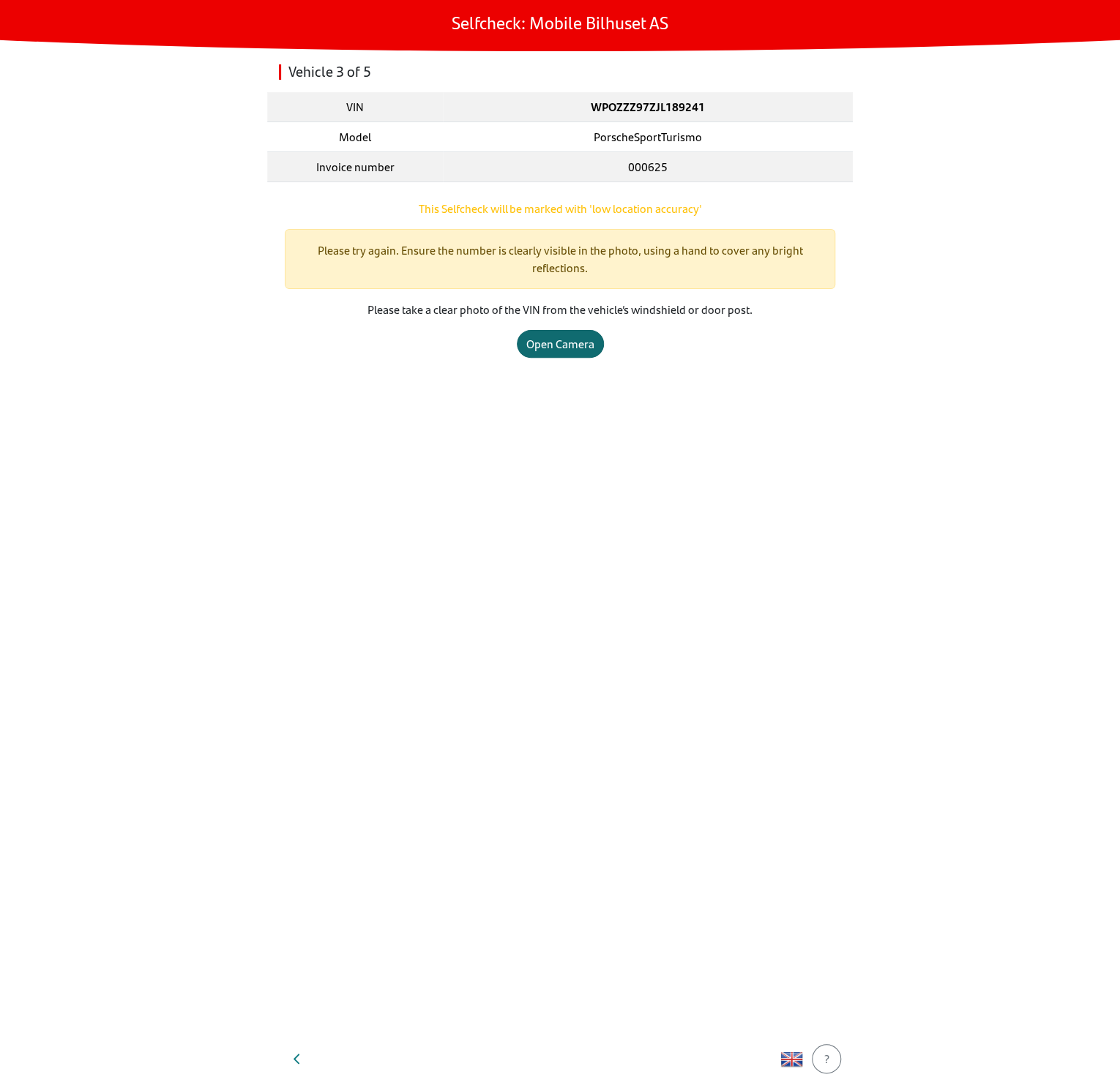
click at [572, 331] on button "Open Camera" at bounding box center [560, 344] width 87 height 28
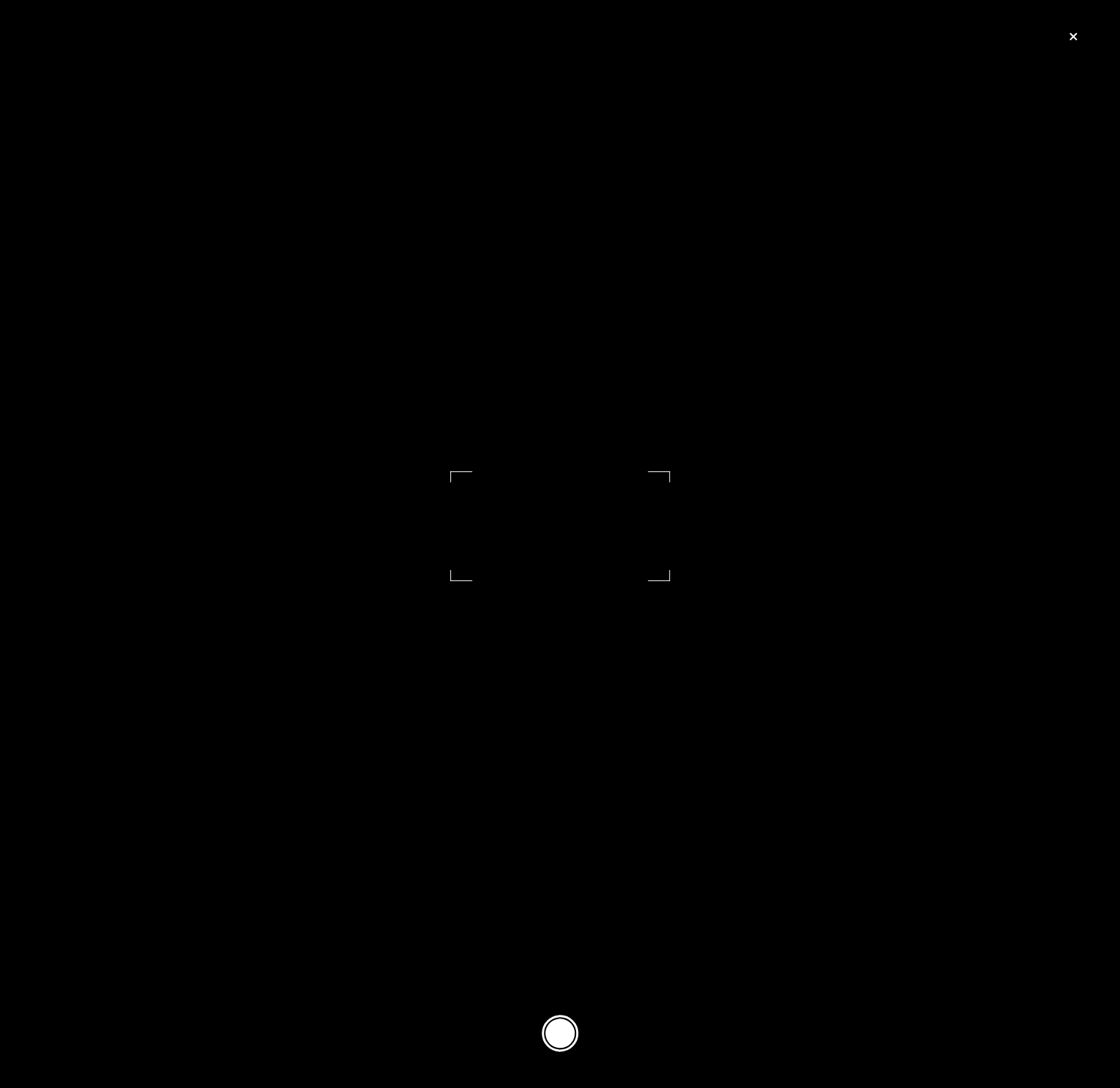
click at [564, 1029] on button at bounding box center [560, 1033] width 37 height 37
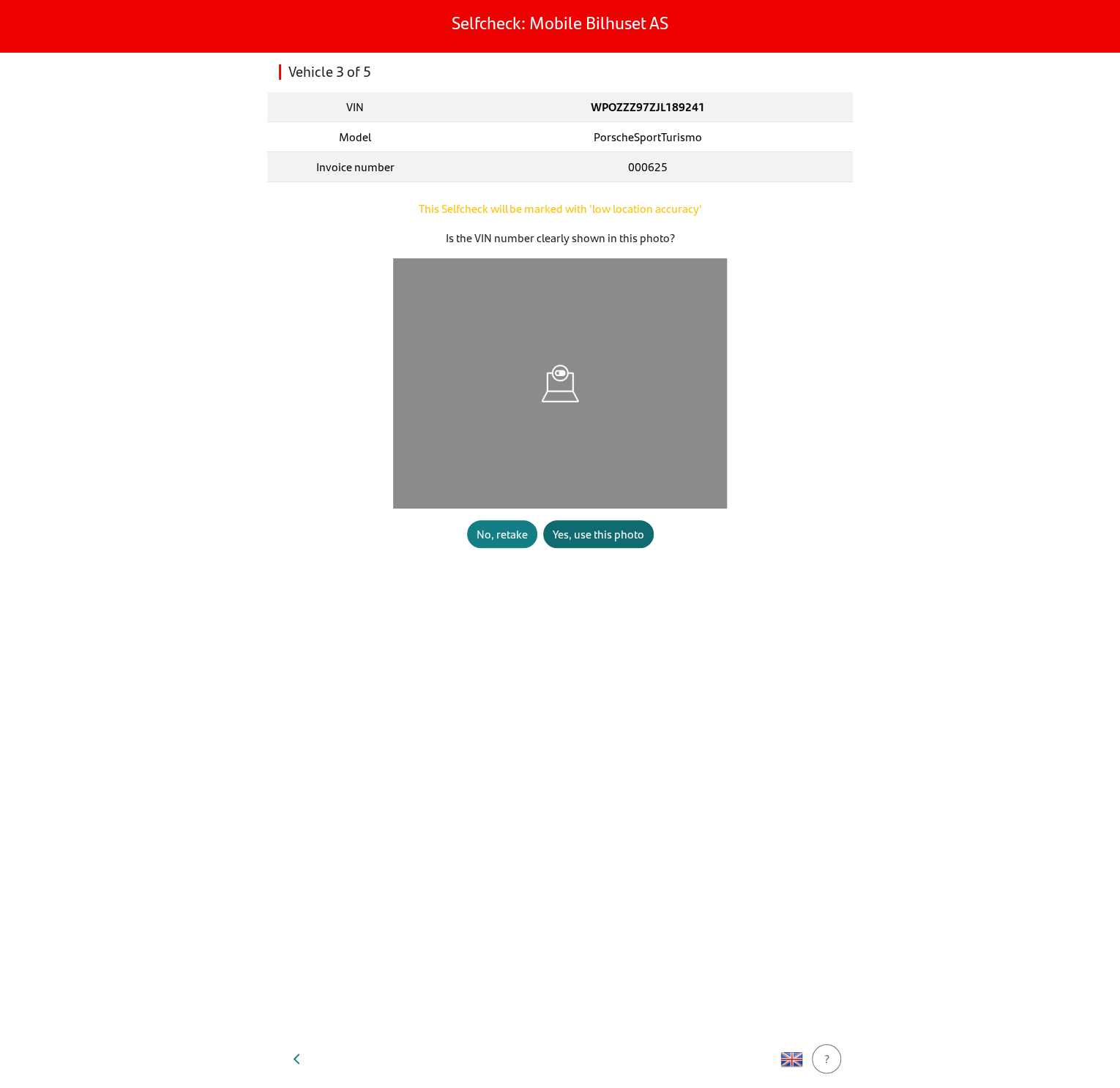
click at [577, 538] on div "Yes, use this photo" at bounding box center [598, 535] width 92 height 18
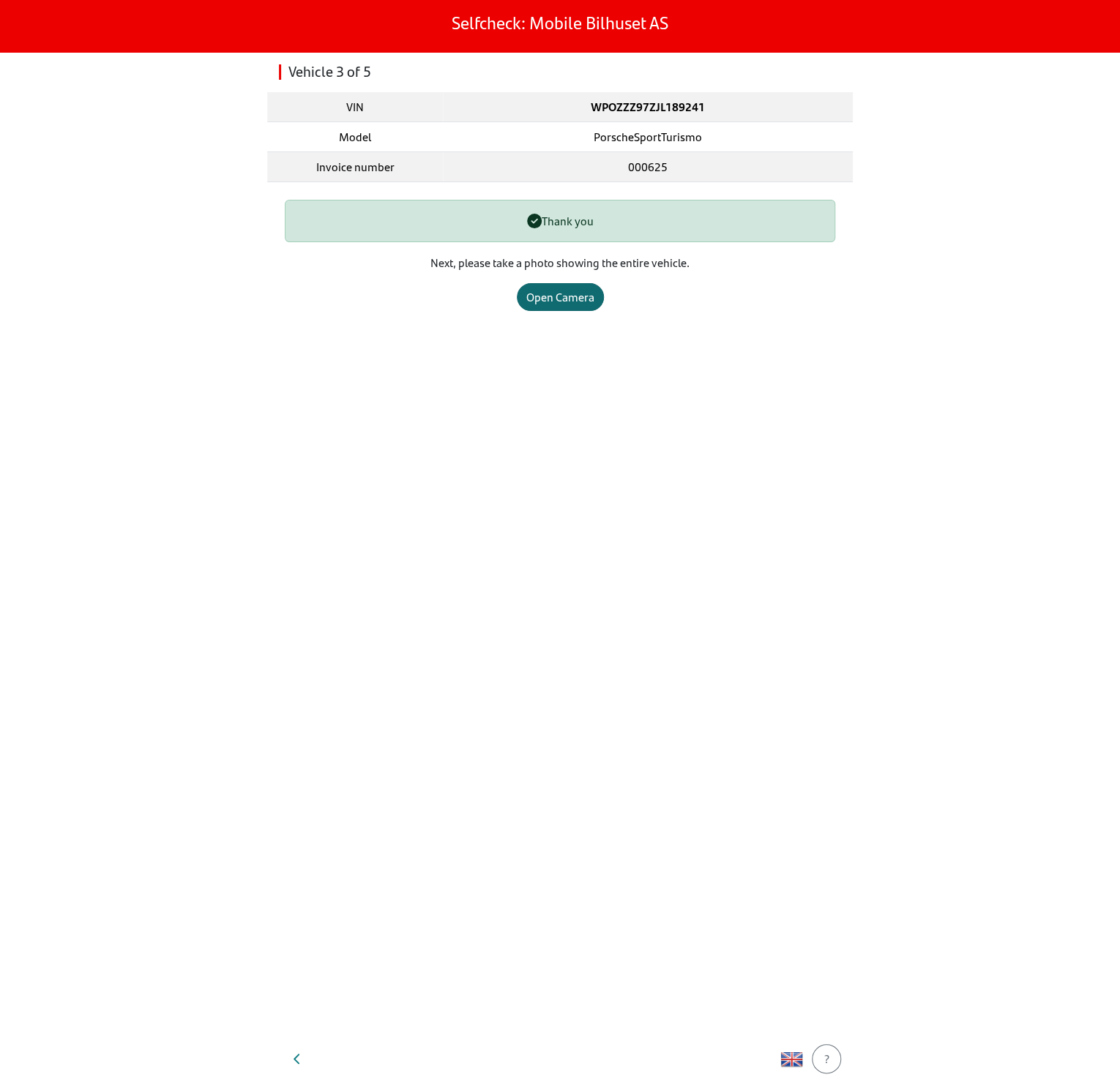
click at [561, 297] on div "Open Camera" at bounding box center [560, 297] width 68 height 18
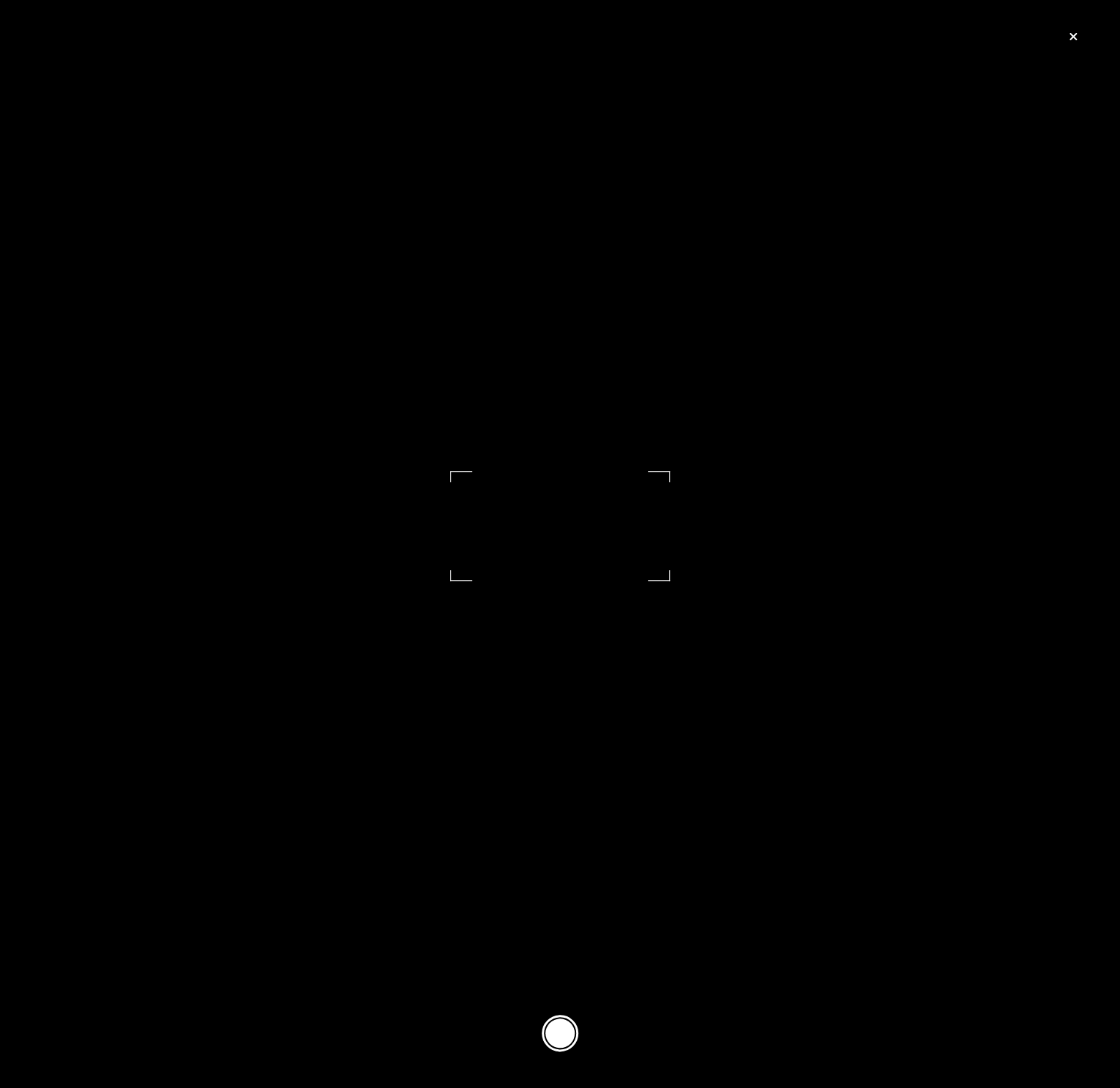
click at [561, 1035] on button at bounding box center [560, 1033] width 37 height 37
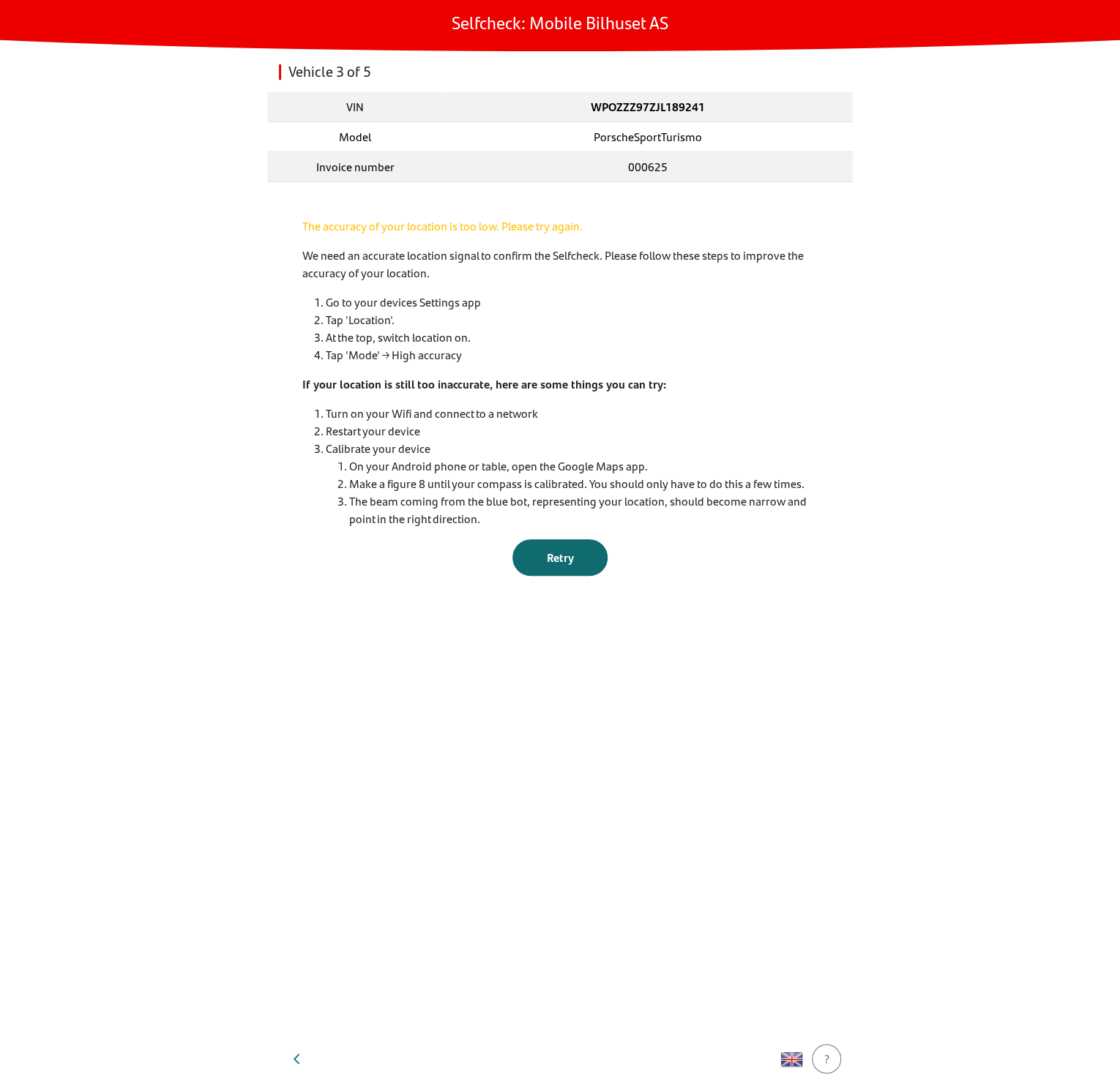
click at [551, 572] on button "Retry" at bounding box center [560, 557] width 95 height 37
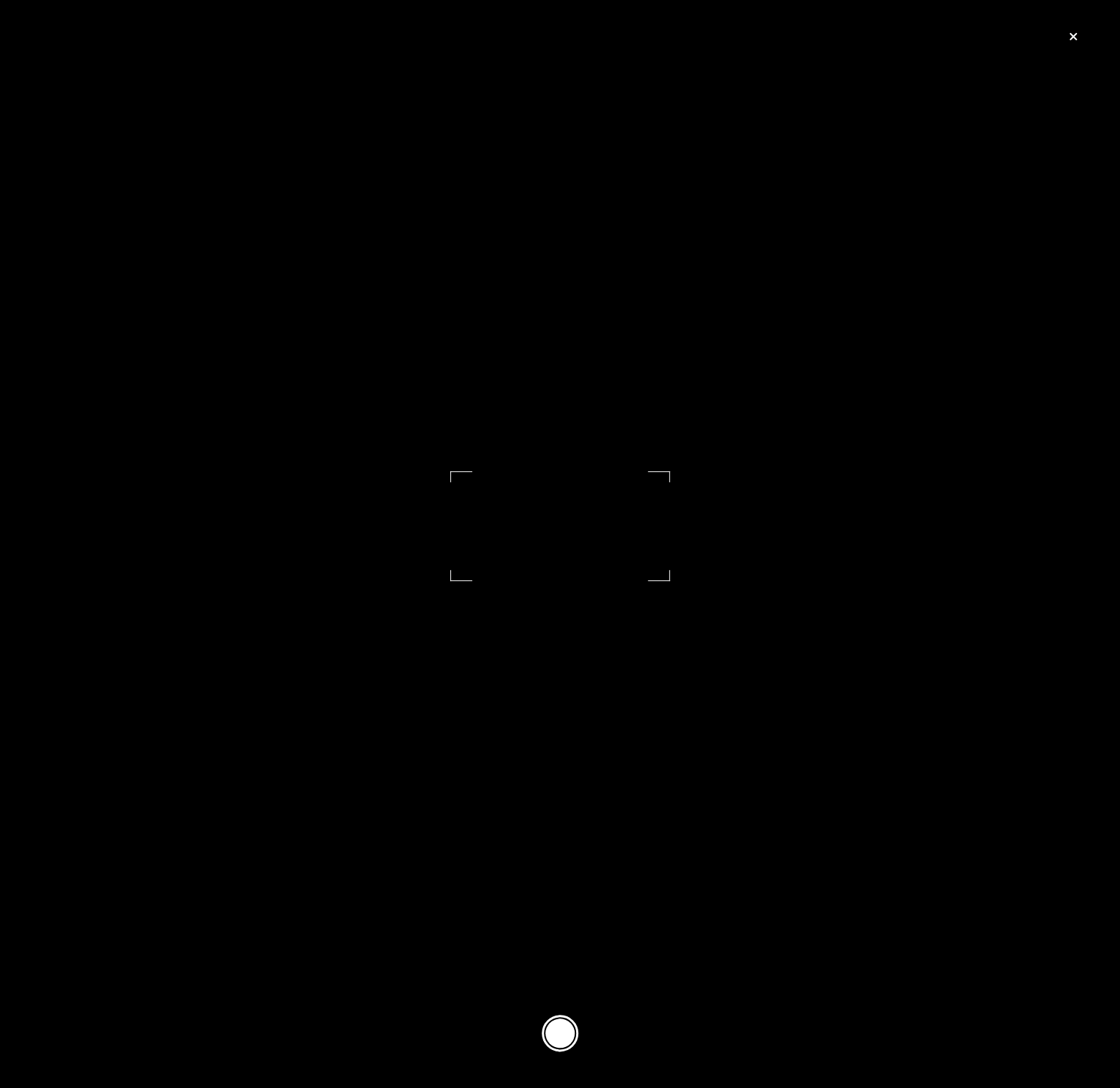
click at [570, 1031] on button at bounding box center [560, 1033] width 37 height 37
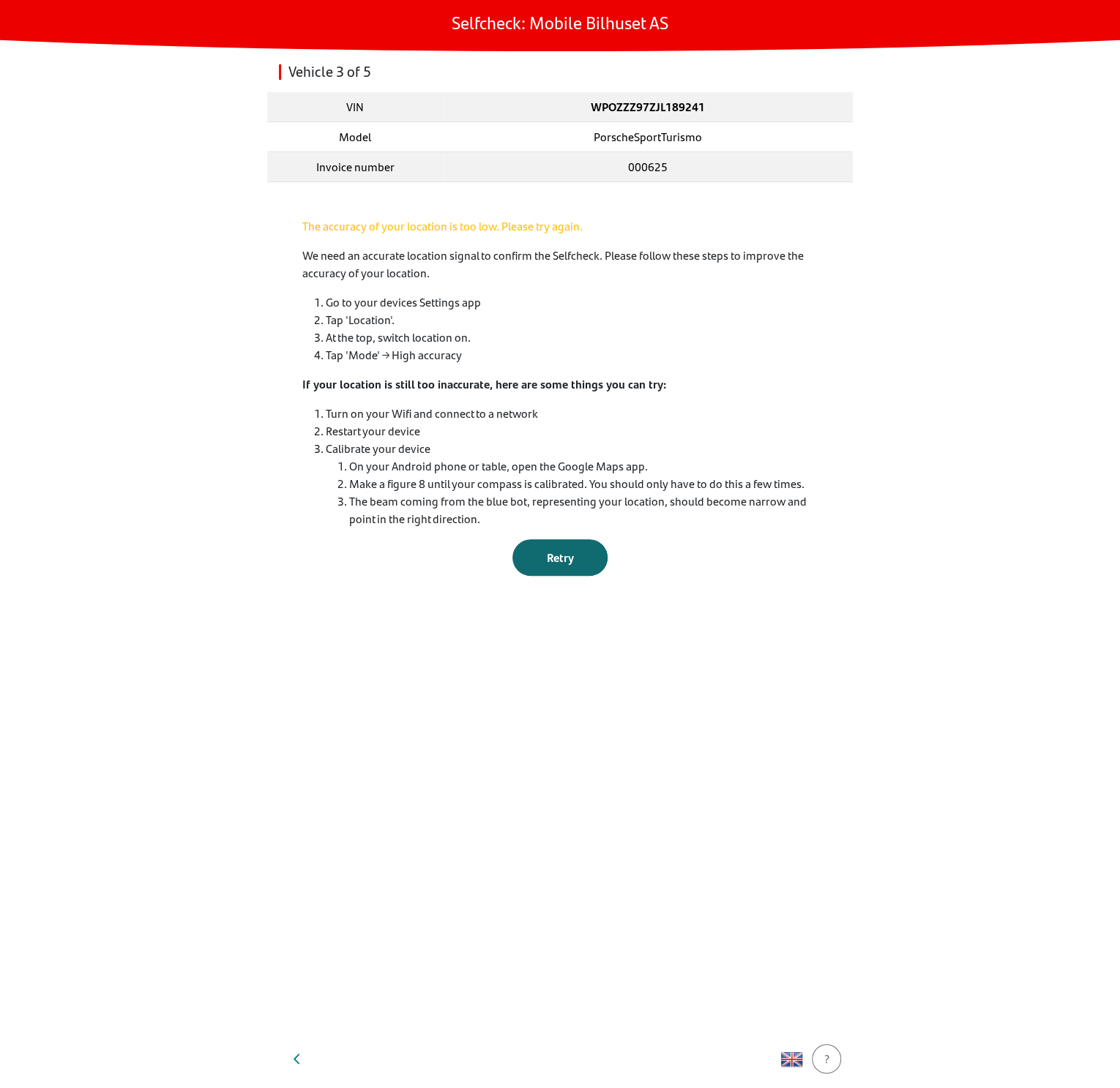
click at [561, 548] on span "Retry" at bounding box center [560, 556] width 27 height 17
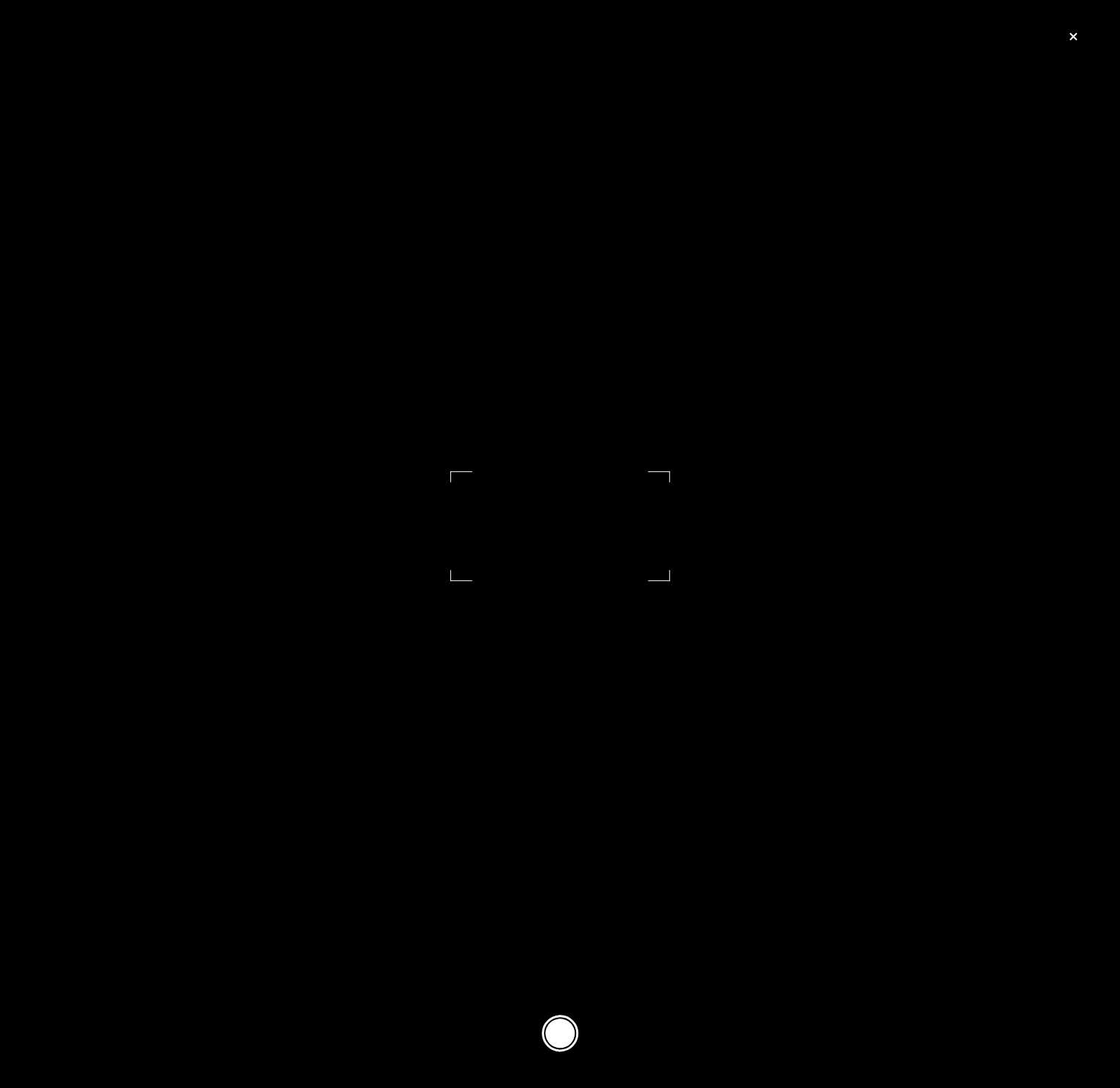
click at [558, 1040] on button at bounding box center [560, 1033] width 37 height 37
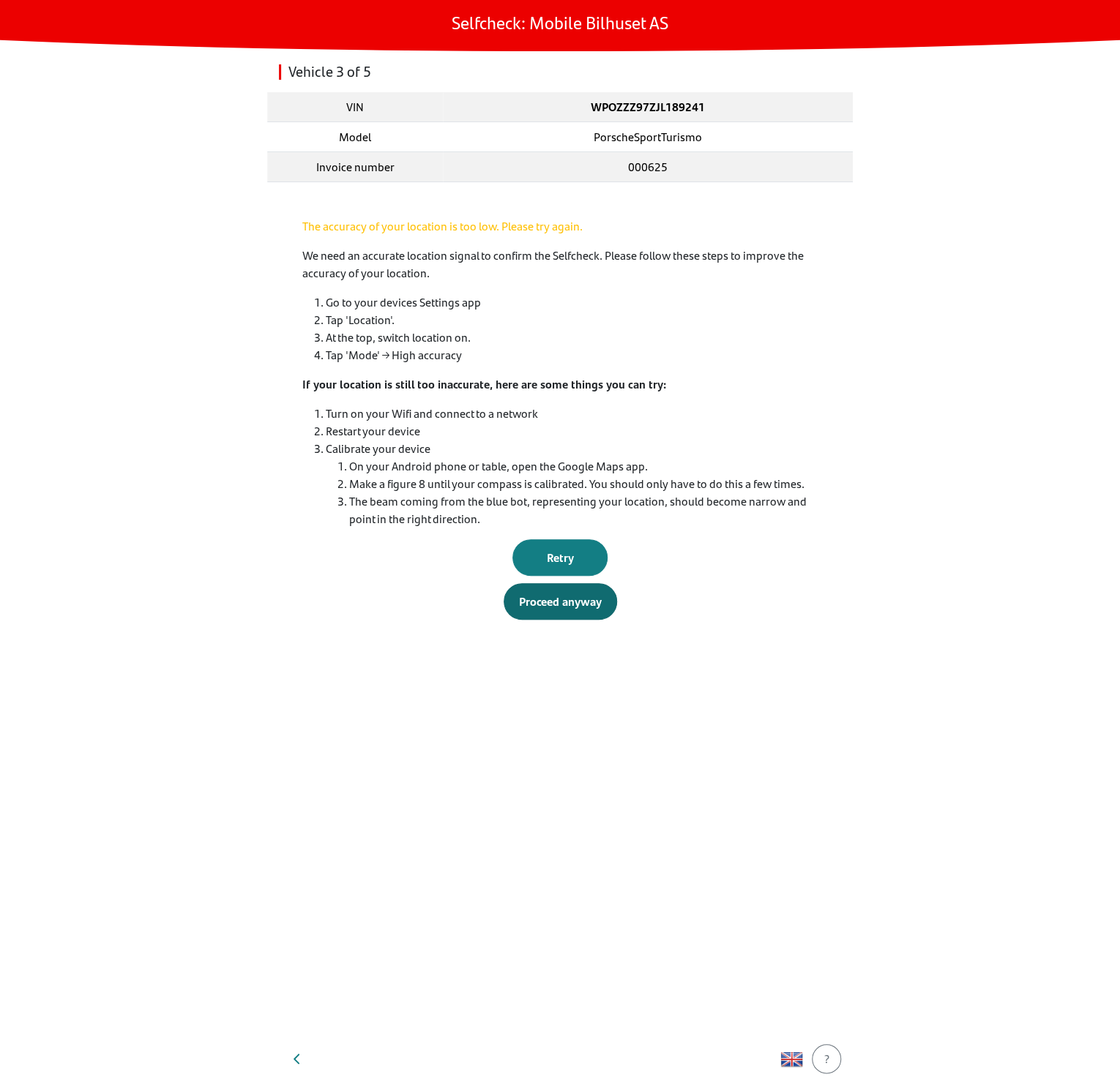
click at [582, 613] on button "Proceed anyway" at bounding box center [560, 601] width 114 height 37
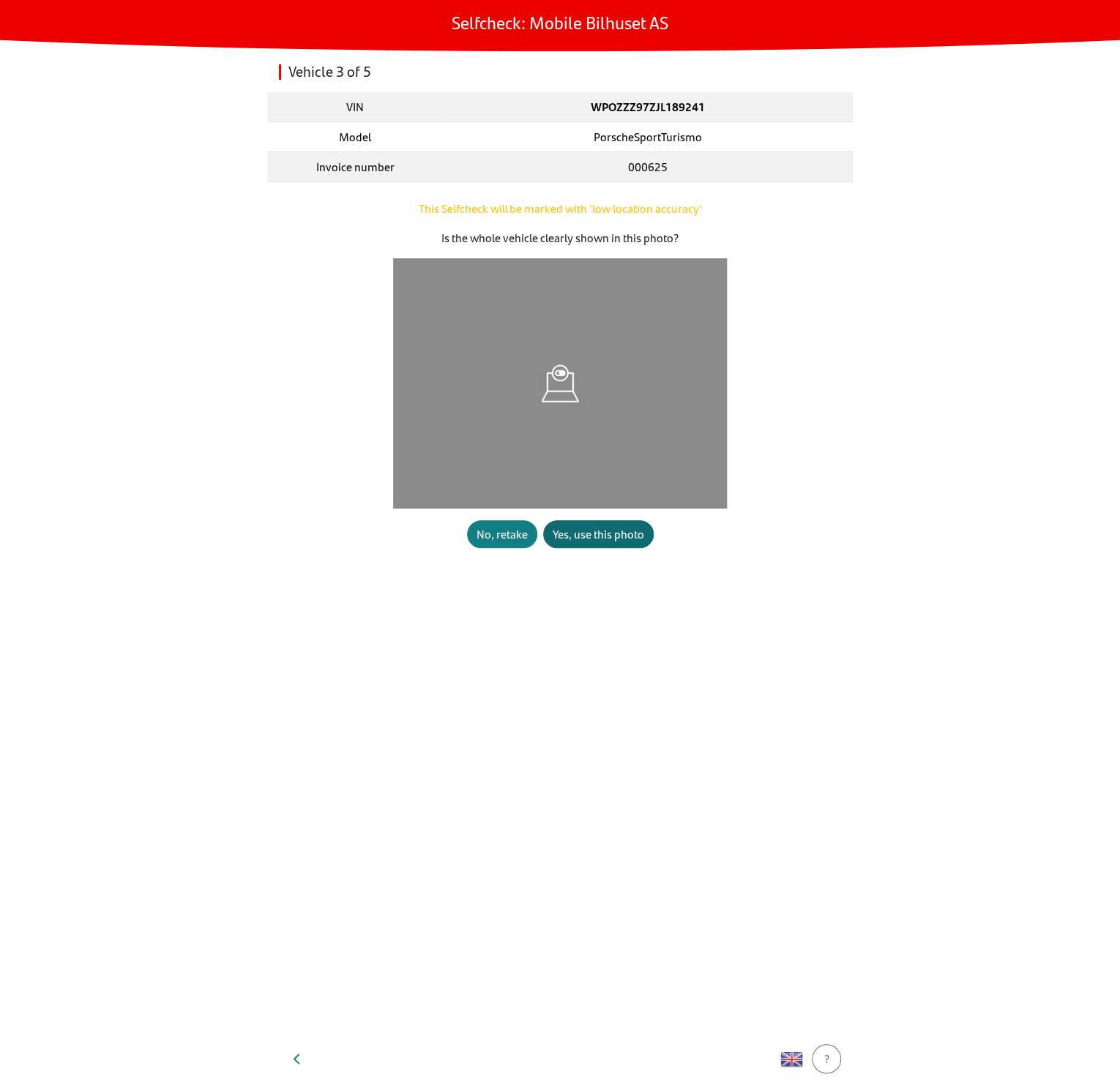
click at [588, 527] on div "Yes, use this photo" at bounding box center [598, 535] width 92 height 18
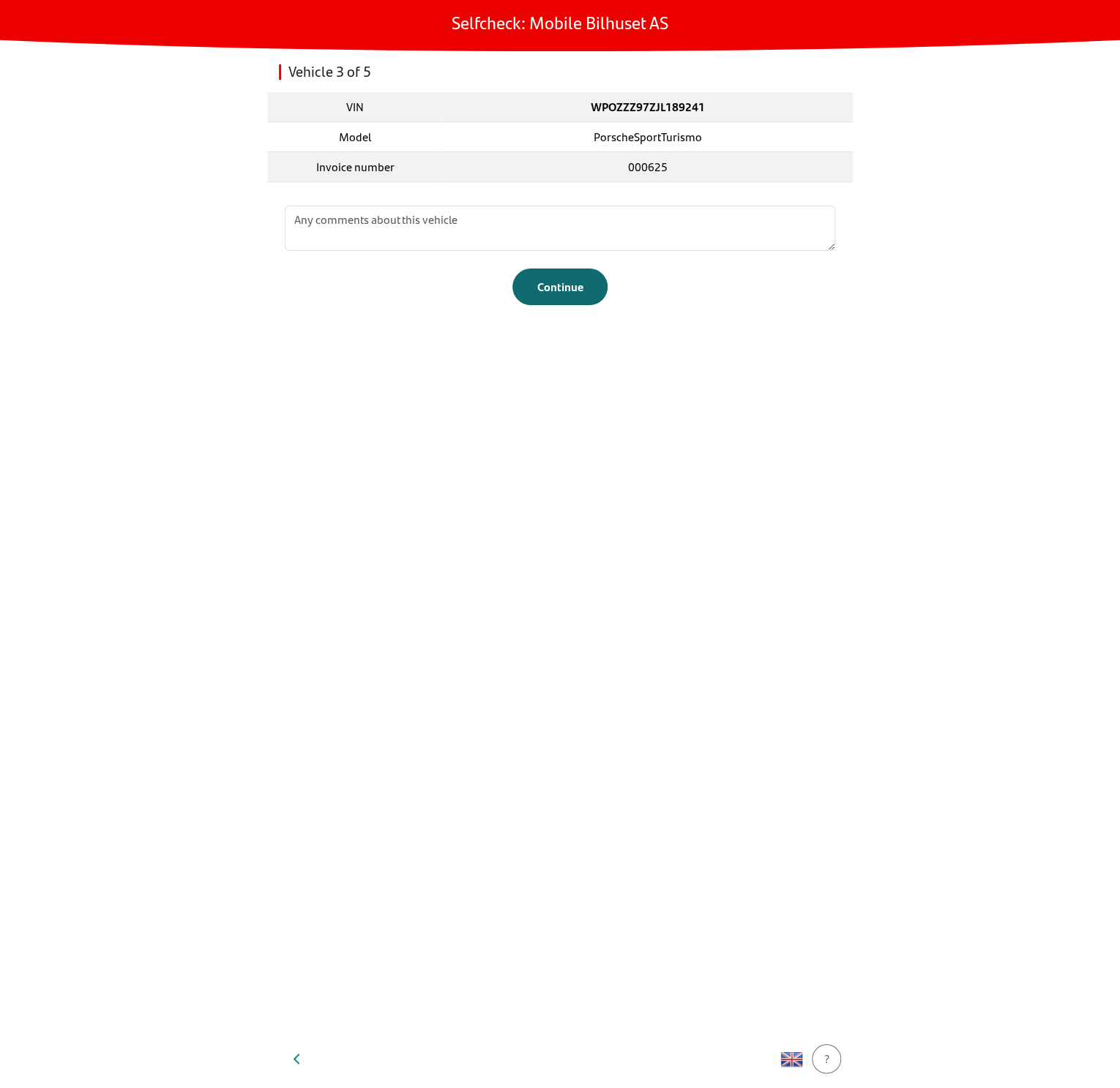
click at [534, 295] on button "Continue" at bounding box center [560, 286] width 95 height 37
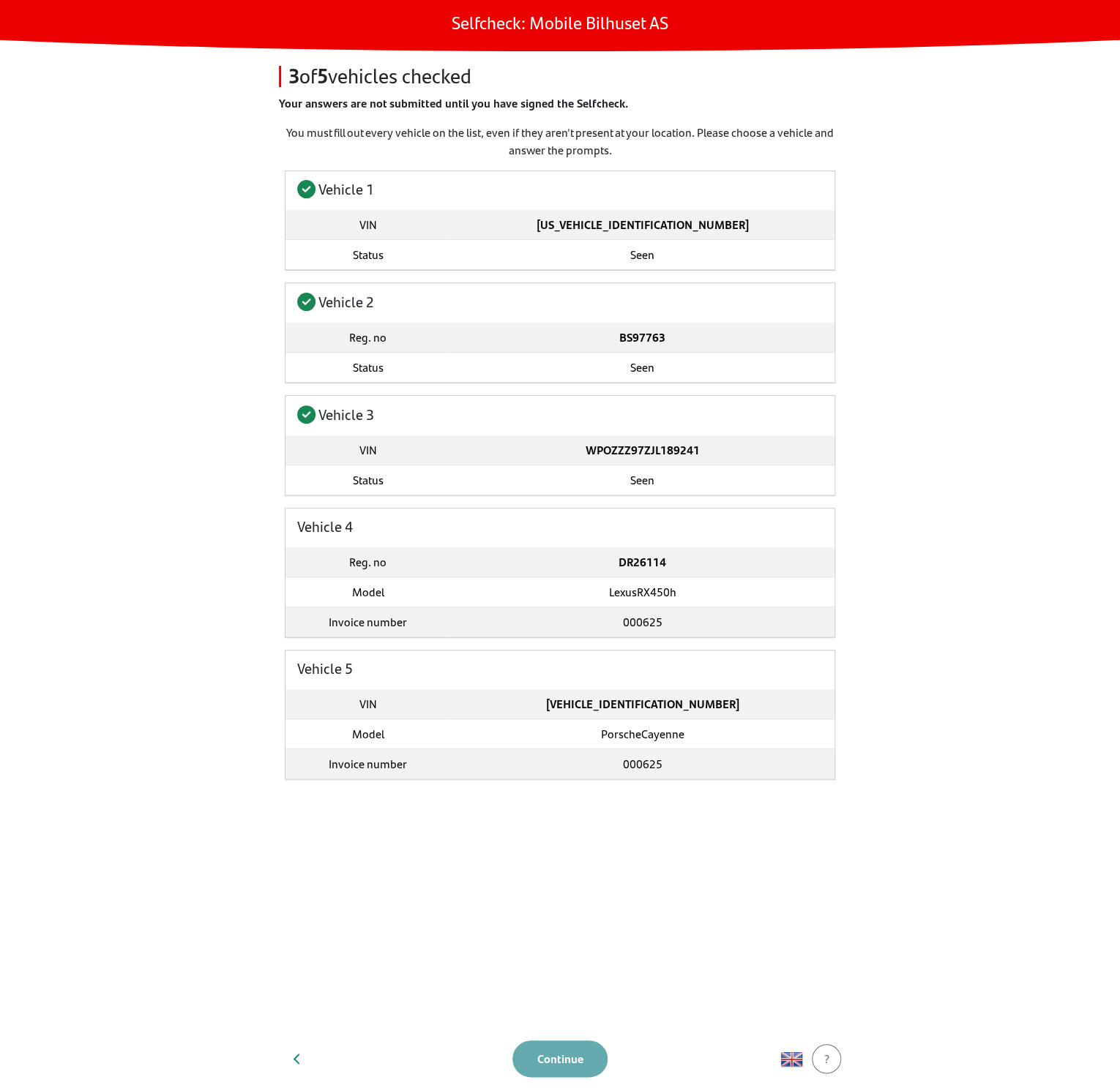
click at [861, 604] on main "Selfcheck: Mobile Bilhuset AS 3 of 5 vehicles checked Your answers are not subm…" at bounding box center [560, 544] width 1120 height 1088
click at [464, 548] on td "DR26114" at bounding box center [641, 562] width 384 height 30
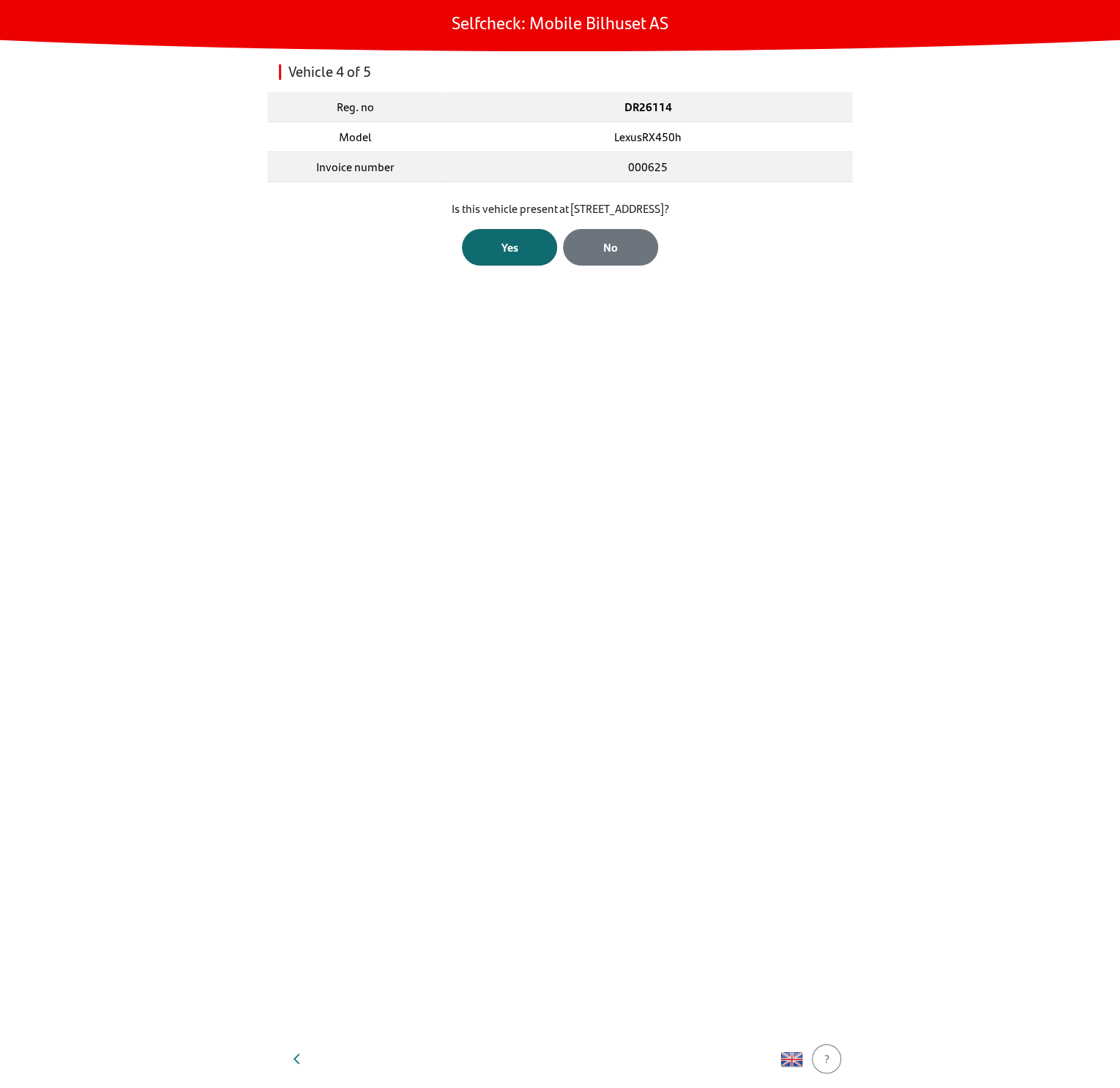
click at [521, 251] on div "Yes" at bounding box center [509, 247] width 65 height 18
click at [564, 232] on button "Open Camera" at bounding box center [560, 243] width 87 height 28
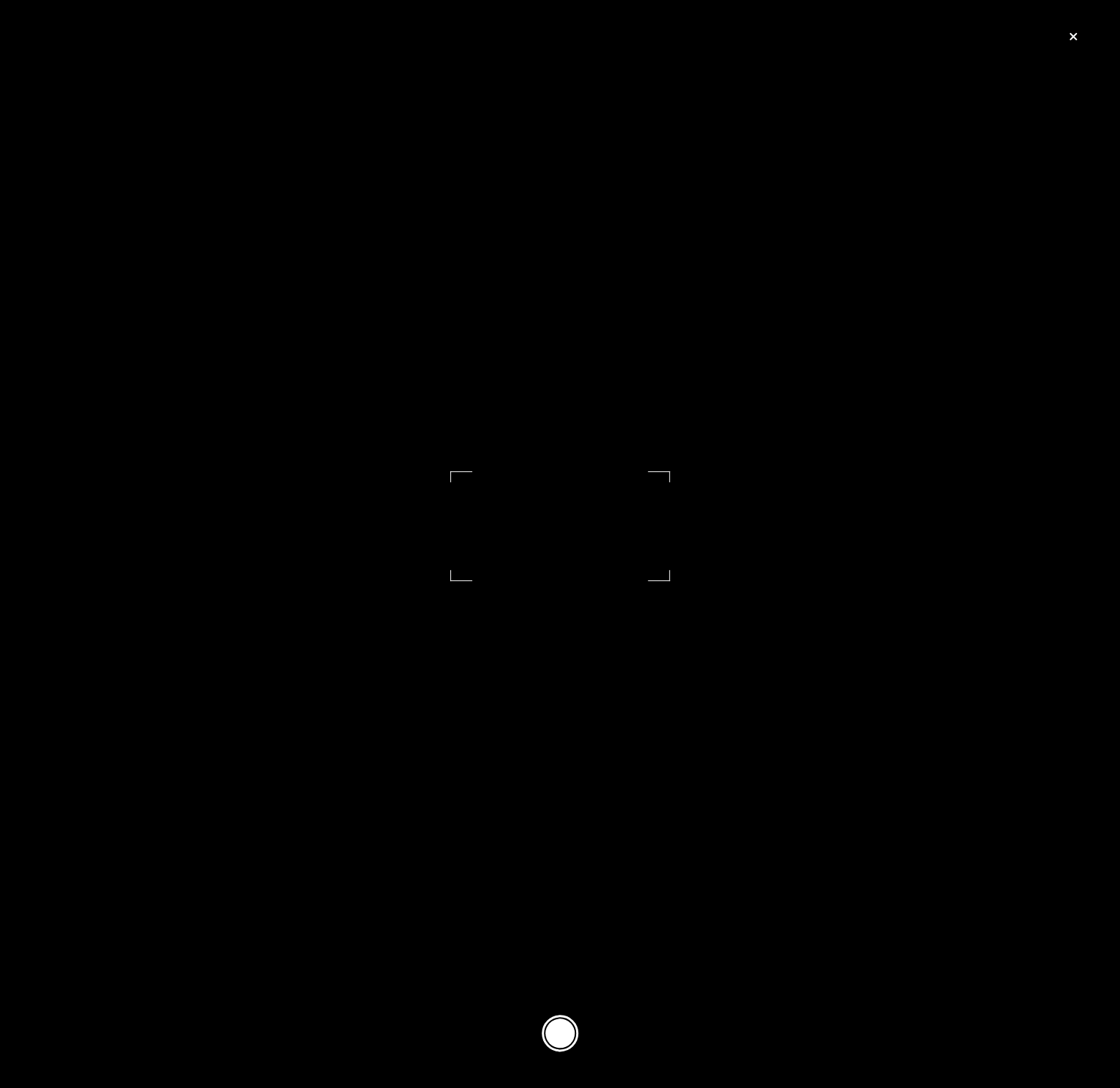
click at [557, 1026] on button at bounding box center [560, 1033] width 37 height 37
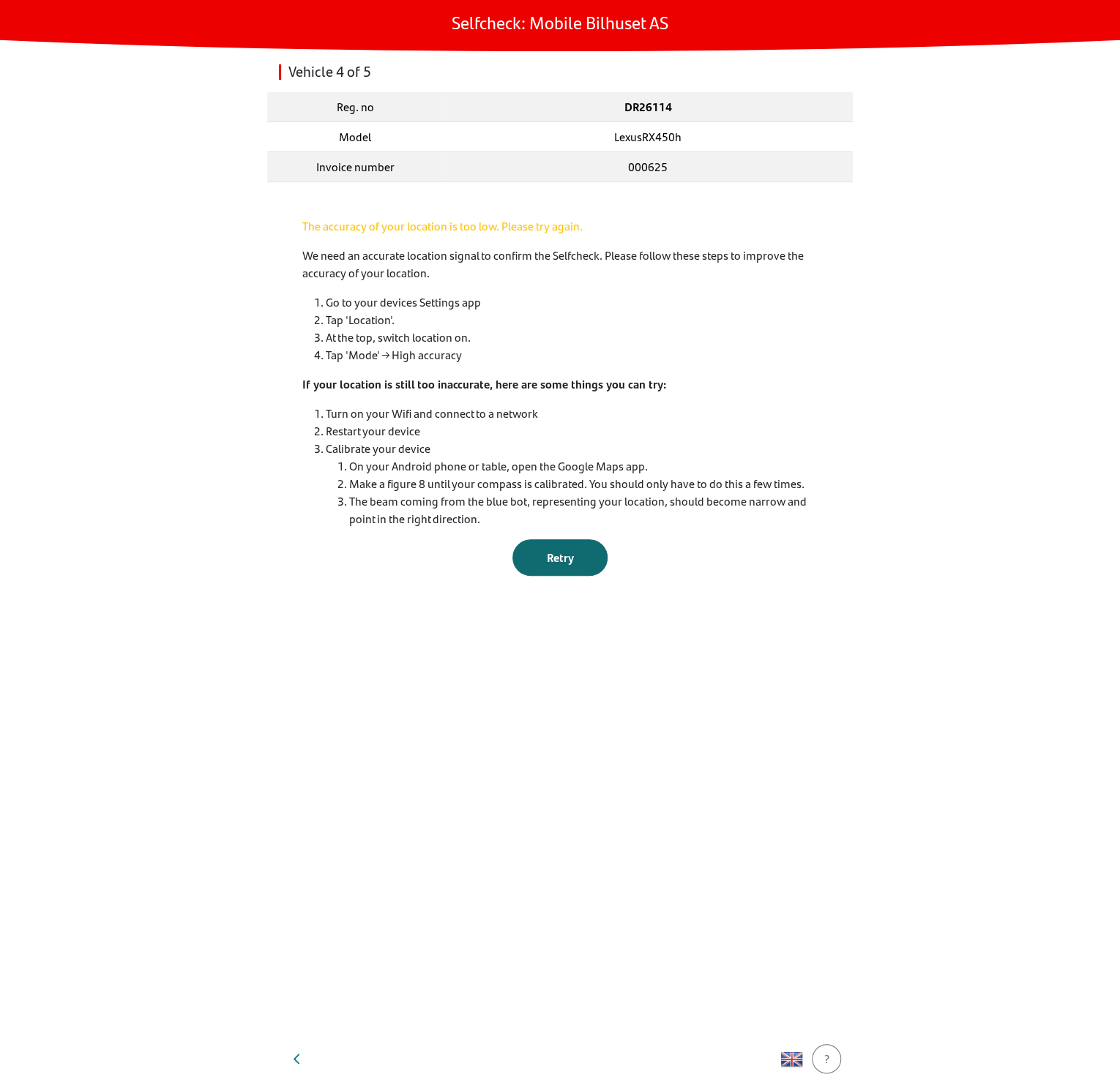
click at [587, 553] on div "Retry" at bounding box center [560, 557] width 65 height 18
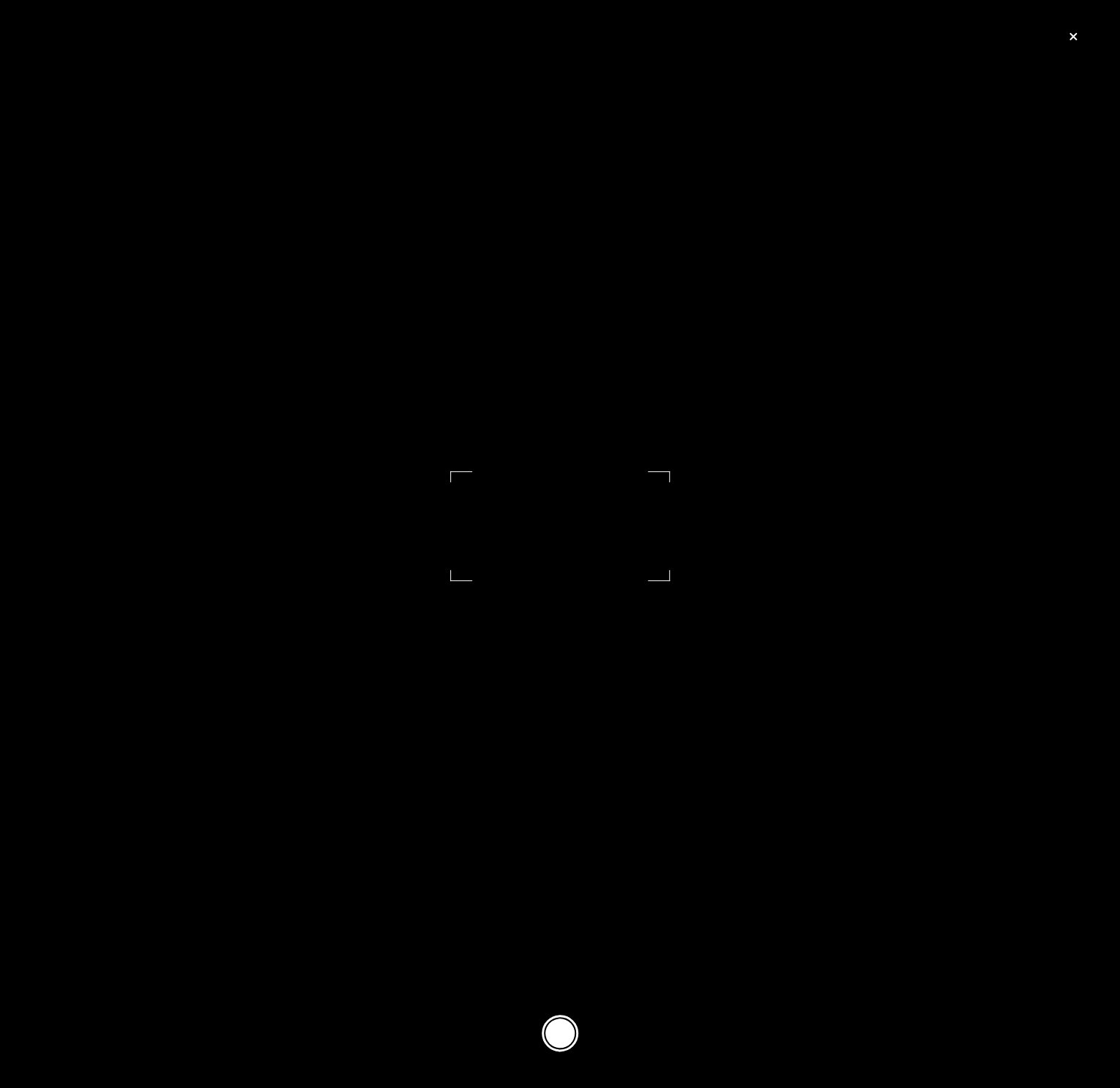
click at [555, 1032] on button at bounding box center [560, 1033] width 37 height 37
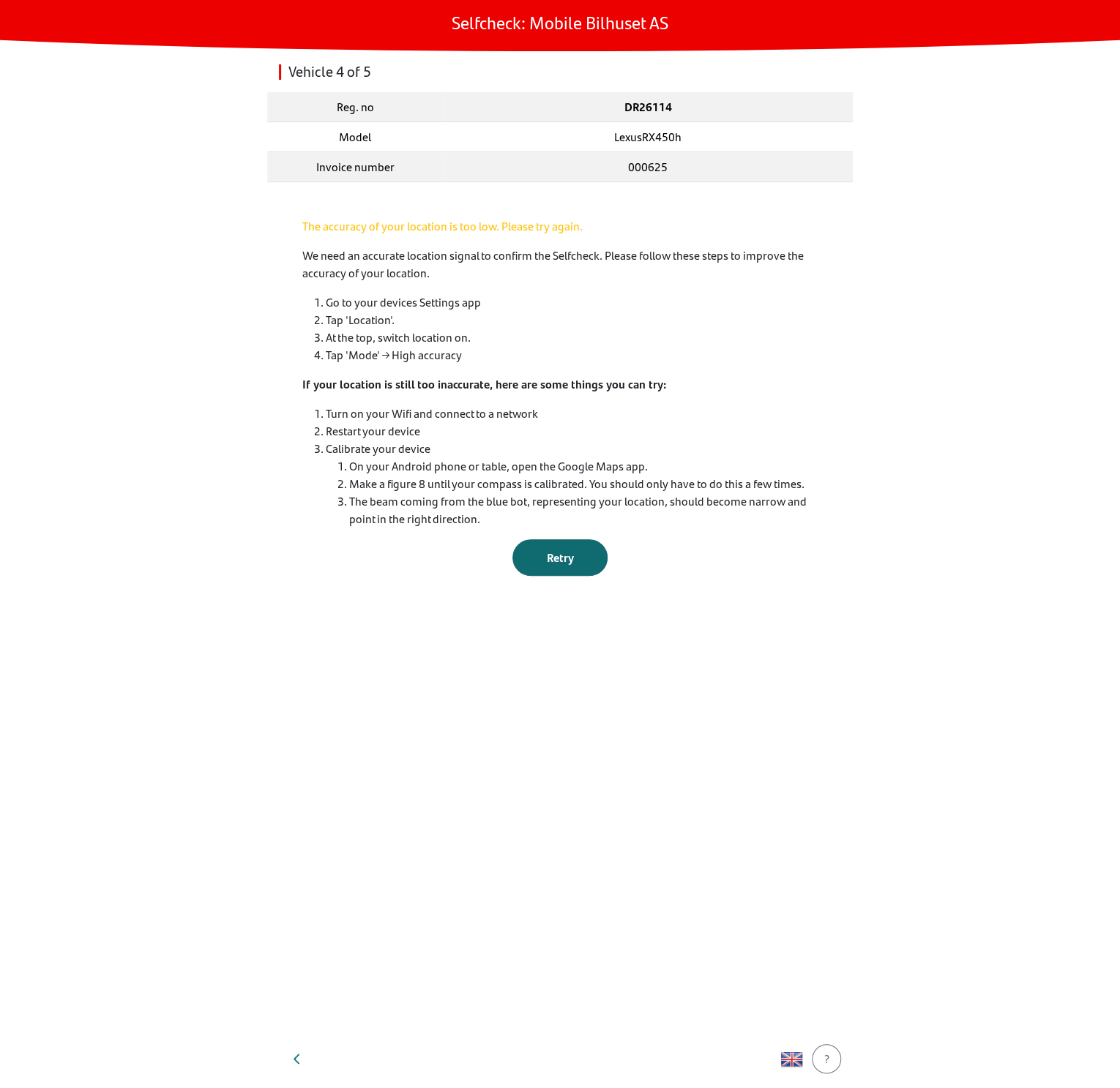
click at [551, 546] on button "Retry" at bounding box center [560, 557] width 95 height 37
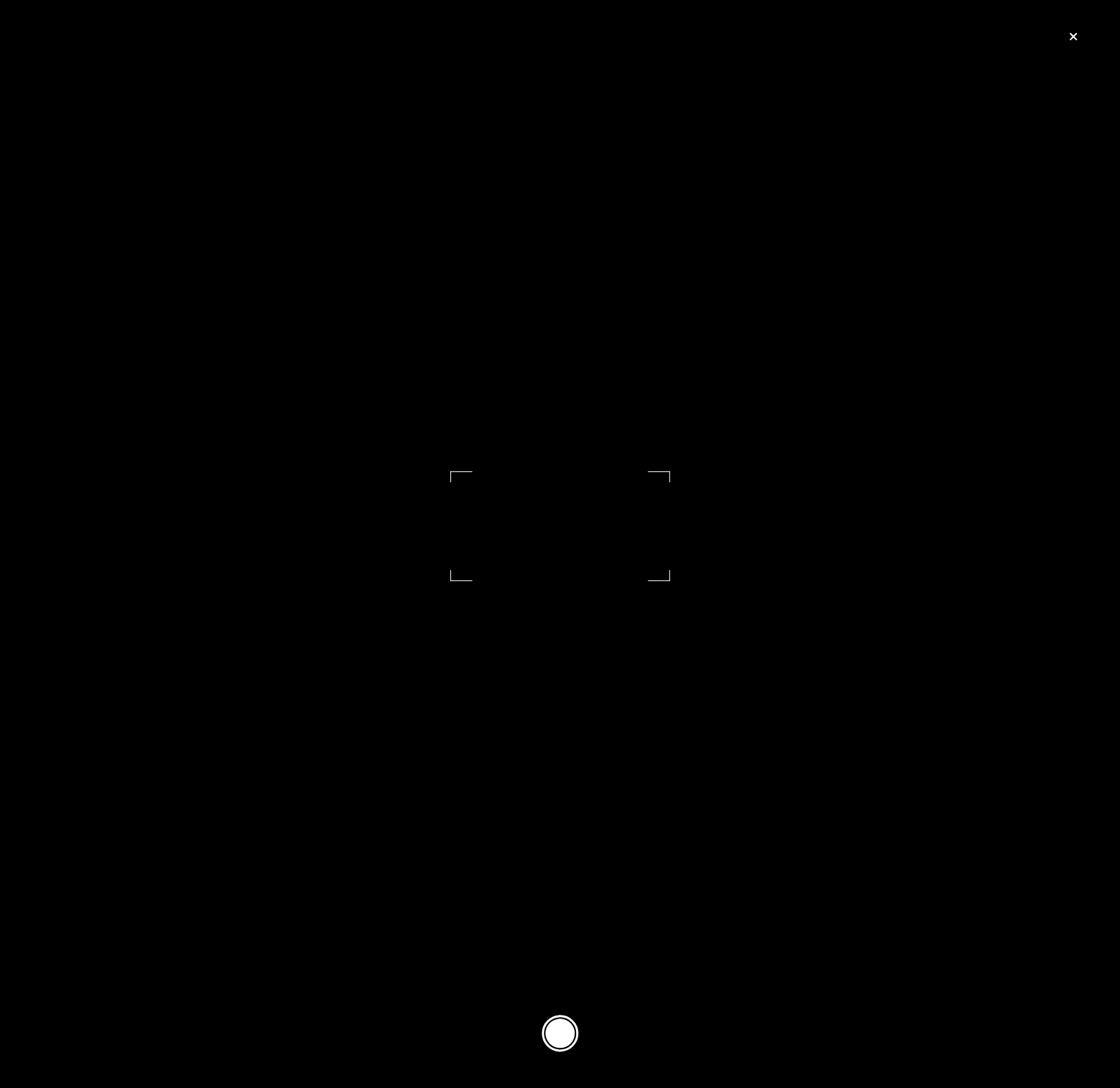
click at [565, 1033] on button at bounding box center [560, 1033] width 37 height 37
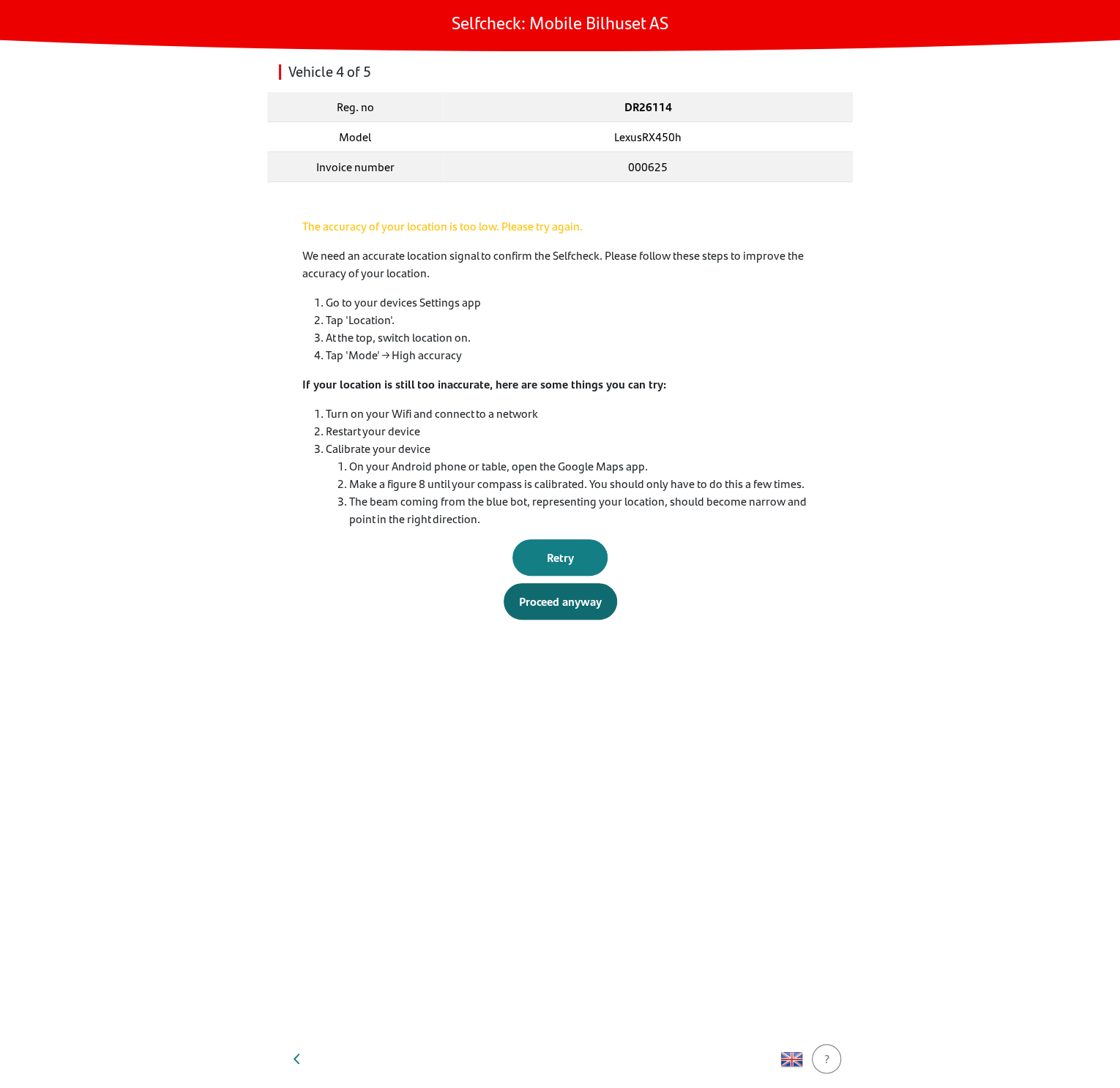
click at [538, 606] on div "Proceed anyway" at bounding box center [560, 601] width 83 height 18
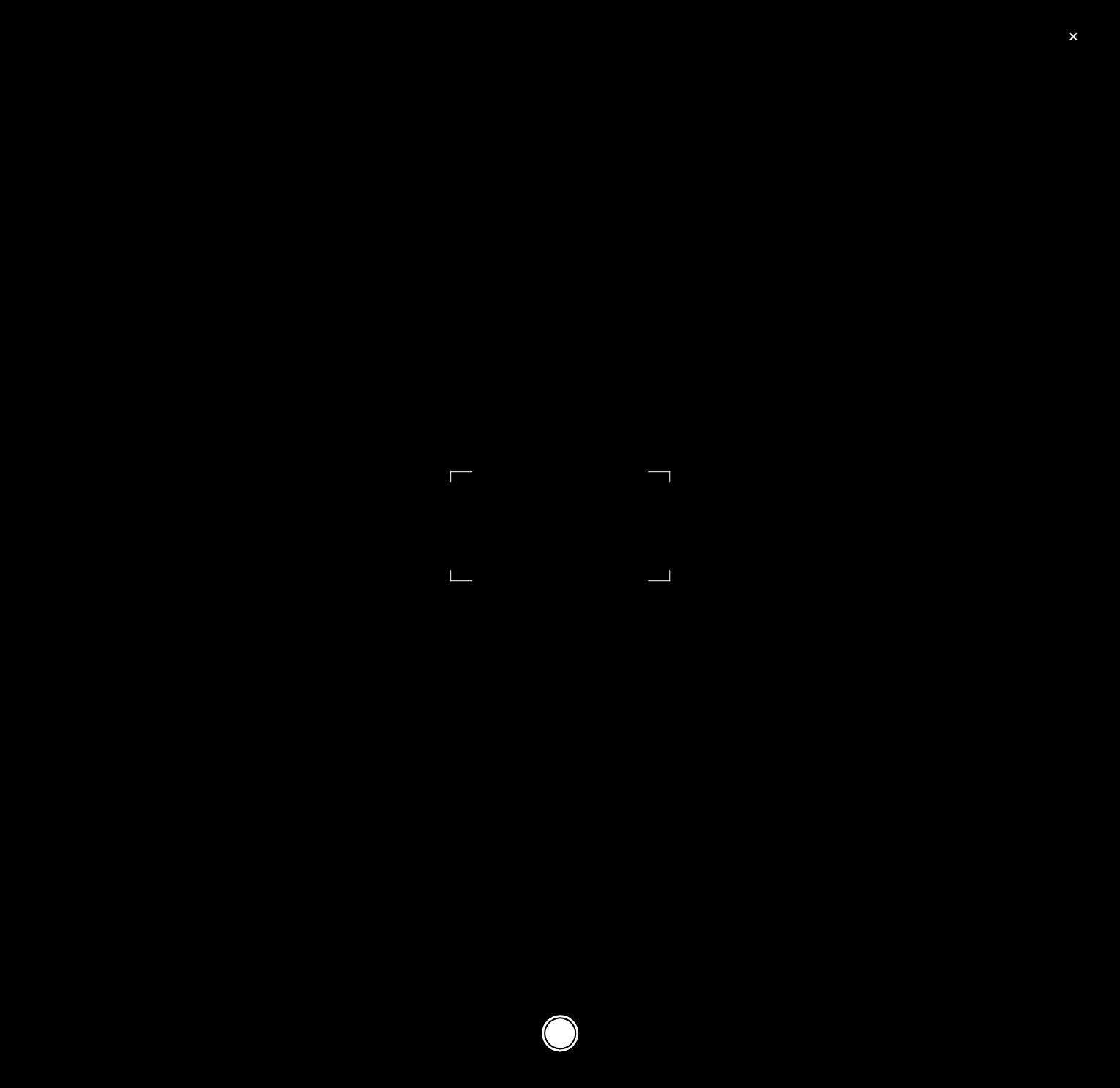
click at [561, 1023] on button at bounding box center [560, 1033] width 37 height 37
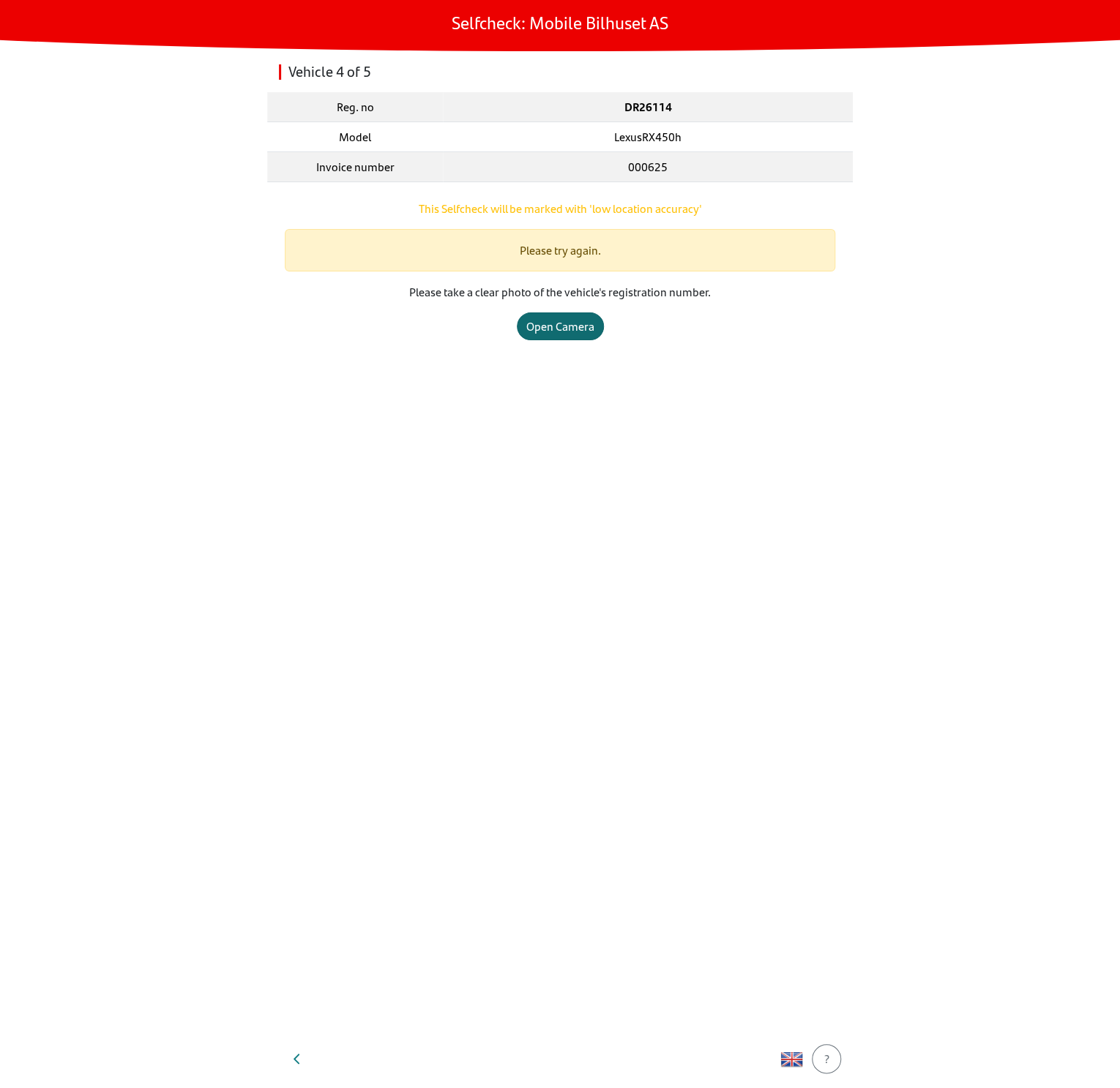
click at [541, 317] on div "Open Camera" at bounding box center [560, 326] width 68 height 18
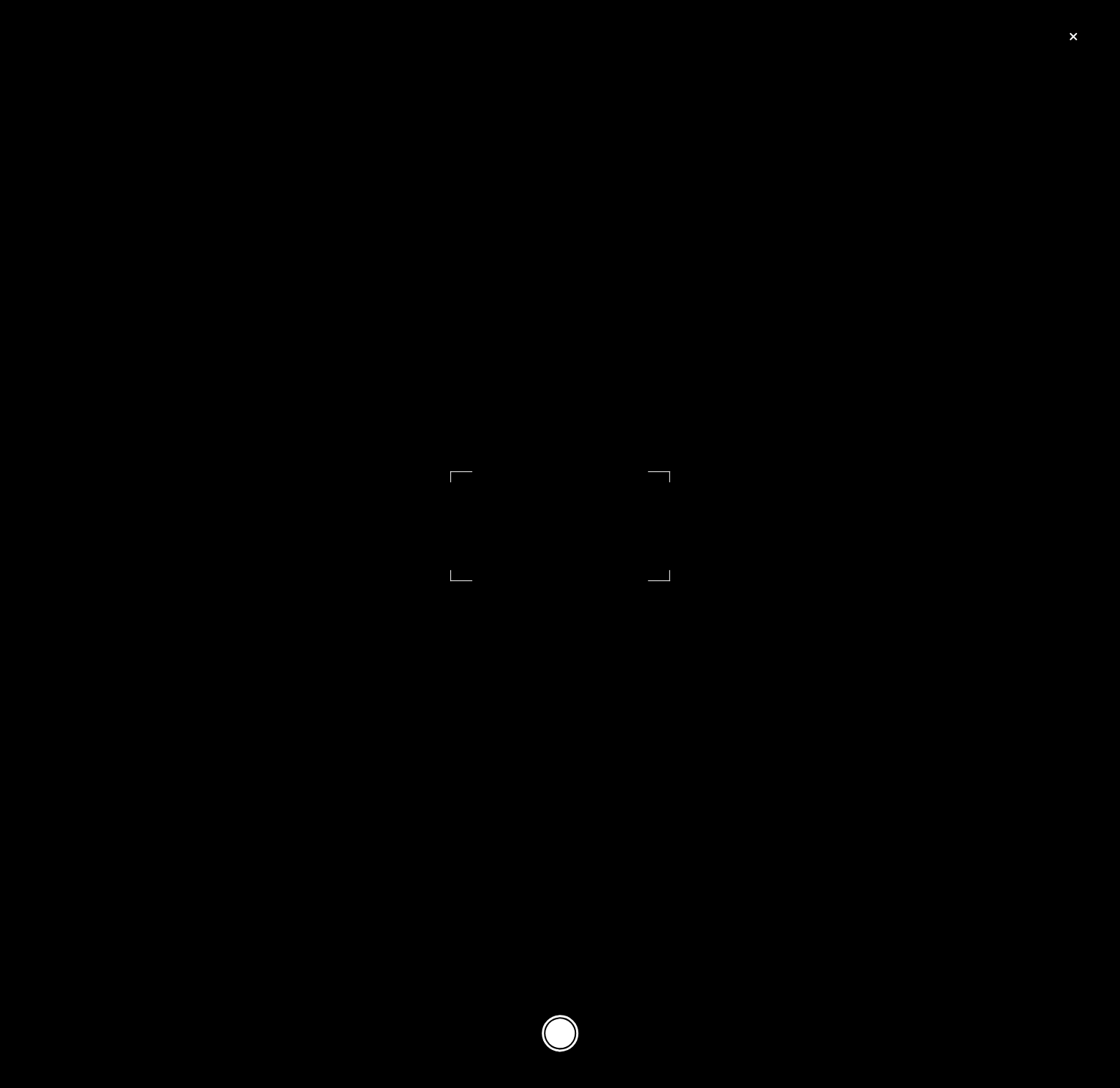
click at [560, 1027] on button at bounding box center [560, 1033] width 37 height 37
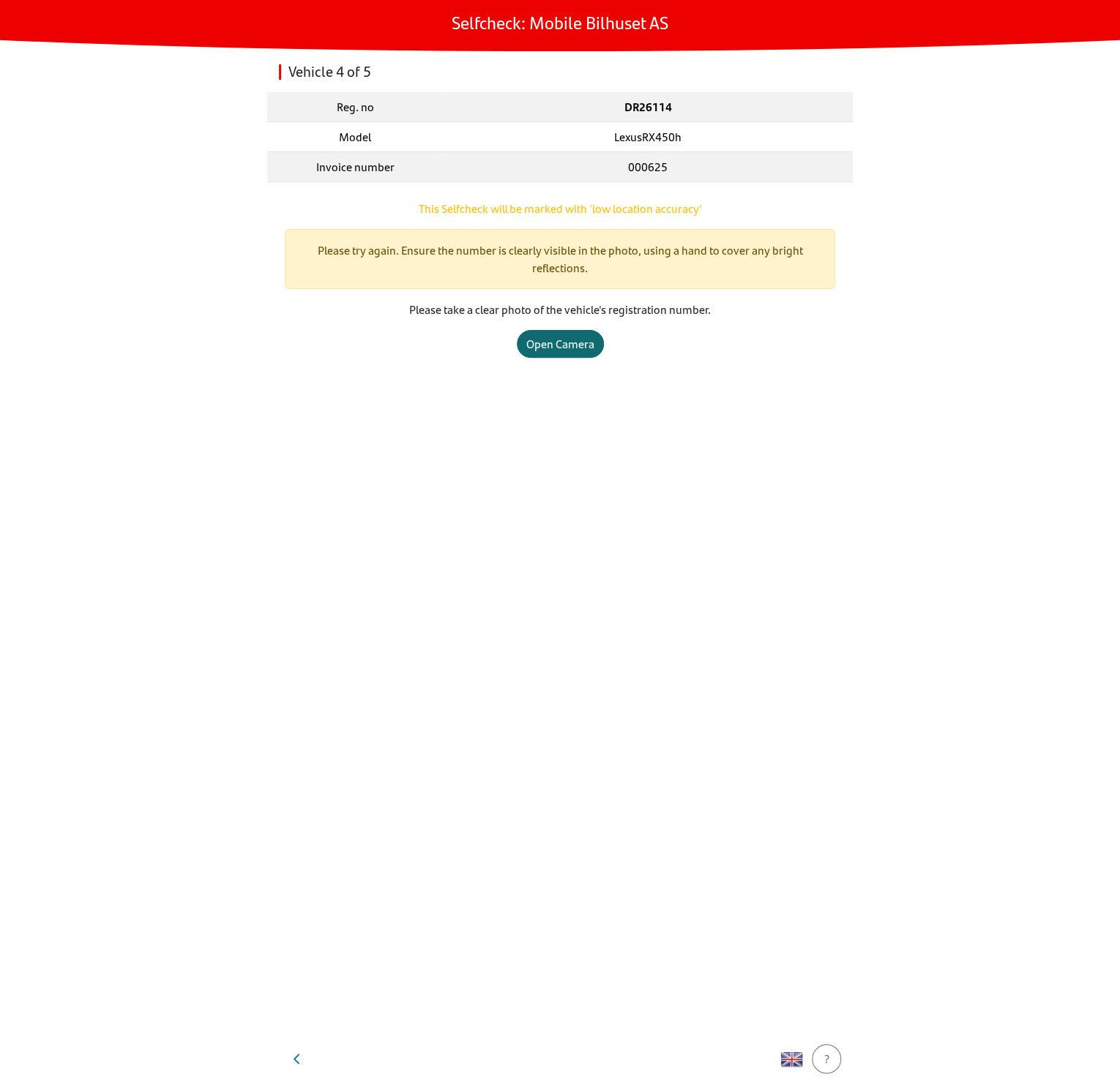
click at [571, 335] on div "Open Camera" at bounding box center [560, 344] width 68 height 18
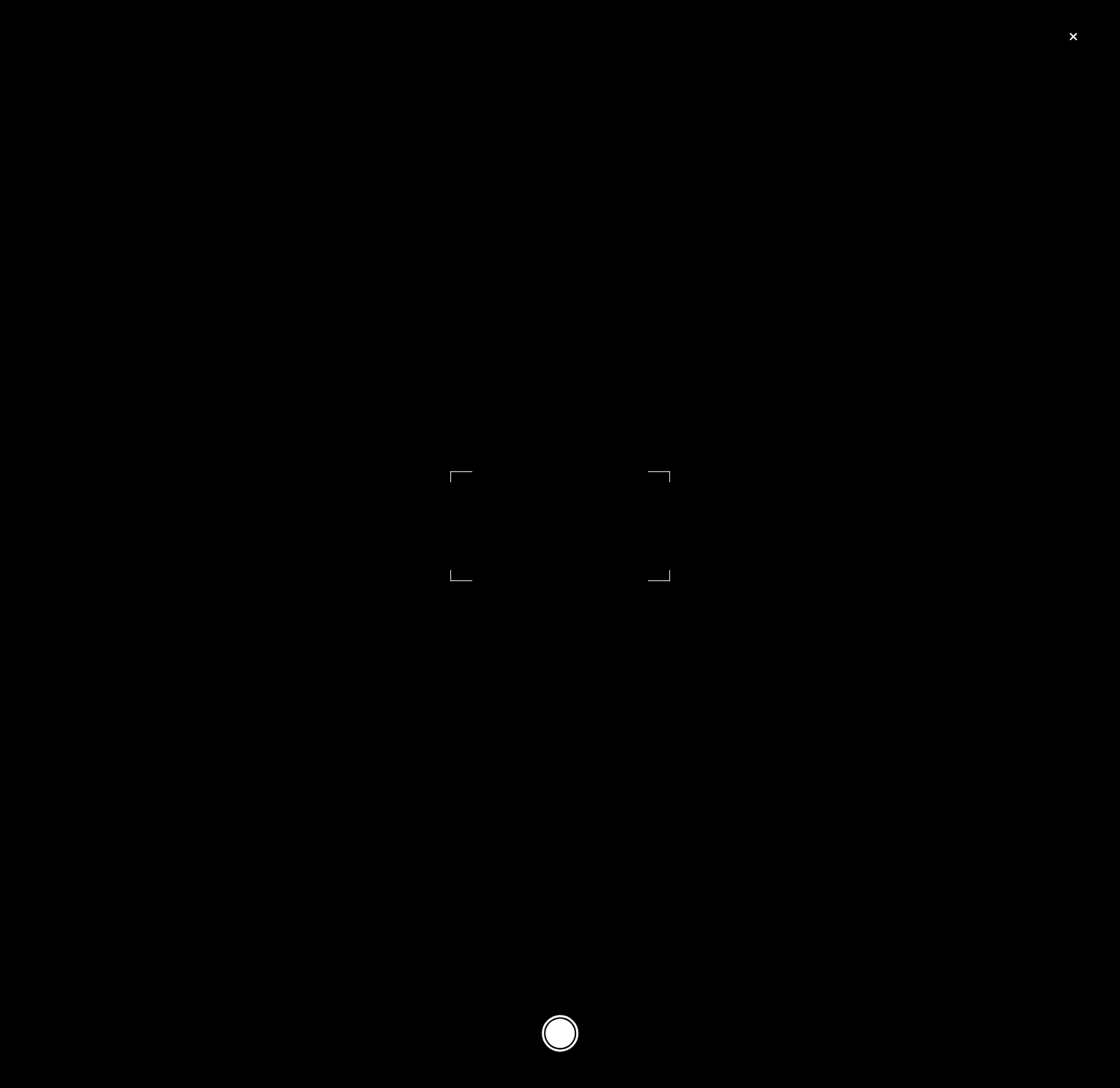
click at [570, 1026] on button at bounding box center [560, 1033] width 37 height 37
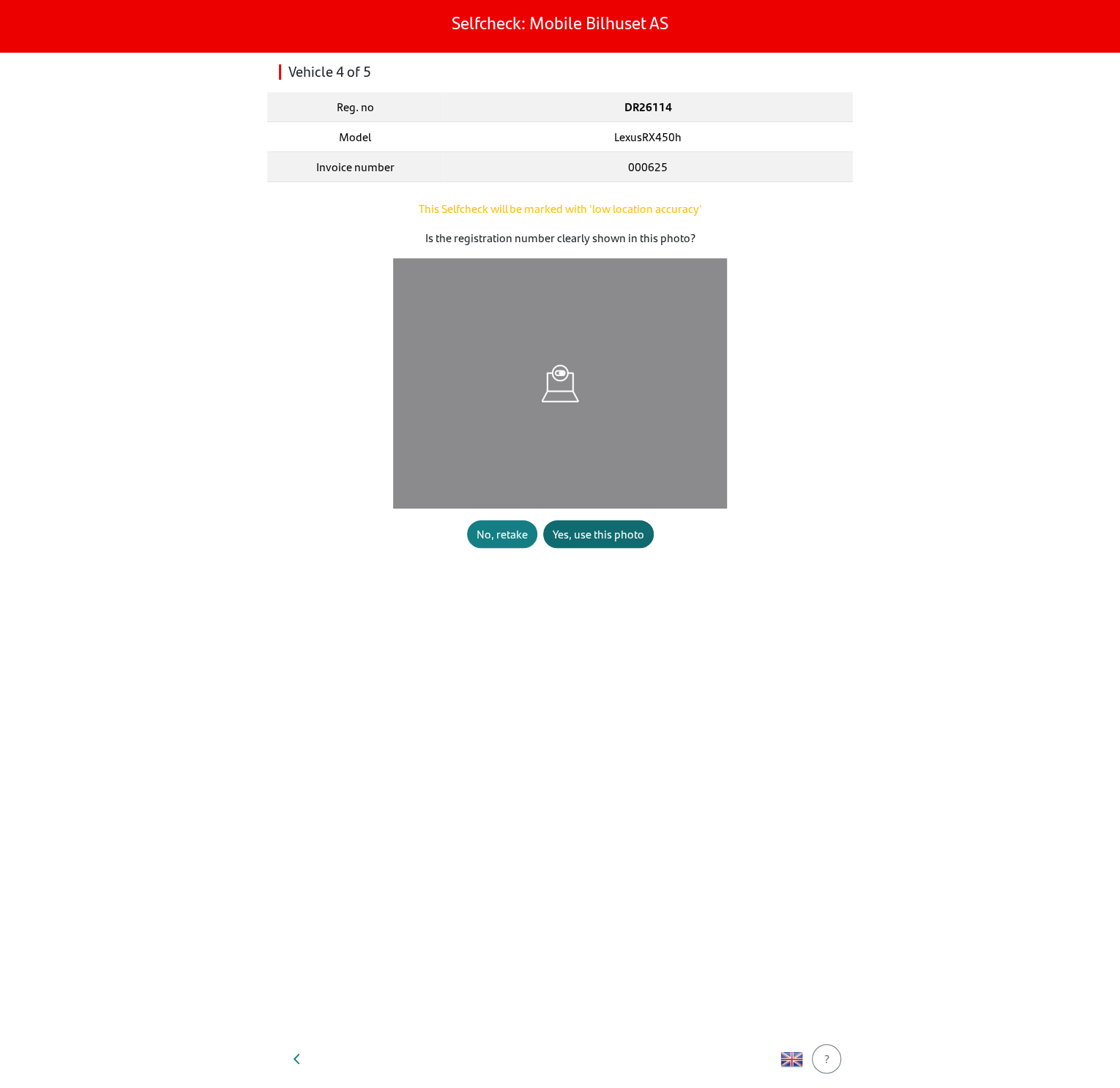
click at [589, 532] on div "Yes, use this photo" at bounding box center [598, 535] width 92 height 18
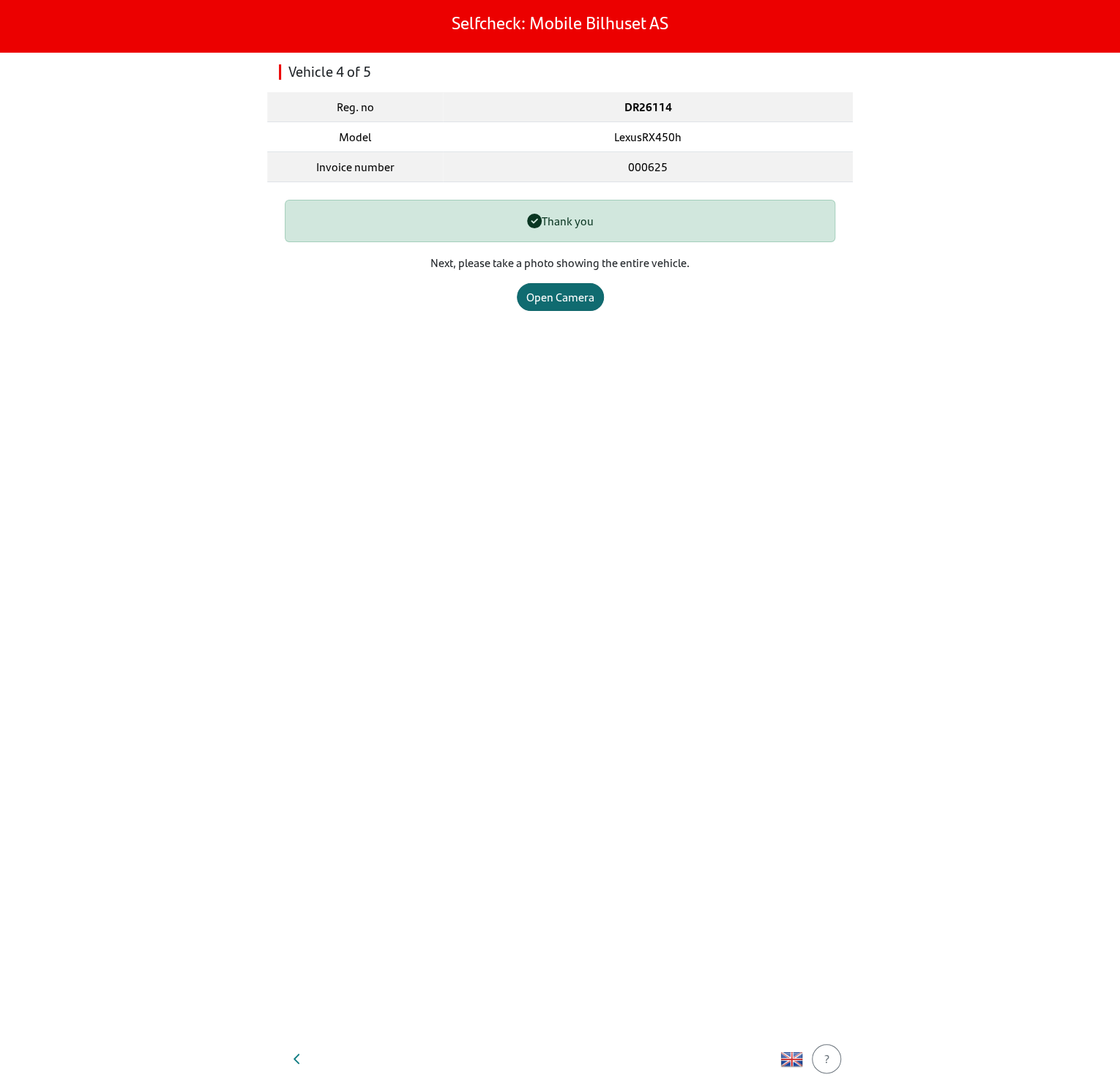
click at [543, 288] on div "Open Camera" at bounding box center [560, 297] width 68 height 18
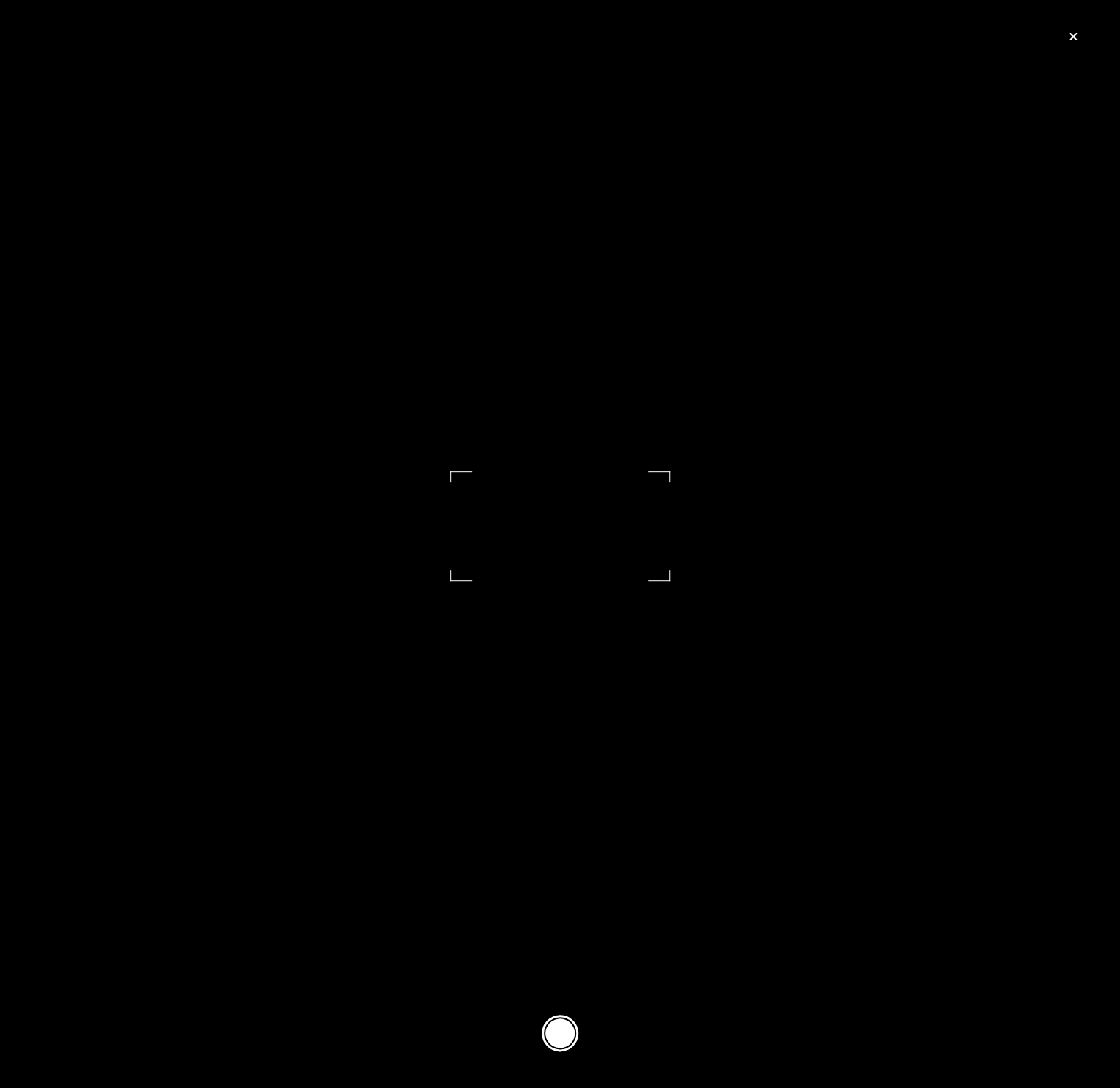
click at [569, 1026] on button at bounding box center [560, 1033] width 37 height 37
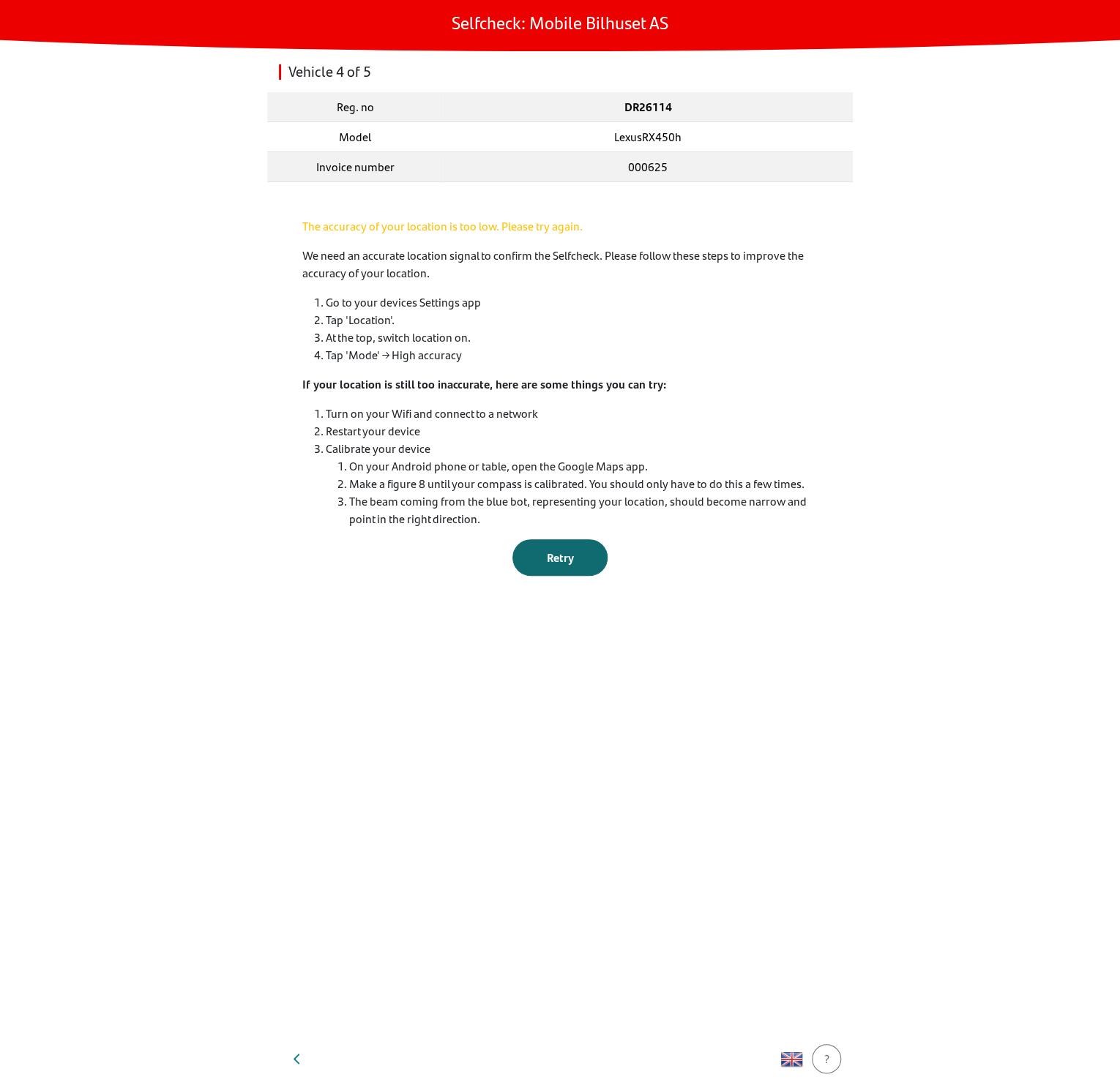
click at [573, 551] on div "Retry" at bounding box center [560, 557] width 65 height 18
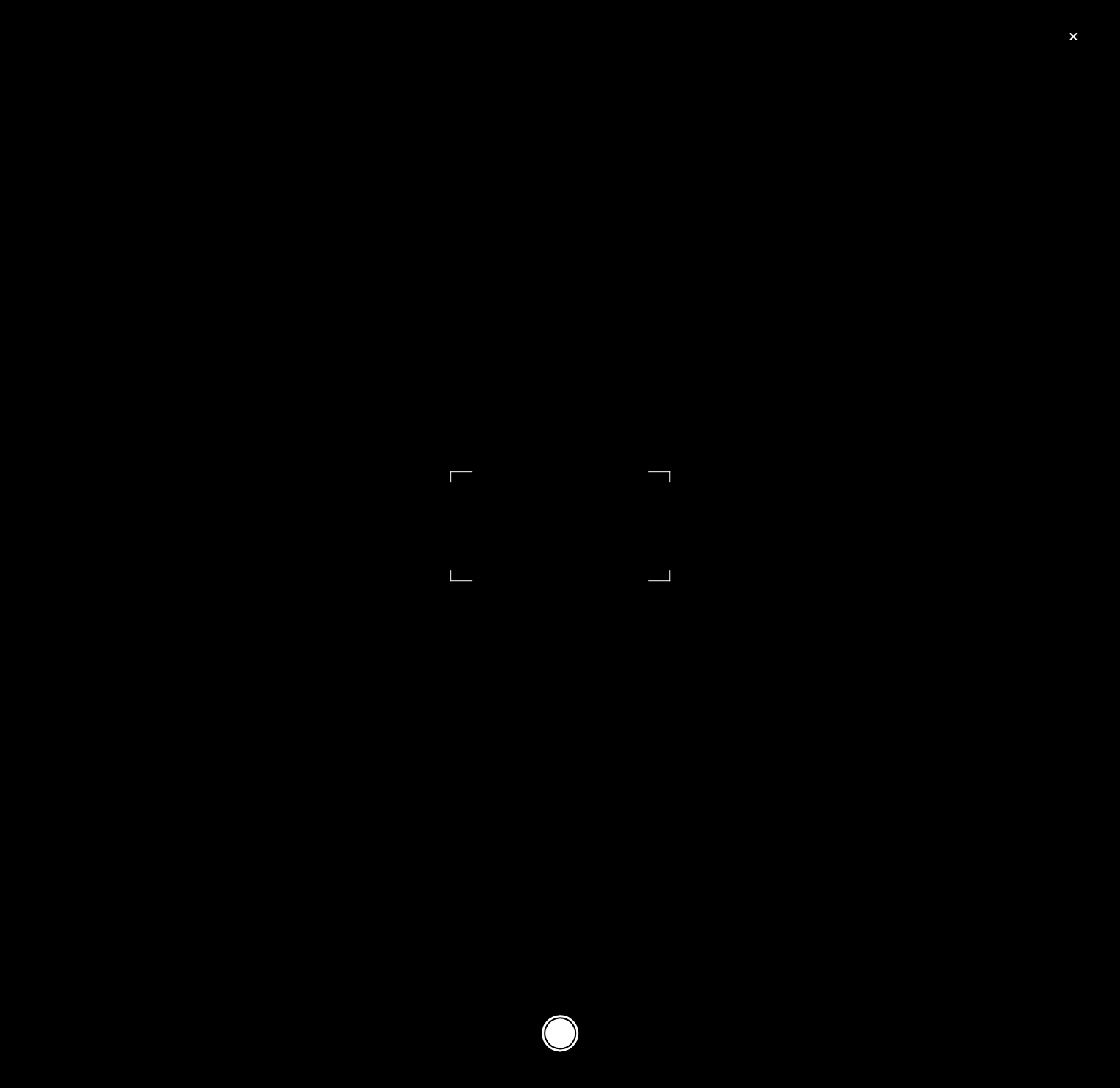
click at [568, 1035] on button at bounding box center [560, 1033] width 37 height 37
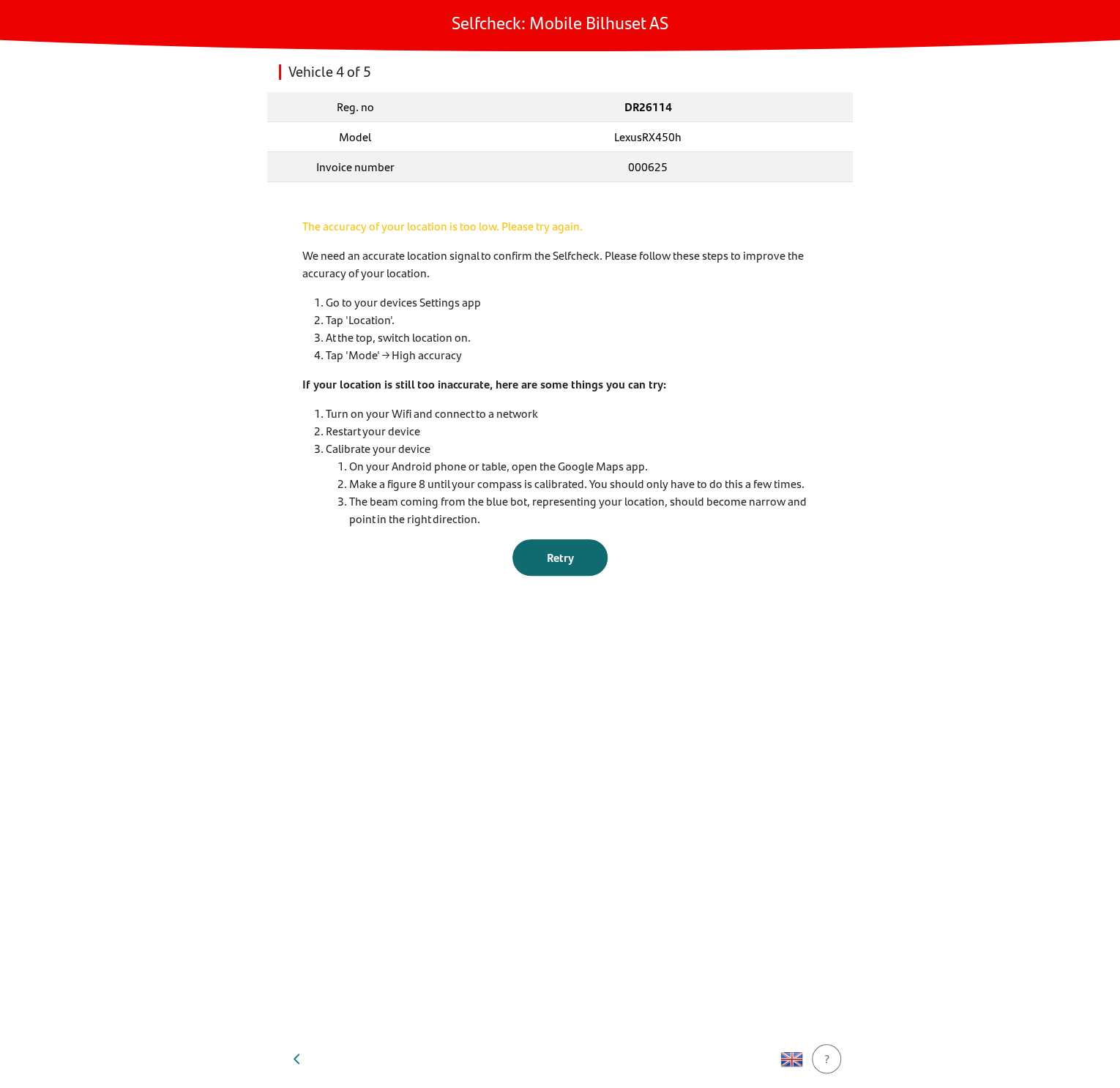
click at [568, 569] on button "Retry" at bounding box center [560, 557] width 95 height 37
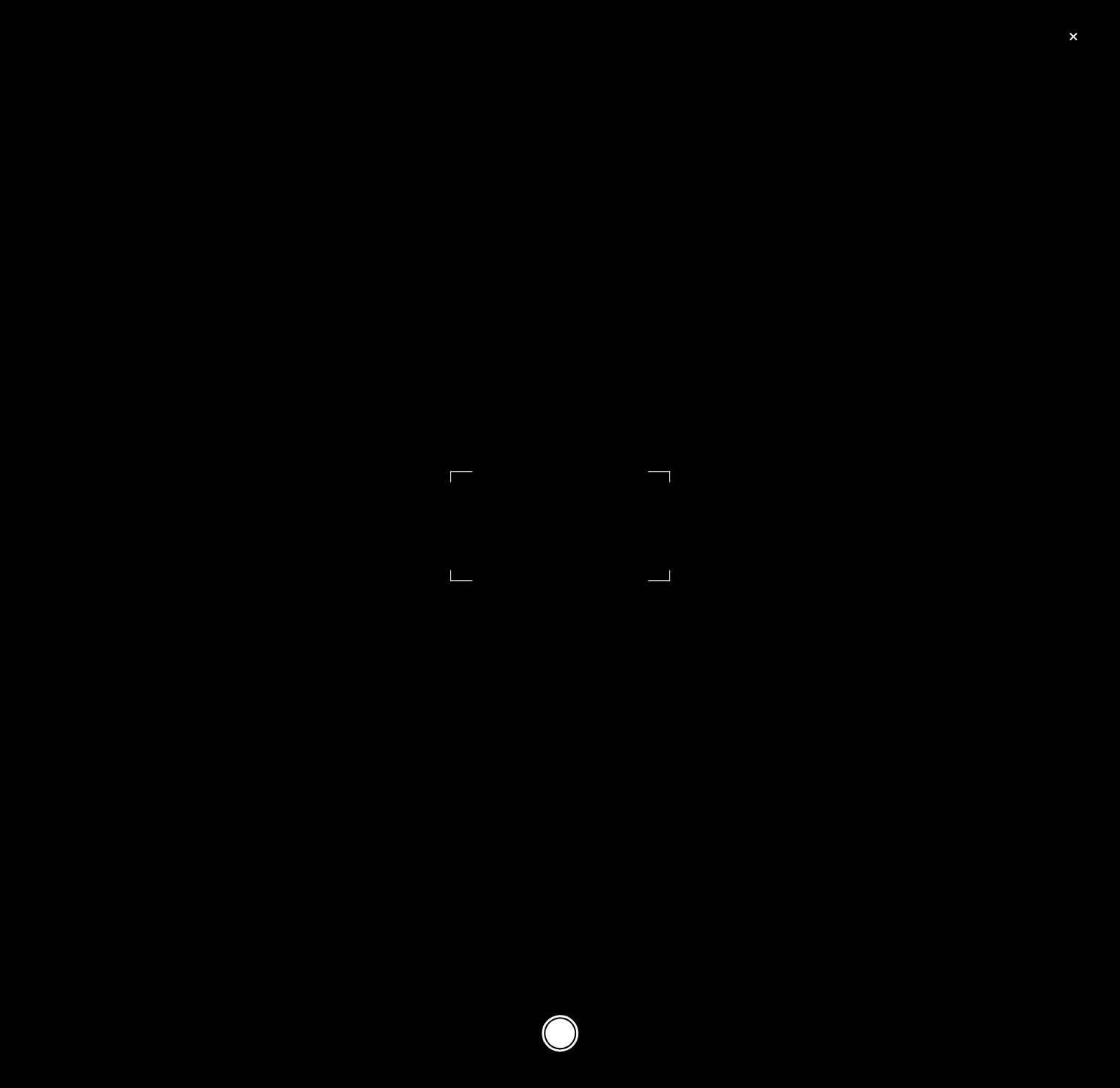
click at [551, 1027] on button at bounding box center [560, 1033] width 37 height 37
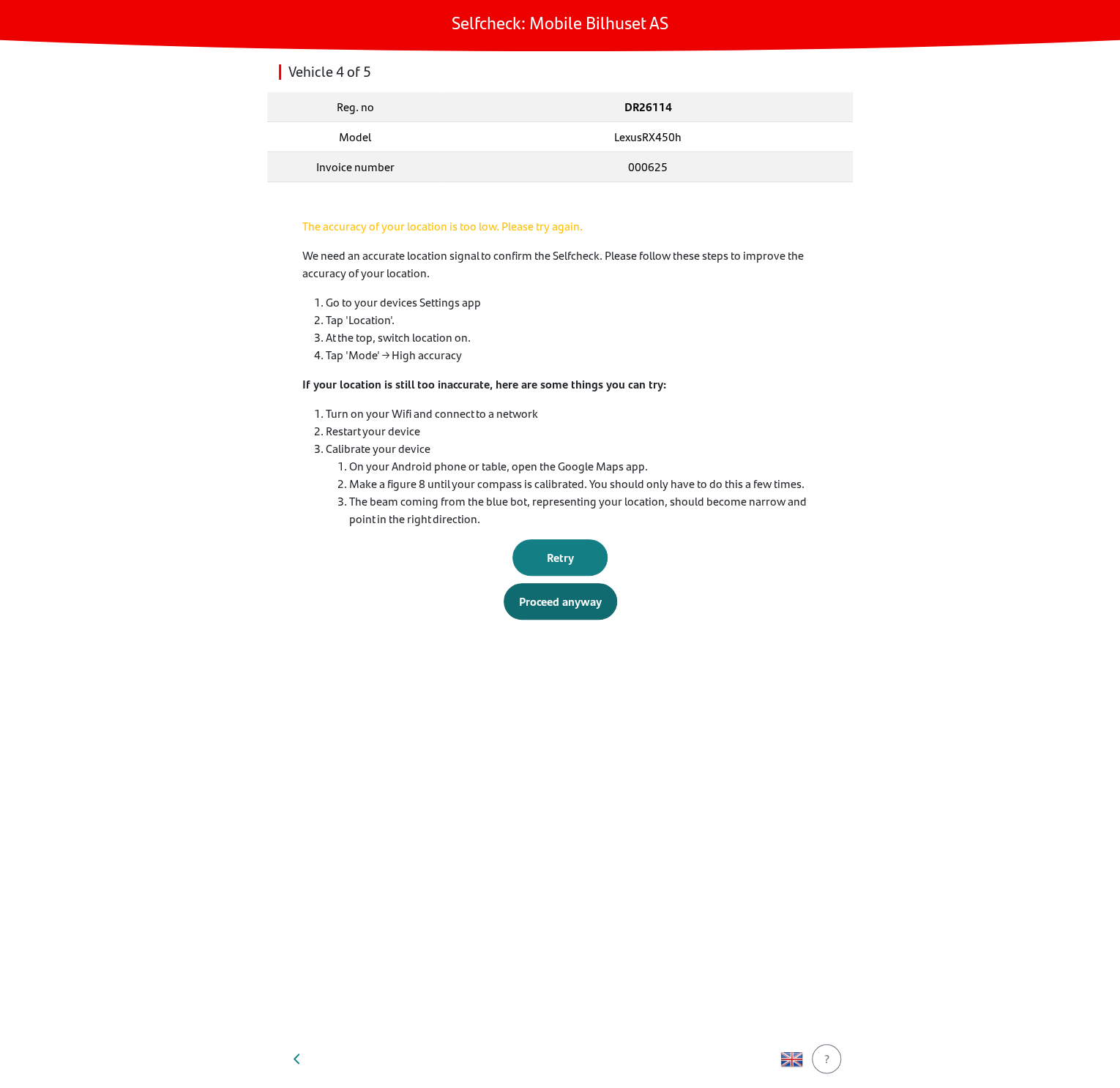
click at [546, 607] on div "Proceed anyway" at bounding box center [560, 601] width 83 height 18
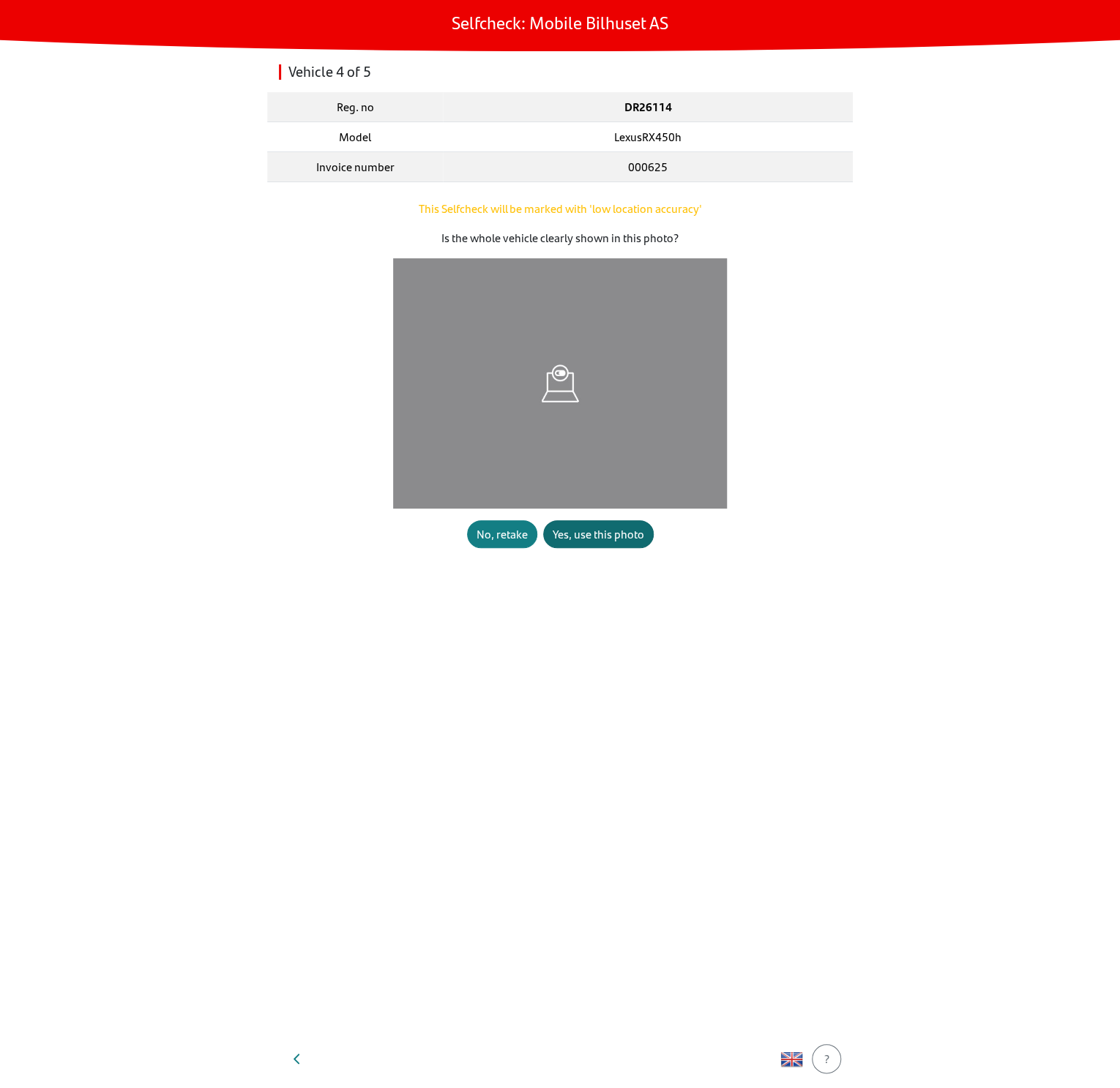
click at [590, 543] on button "Yes, use this photo" at bounding box center [597, 535] width 111 height 28
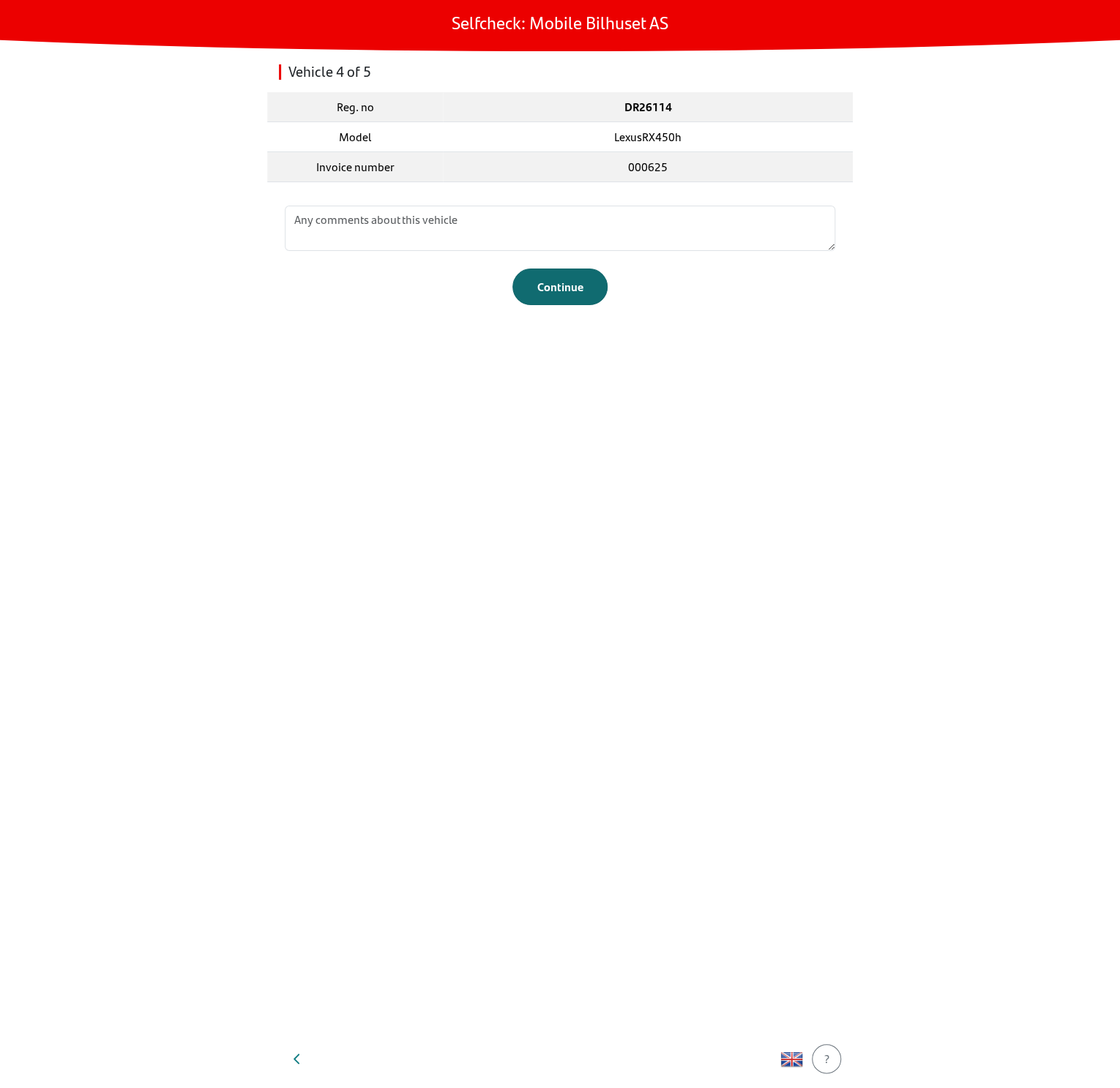
click at [553, 289] on div "Continue" at bounding box center [560, 287] width 65 height 18
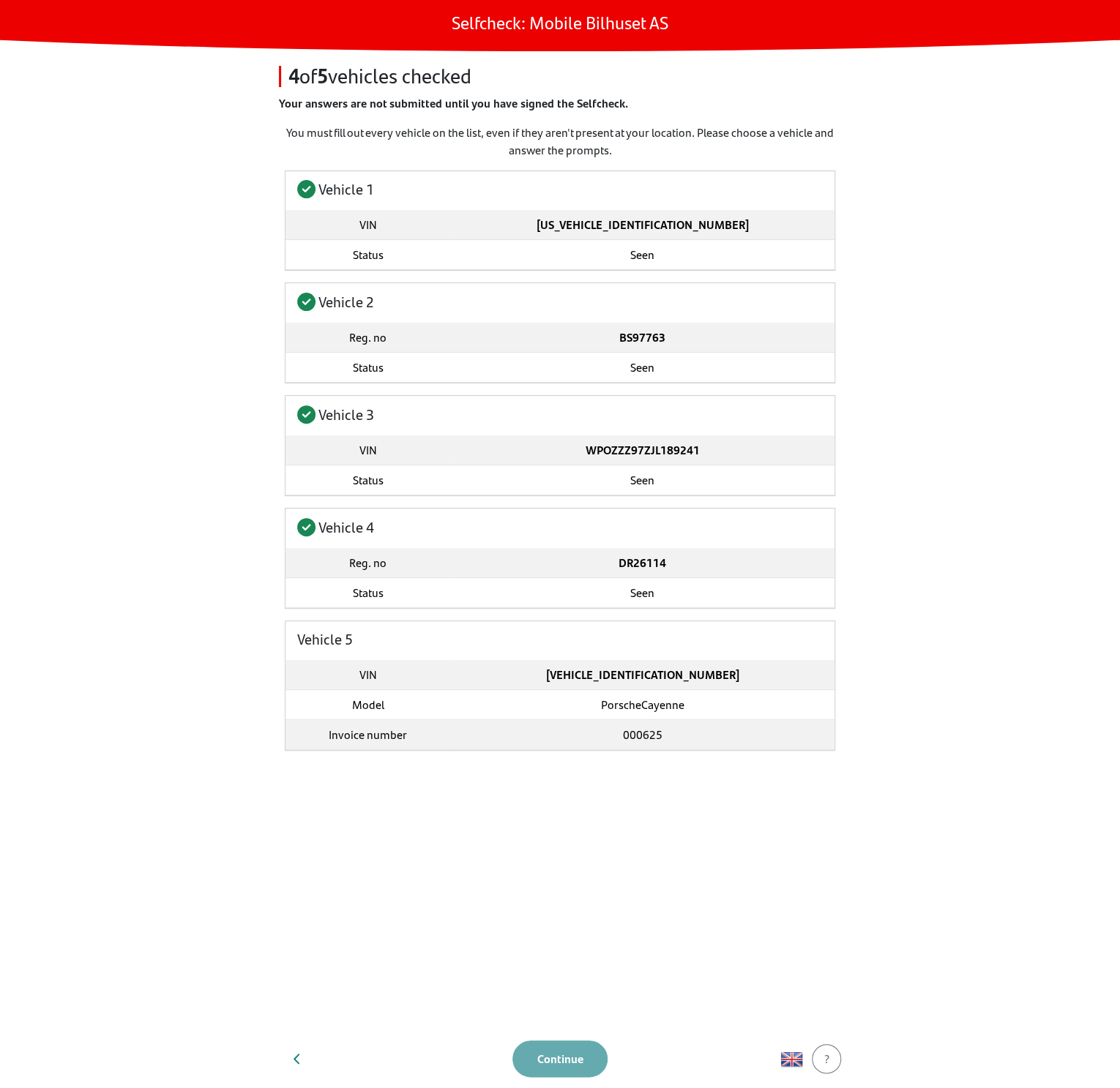
click at [375, 827] on section "You must fill out every vehicle on the list, even if they aren't present at you…" at bounding box center [560, 576] width 585 height 906
